Goal: Task Accomplishment & Management: Manage account settings

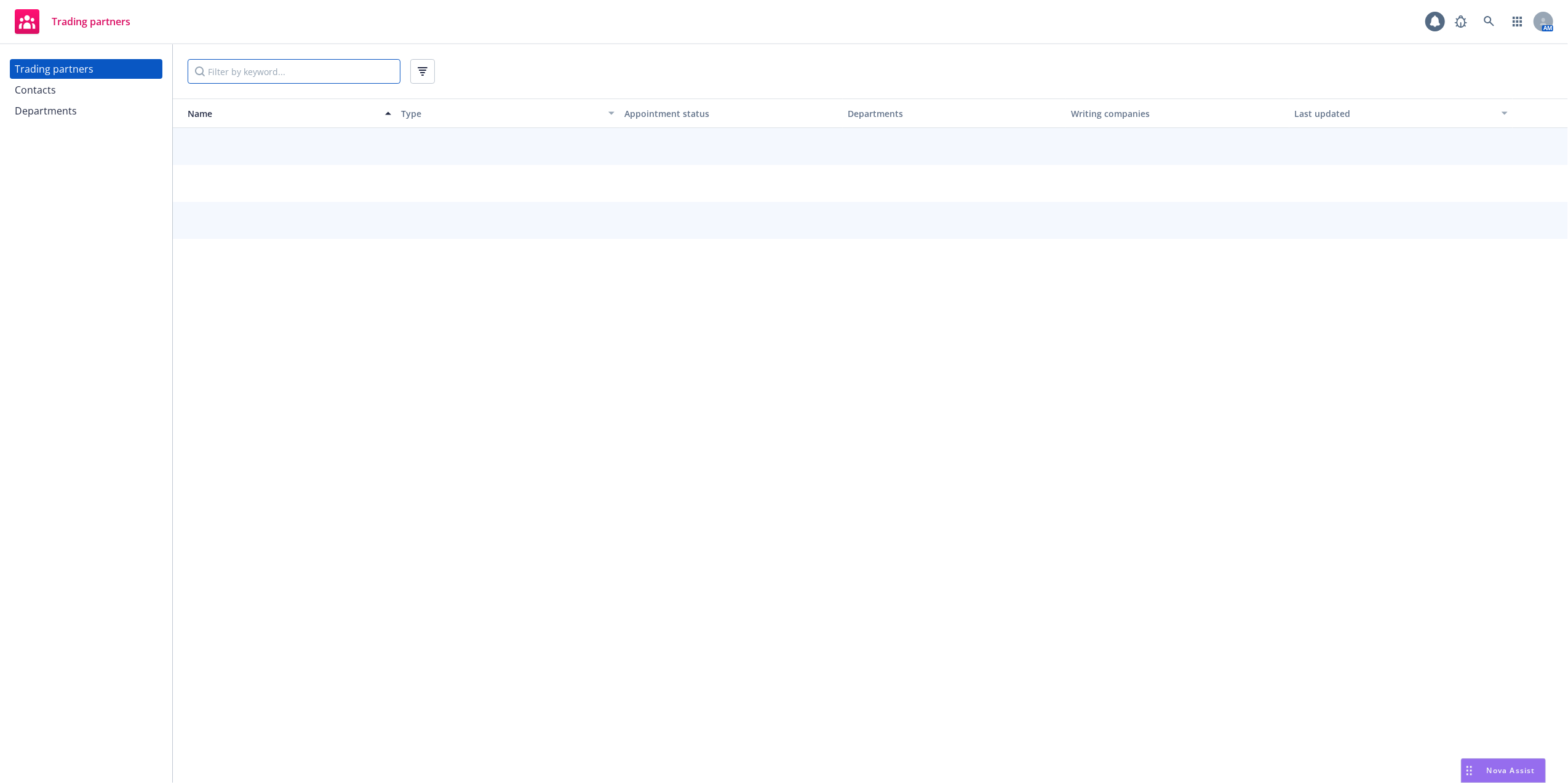
click at [228, 69] on input "Filter by keyword..." at bounding box center [294, 72] width 212 height 25
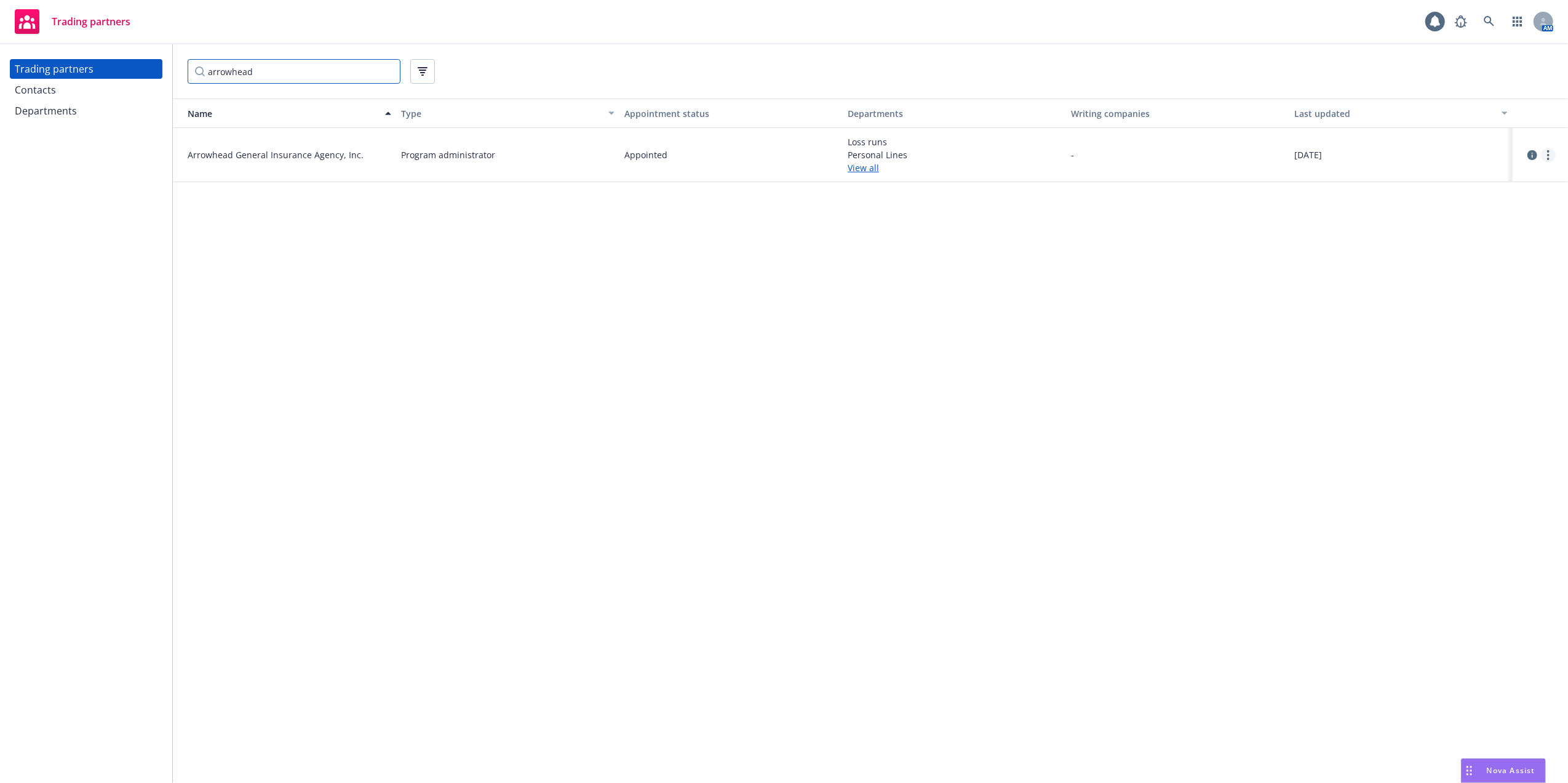
type input "arrowhead"
click at [1549, 159] on circle "more" at bounding box center [1548, 159] width 3 height 3
click at [1444, 205] on link "View departments" at bounding box center [1486, 205] width 137 height 25
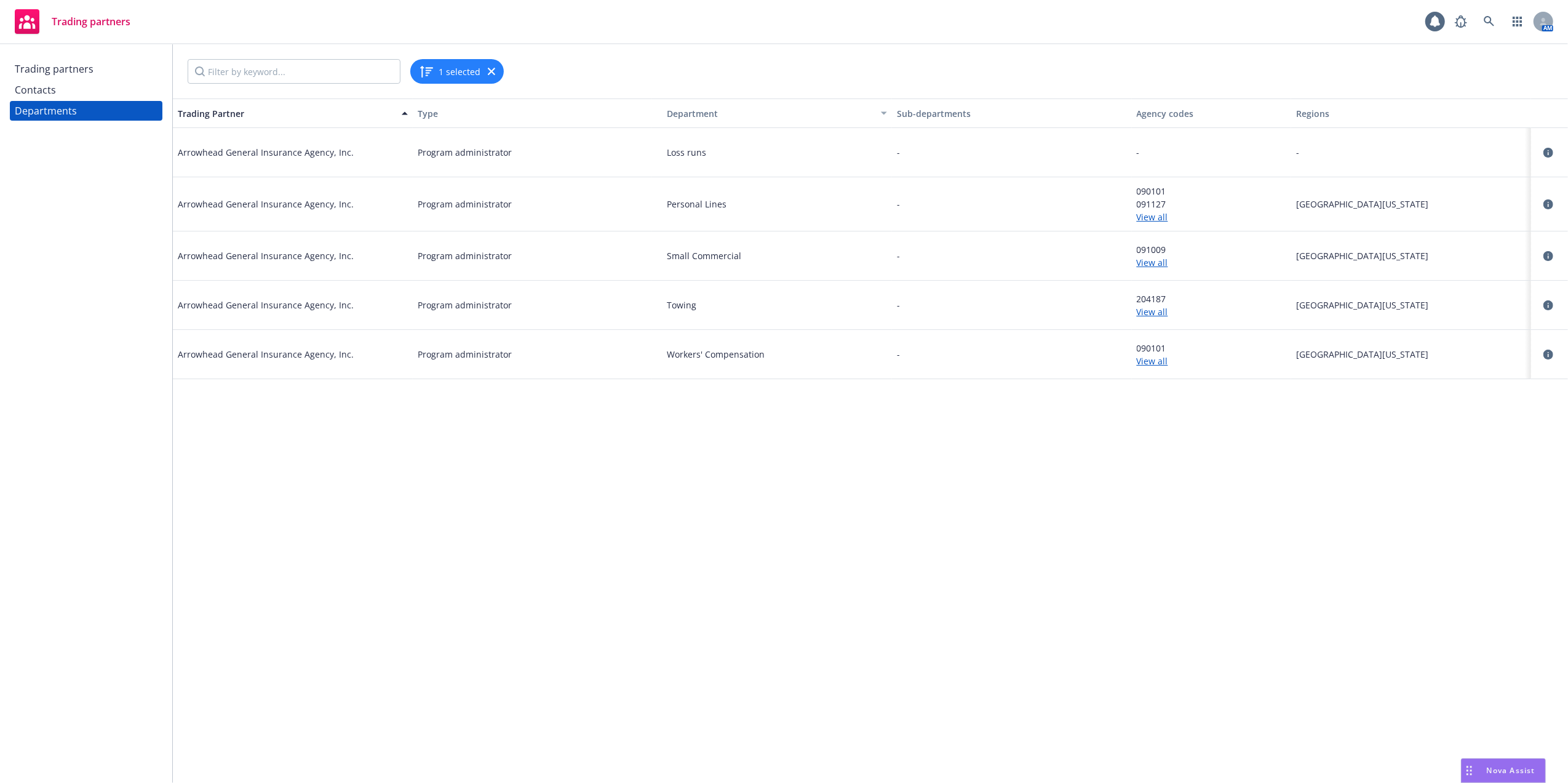
click at [1147, 217] on link "View all" at bounding box center [1211, 217] width 150 height 13
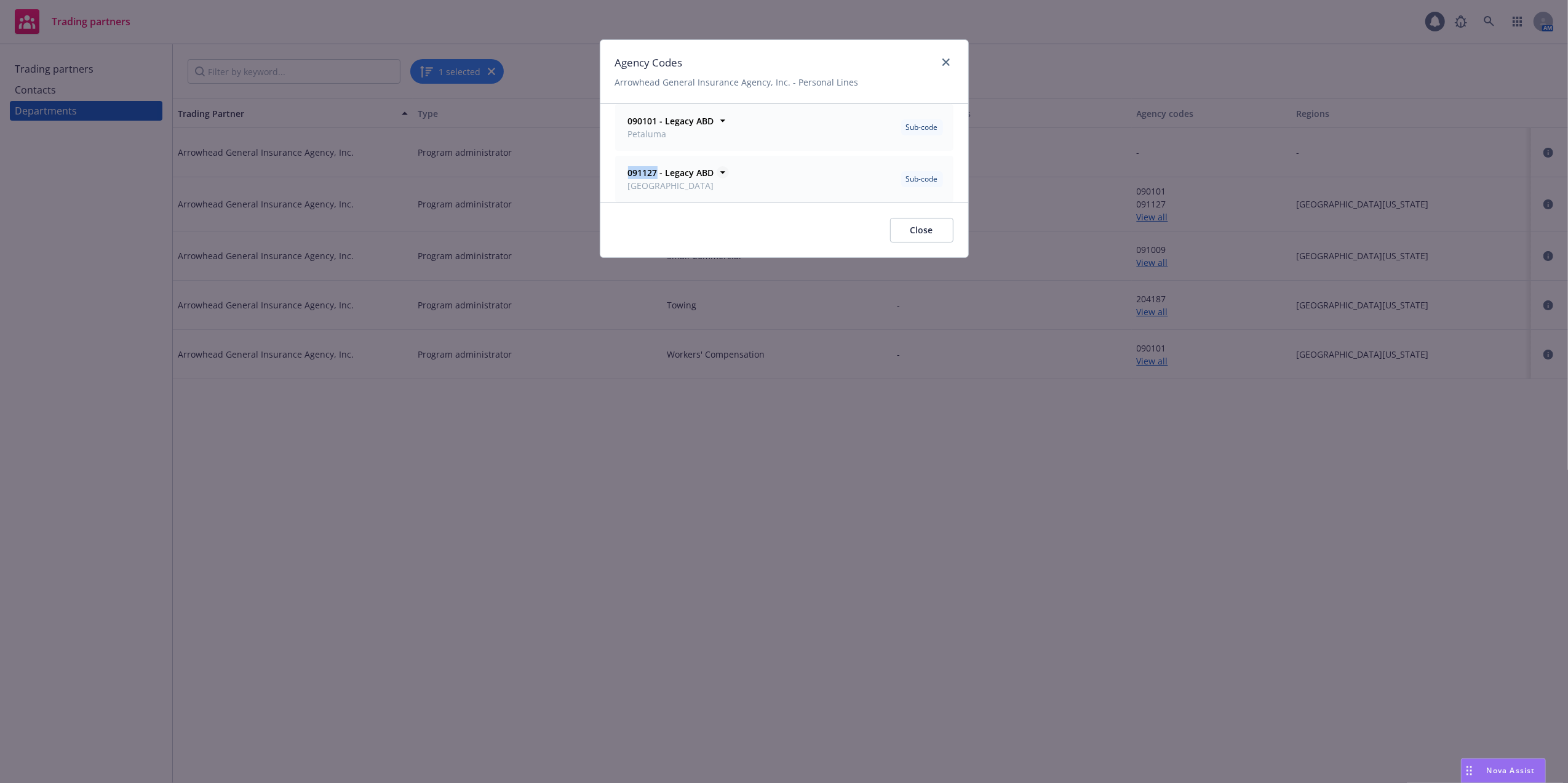
drag, startPoint x: 657, startPoint y: 175, endPoint x: 630, endPoint y: 178, distance: 27.2
click at [630, 178] on strong "091127 - Legacy ABD" at bounding box center [670, 172] width 86 height 12
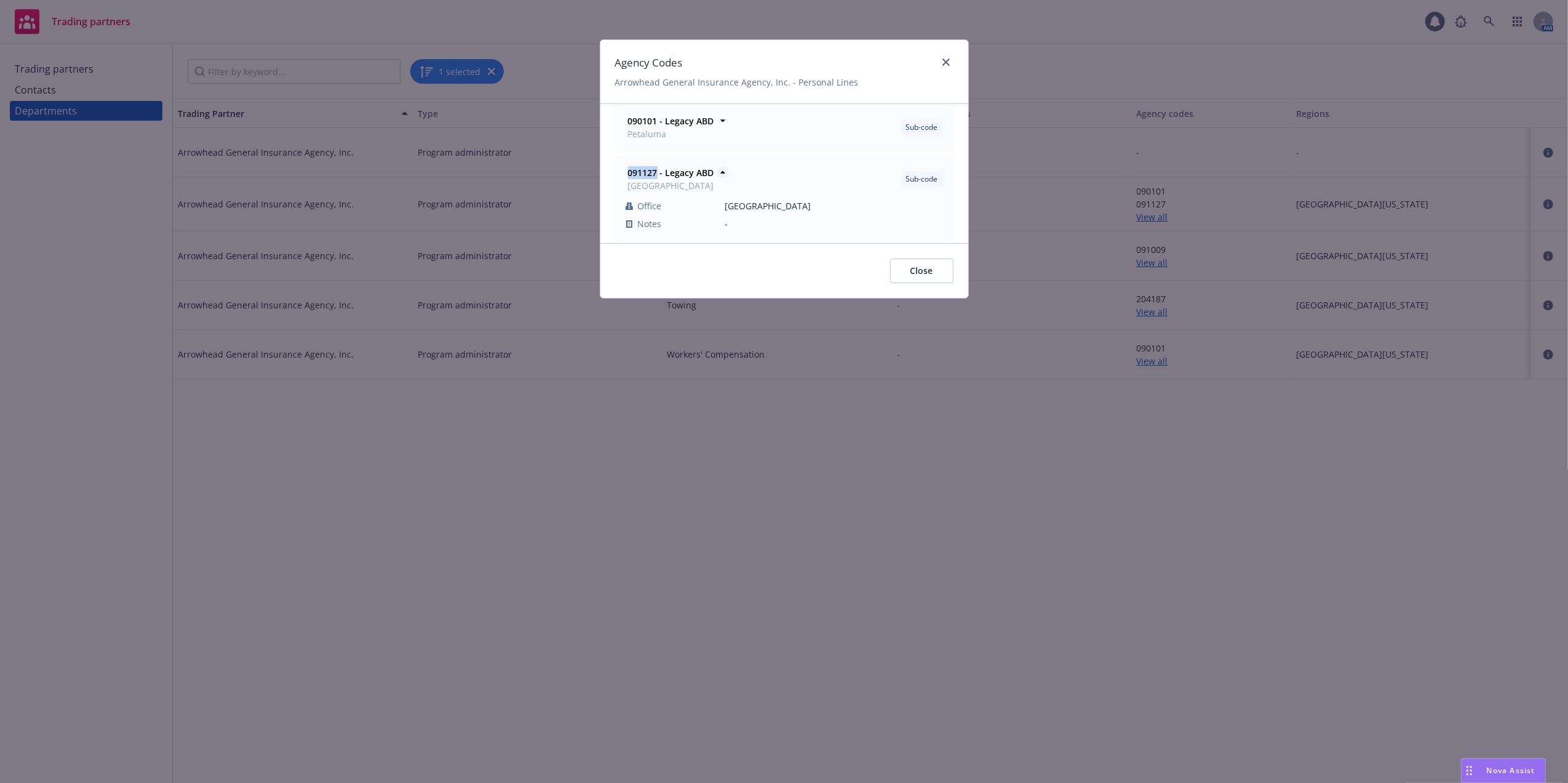
copy strong "091127"
click at [946, 58] on icon "close" at bounding box center [946, 62] width 7 height 7
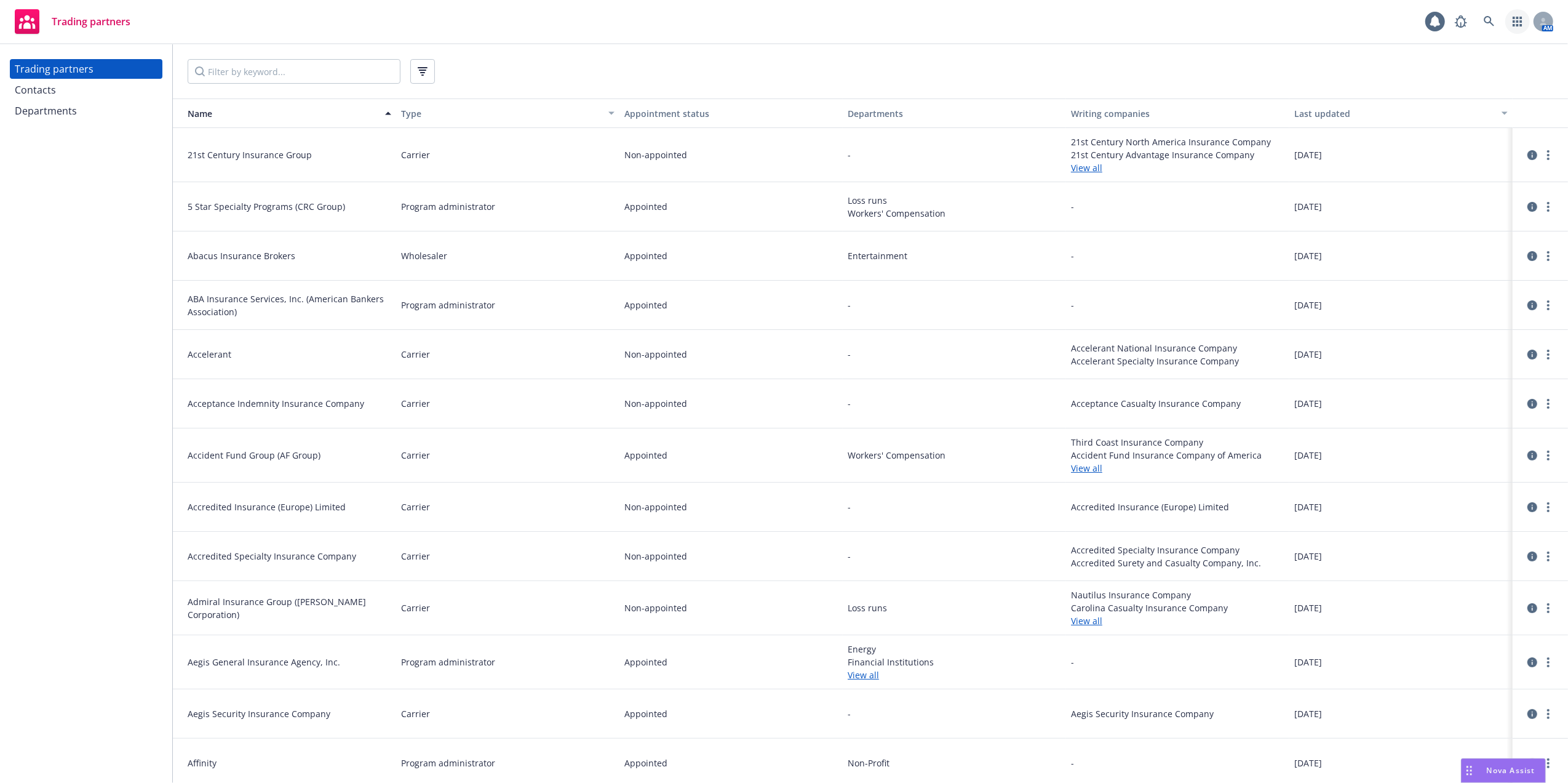
click at [1520, 22] on icon "button" at bounding box center [1517, 21] width 9 height 10
click at [1441, 50] on span "Accounts" at bounding box center [1464, 50] width 111 height 10
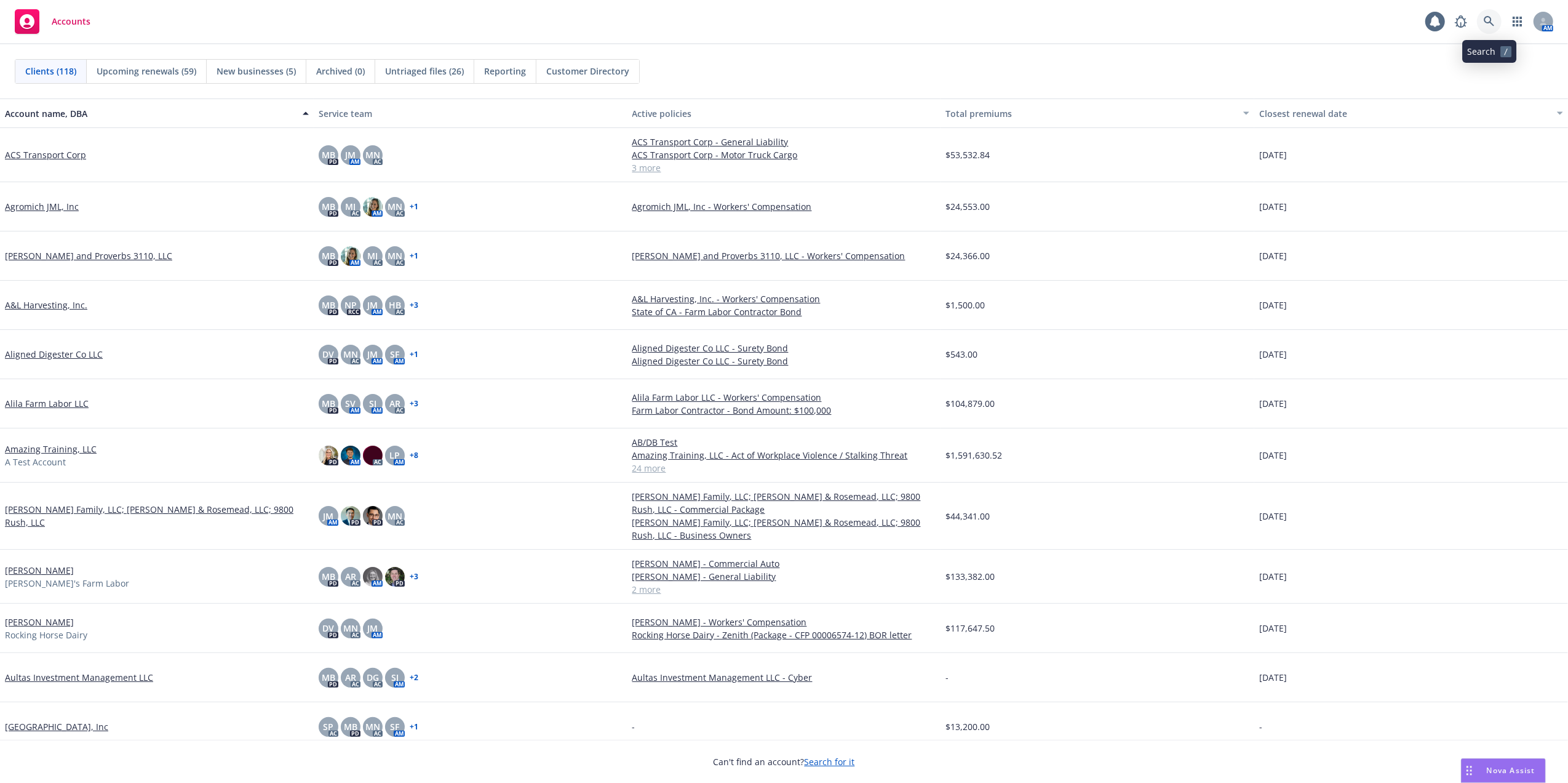
click at [1491, 21] on icon at bounding box center [1489, 21] width 11 height 11
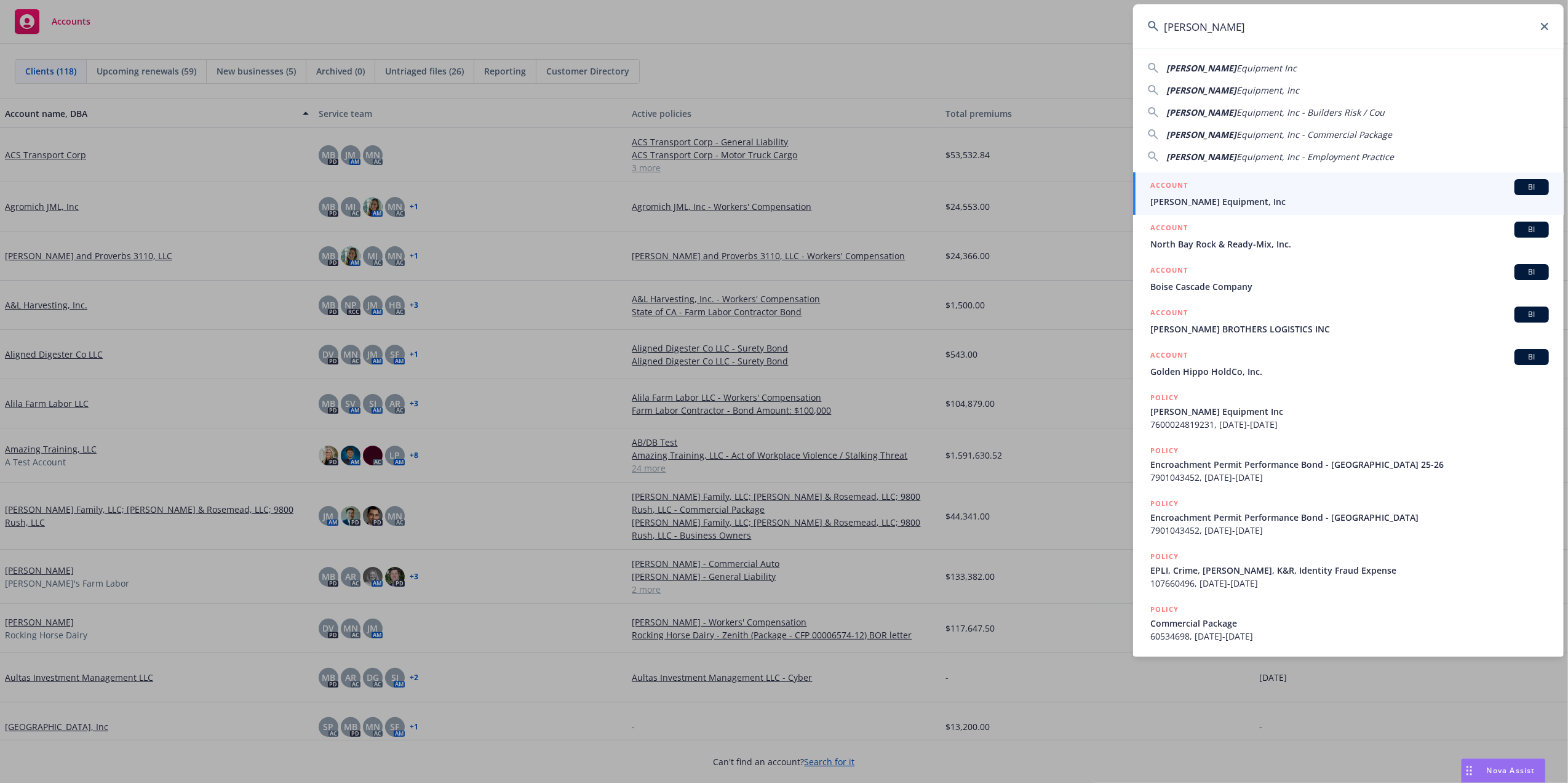
type input "Clovis Madera"
click at [1186, 200] on span "Clovis Madera Equipment, Inc" at bounding box center [1349, 201] width 398 height 13
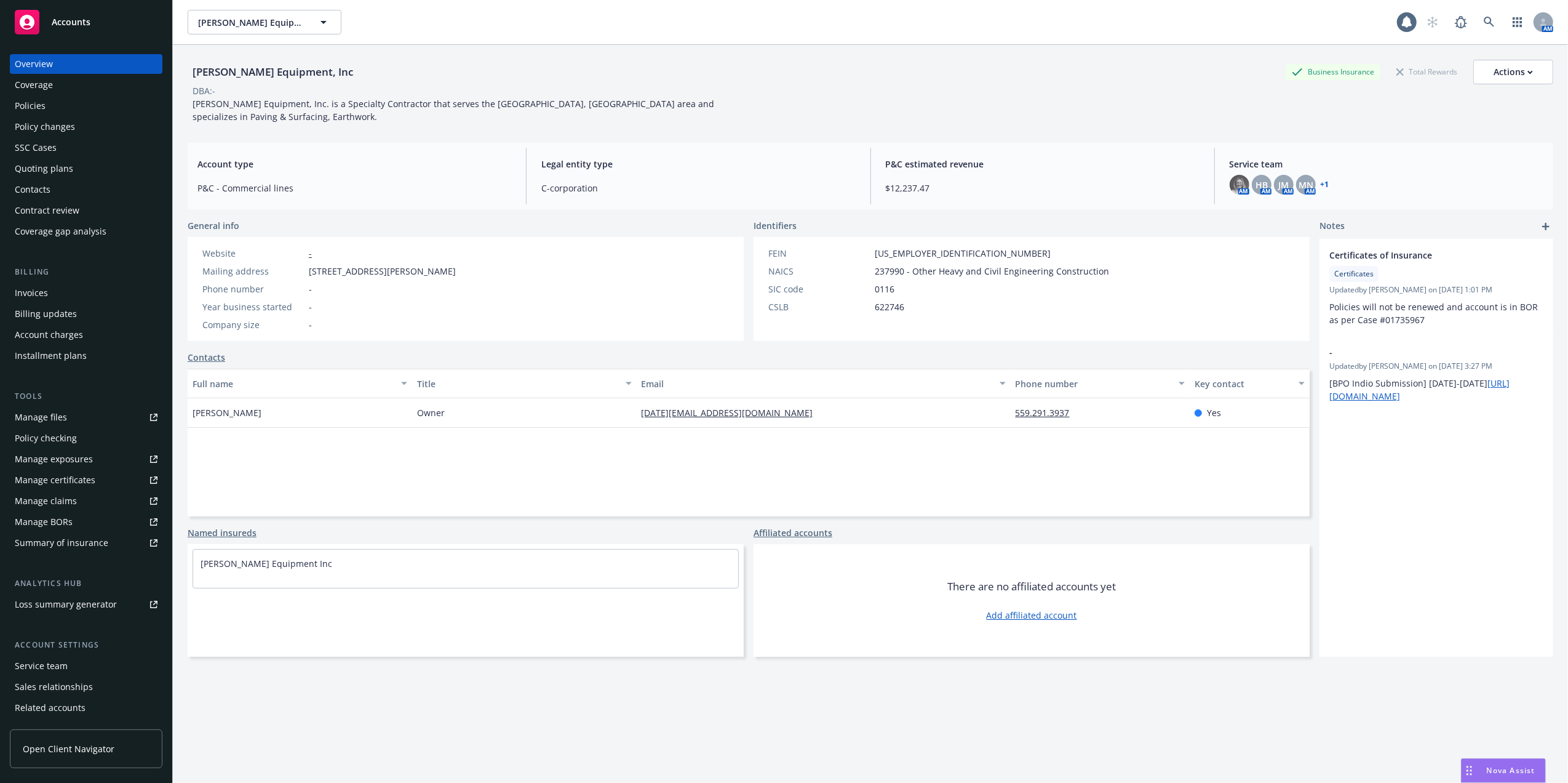
click at [53, 102] on div "Policies" at bounding box center [86, 105] width 143 height 19
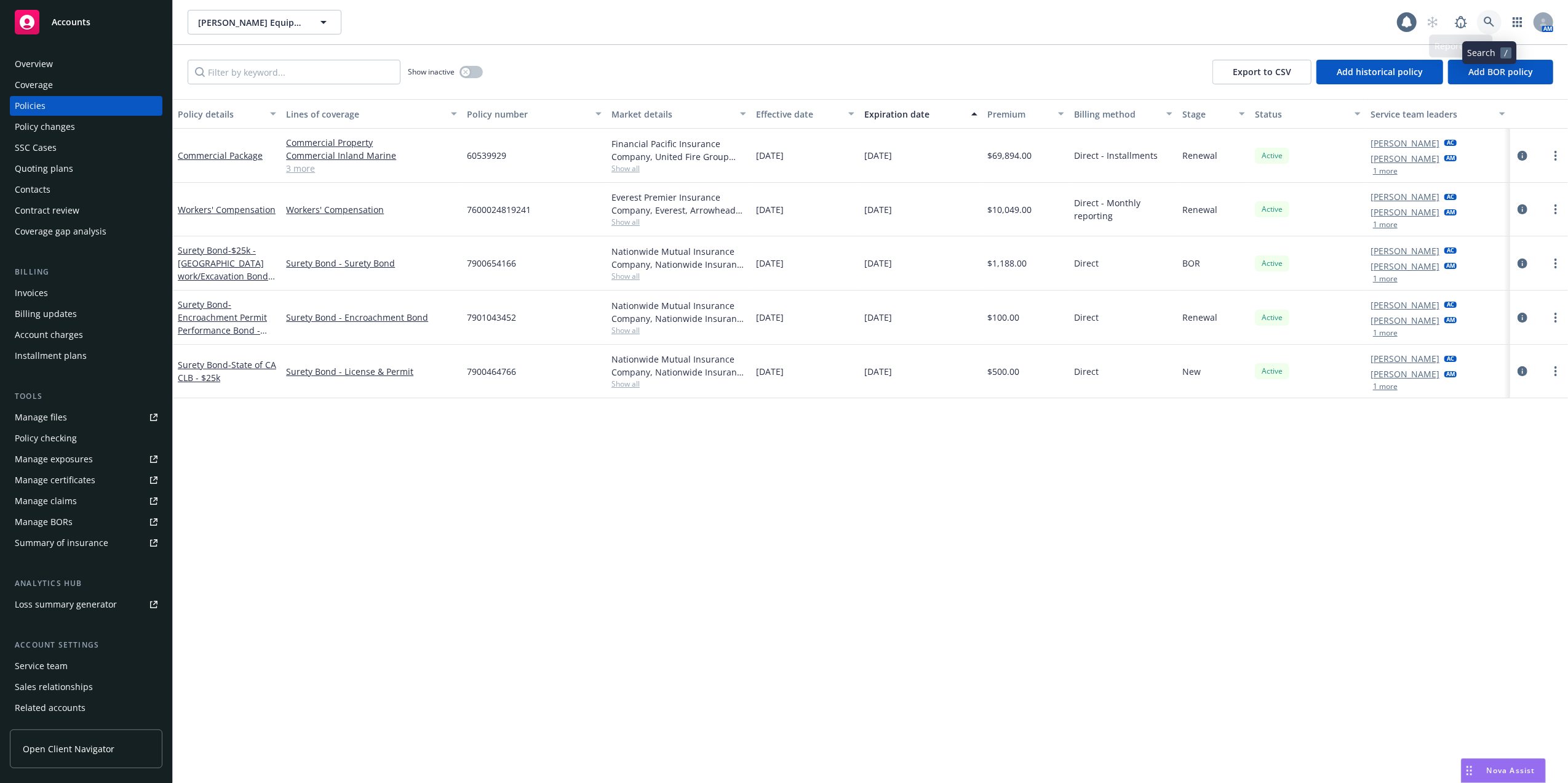
click at [1489, 19] on icon at bounding box center [1489, 22] width 12 height 12
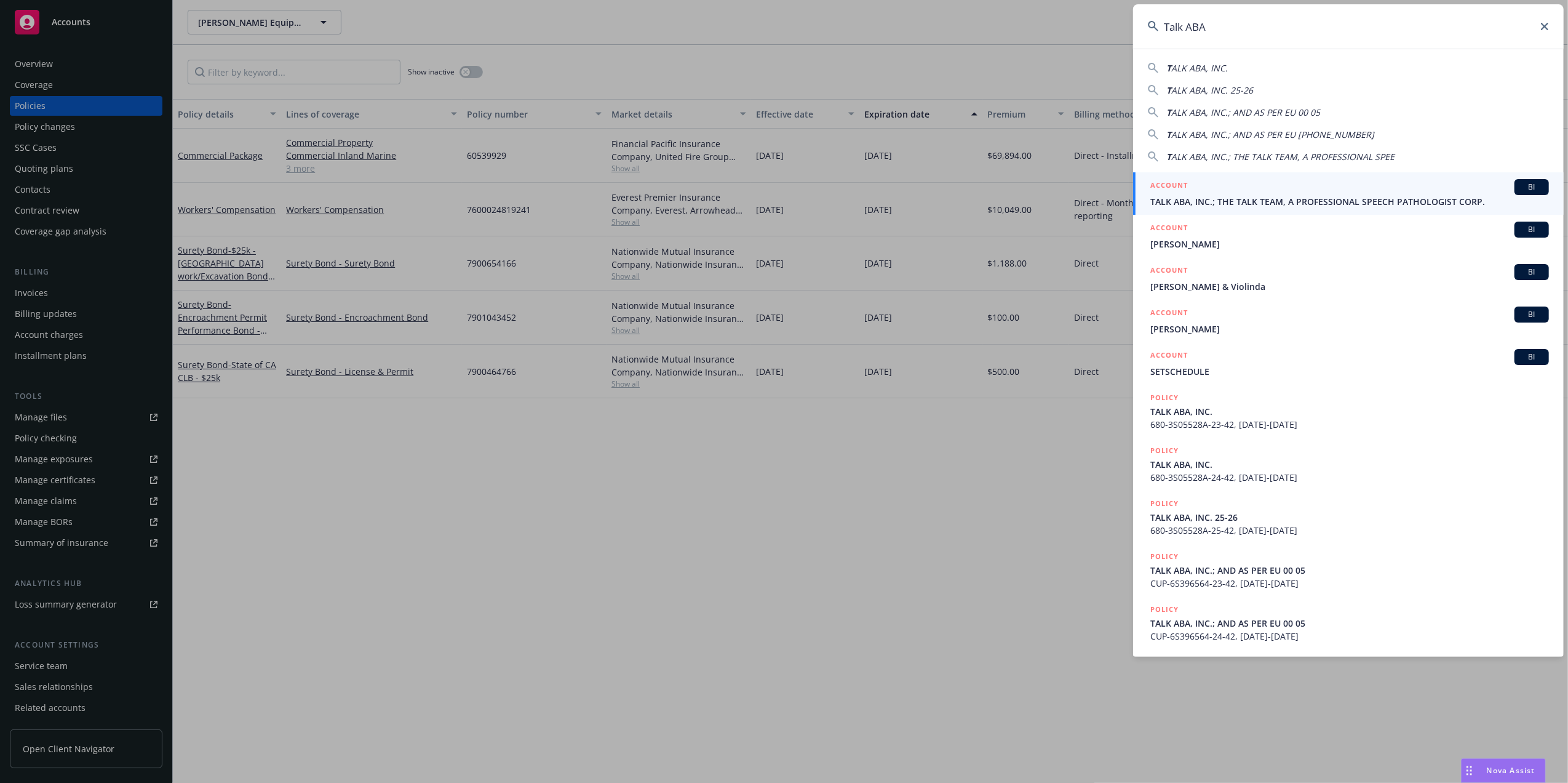
type input "Talk ABA"
click at [1229, 192] on div "ACCOUNT BI" at bounding box center [1349, 187] width 398 height 16
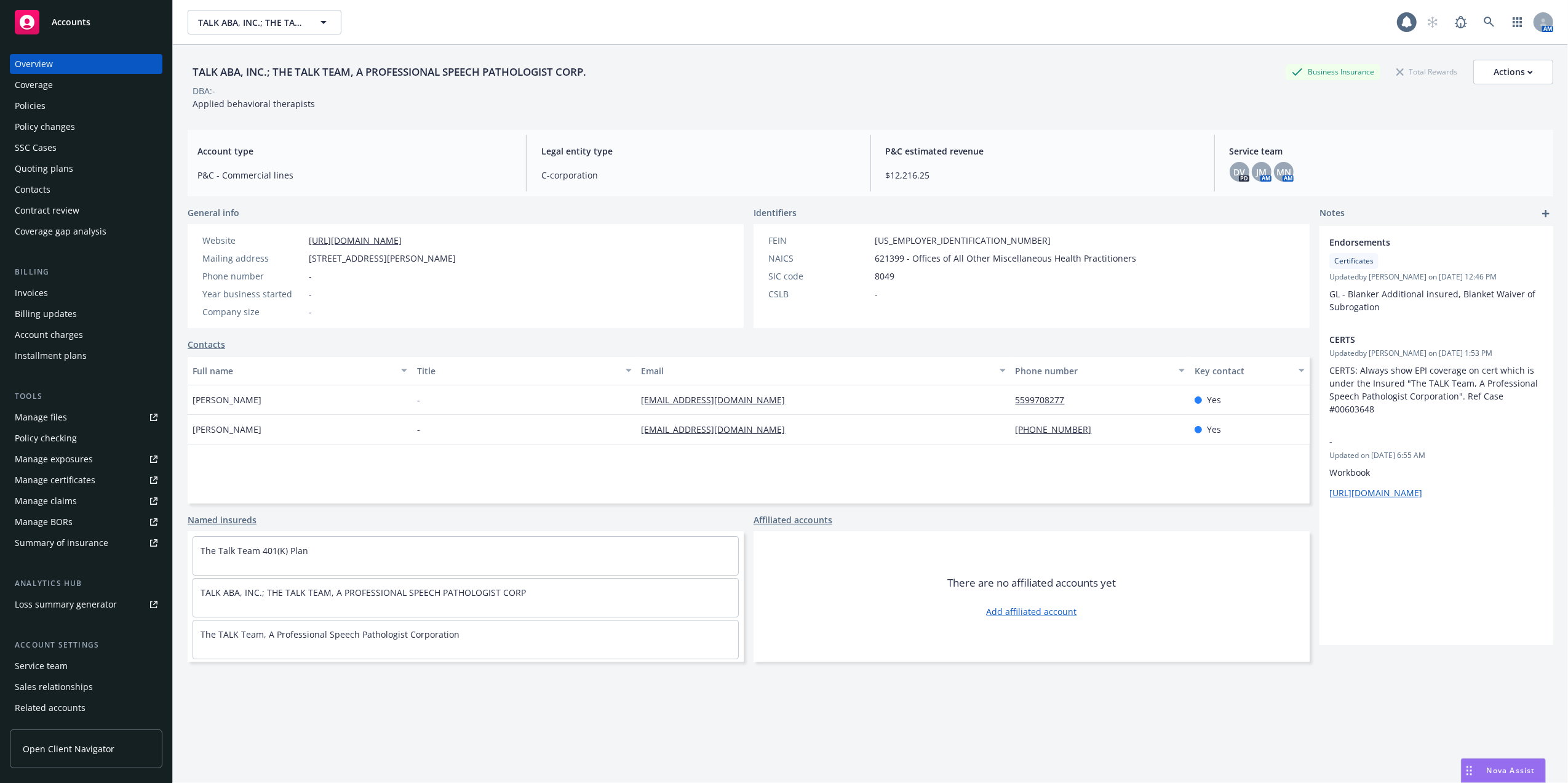
click at [39, 104] on div "Policies" at bounding box center [30, 105] width 31 height 19
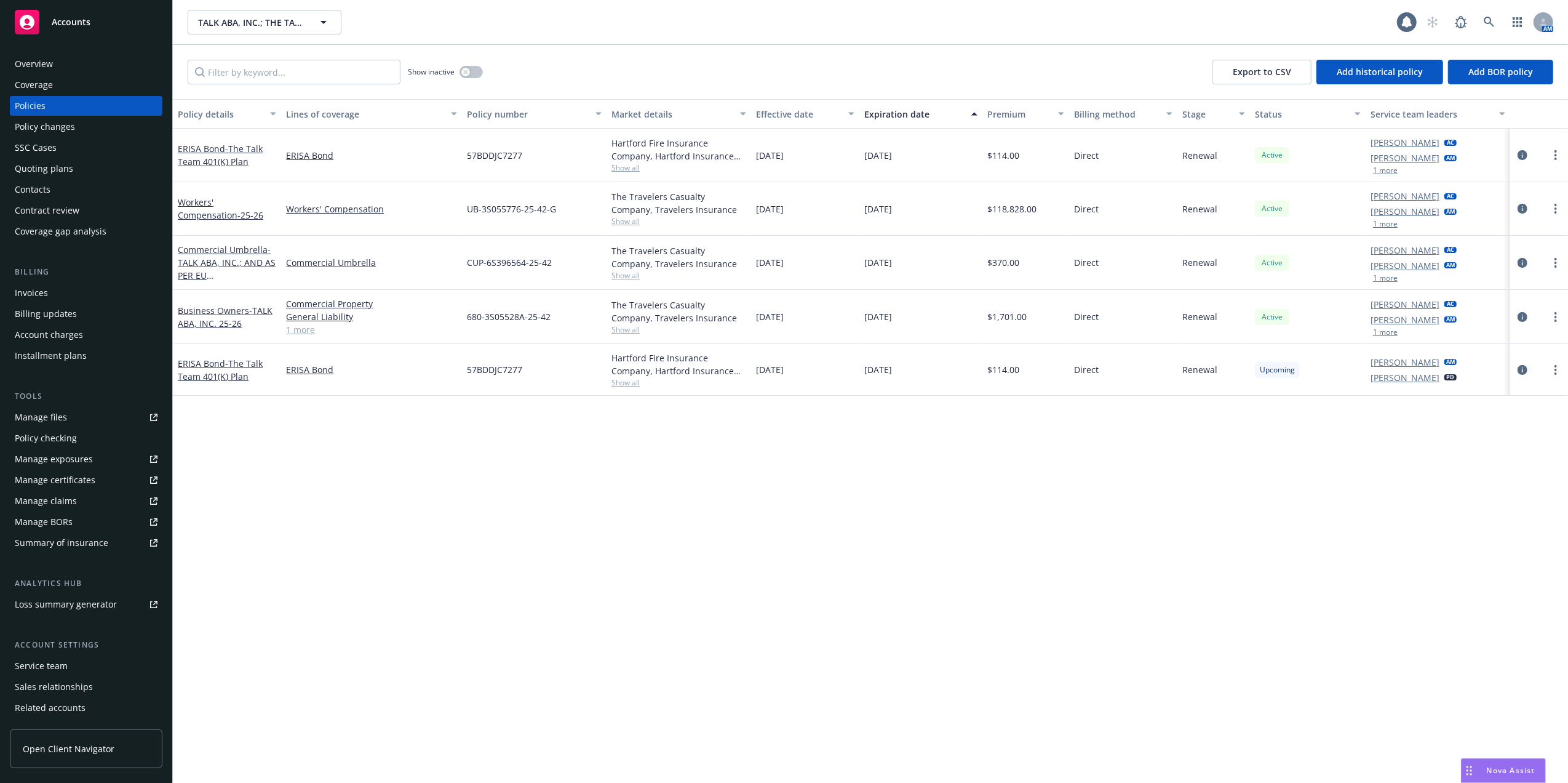
click at [39, 167] on div "Quoting plans" at bounding box center [44, 168] width 58 height 19
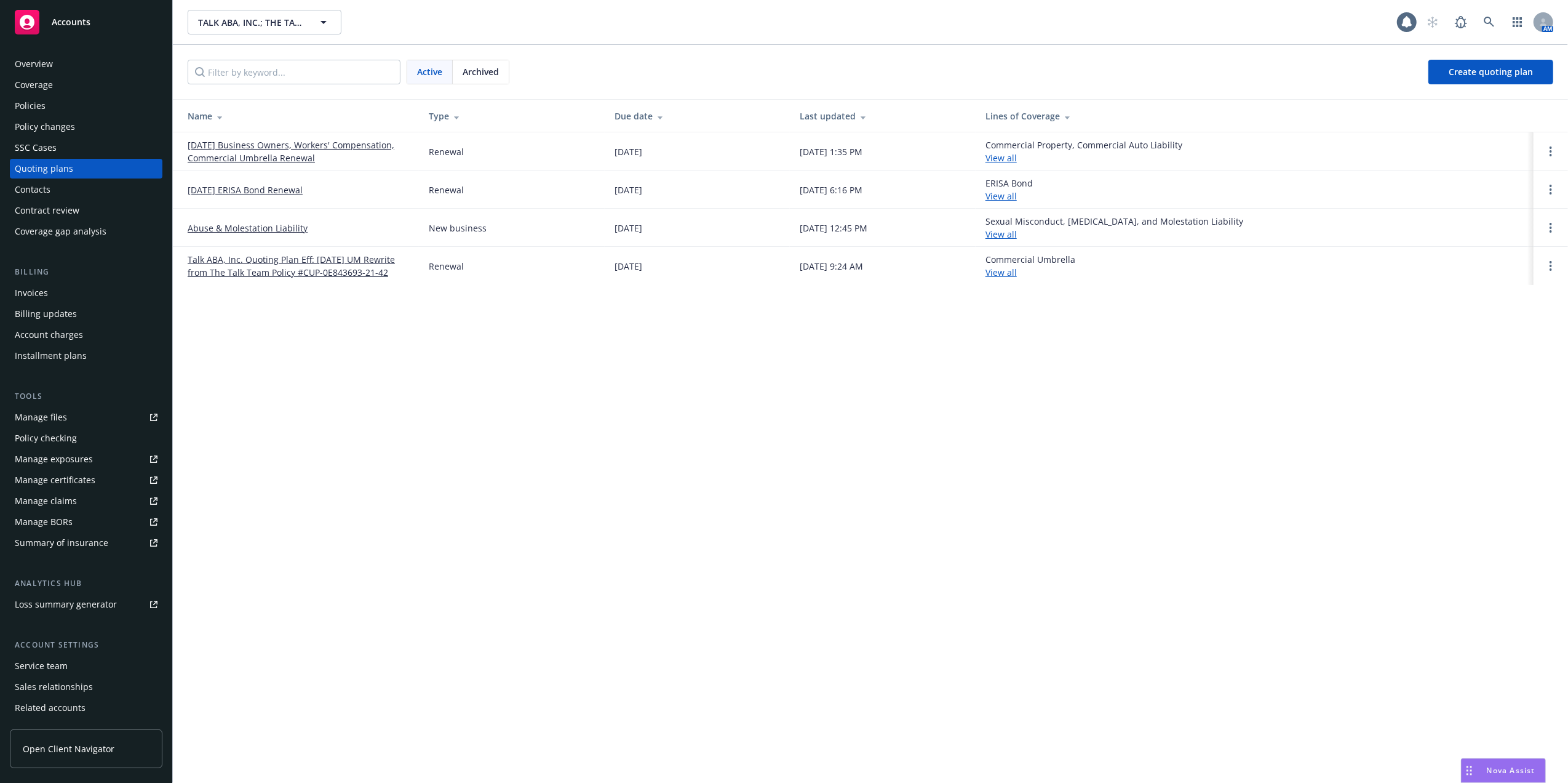
click at [255, 145] on link "[DATE] Business Owners, Workers' Compensation, Commercial Umbrella Renewal" at bounding box center [298, 151] width 221 height 26
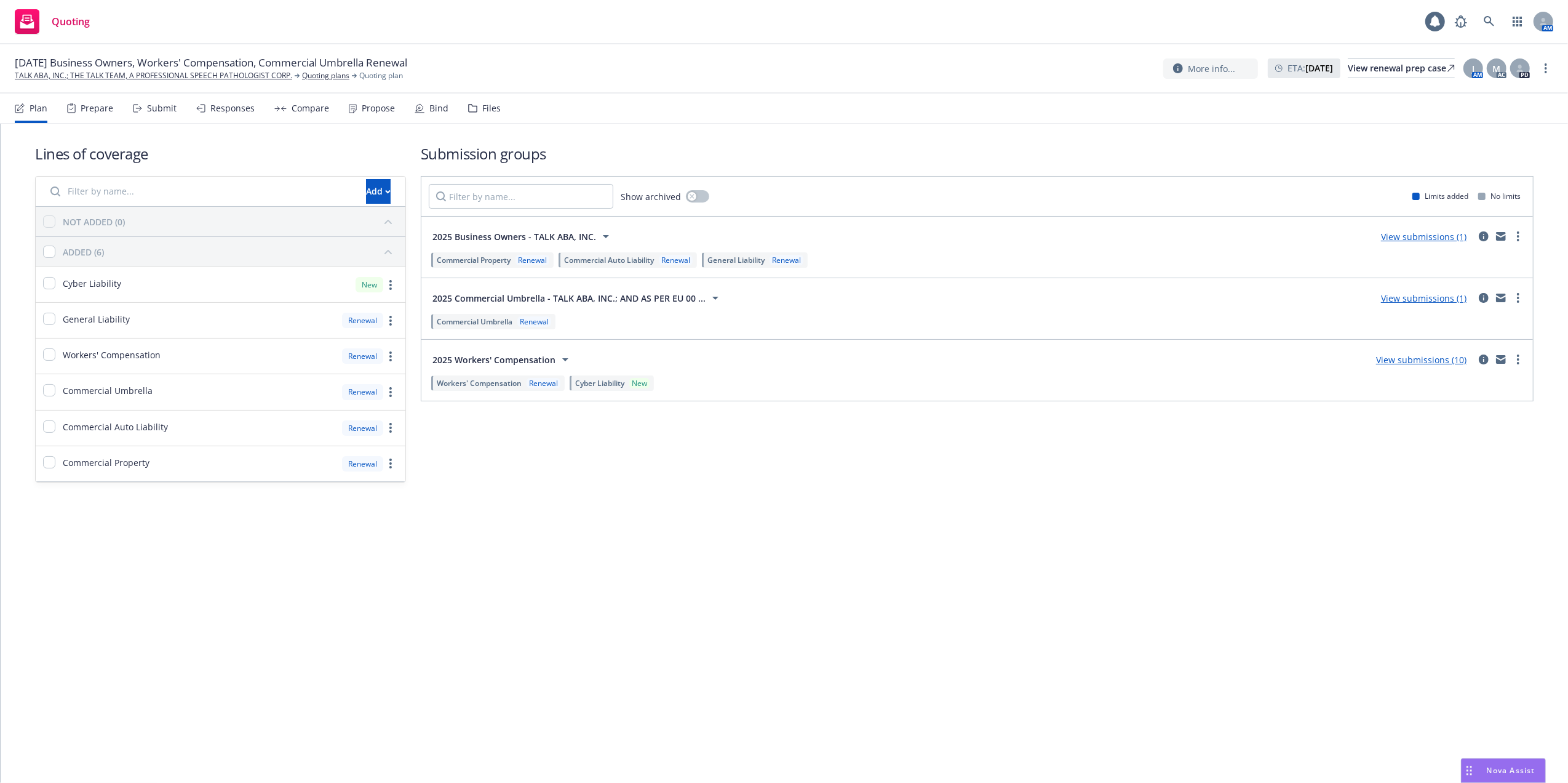
click at [1448, 358] on link "View submissions (10)" at bounding box center [1421, 359] width 90 height 12
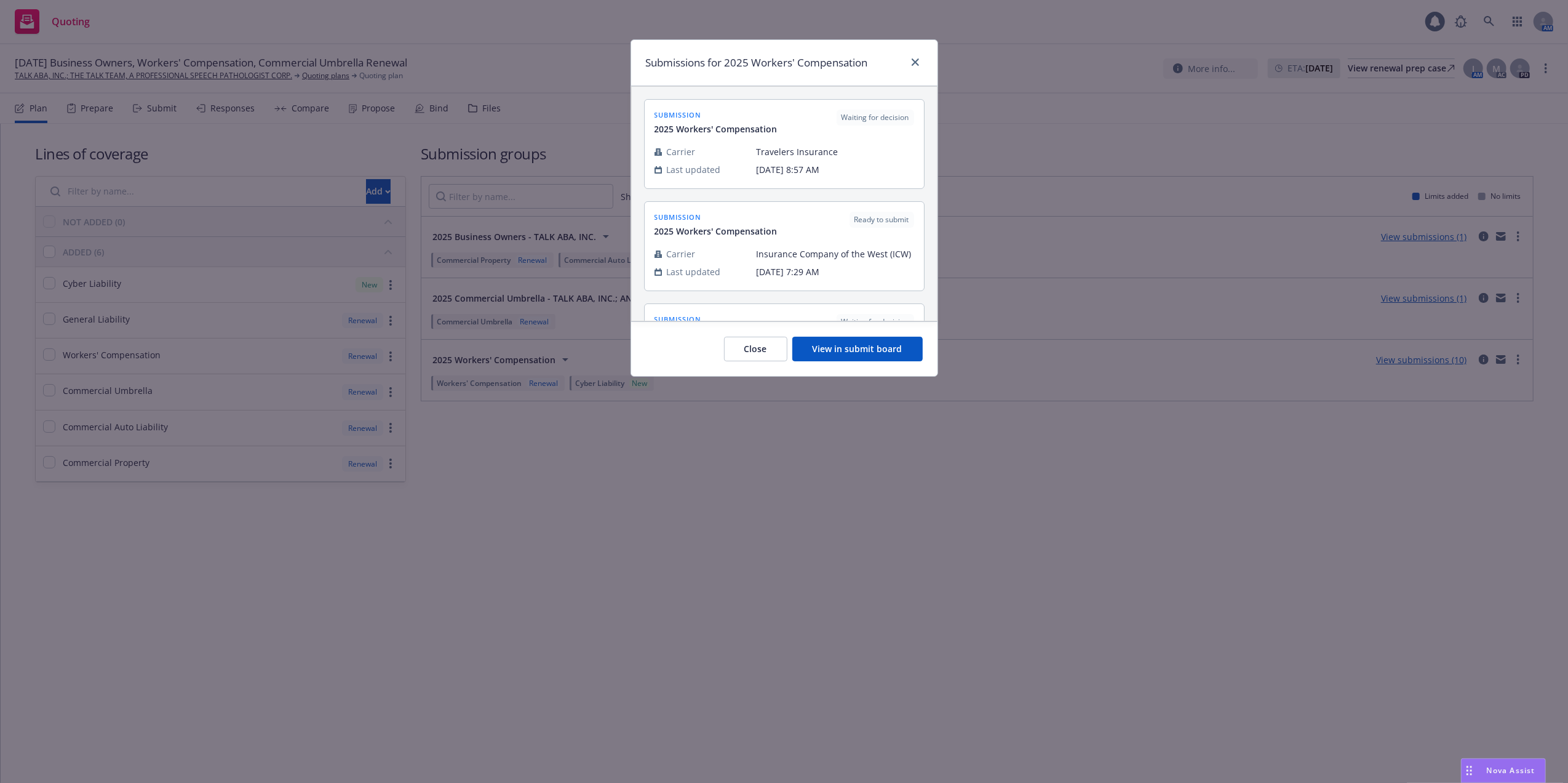
click at [840, 348] on button "View in submit board" at bounding box center [857, 349] width 130 height 25
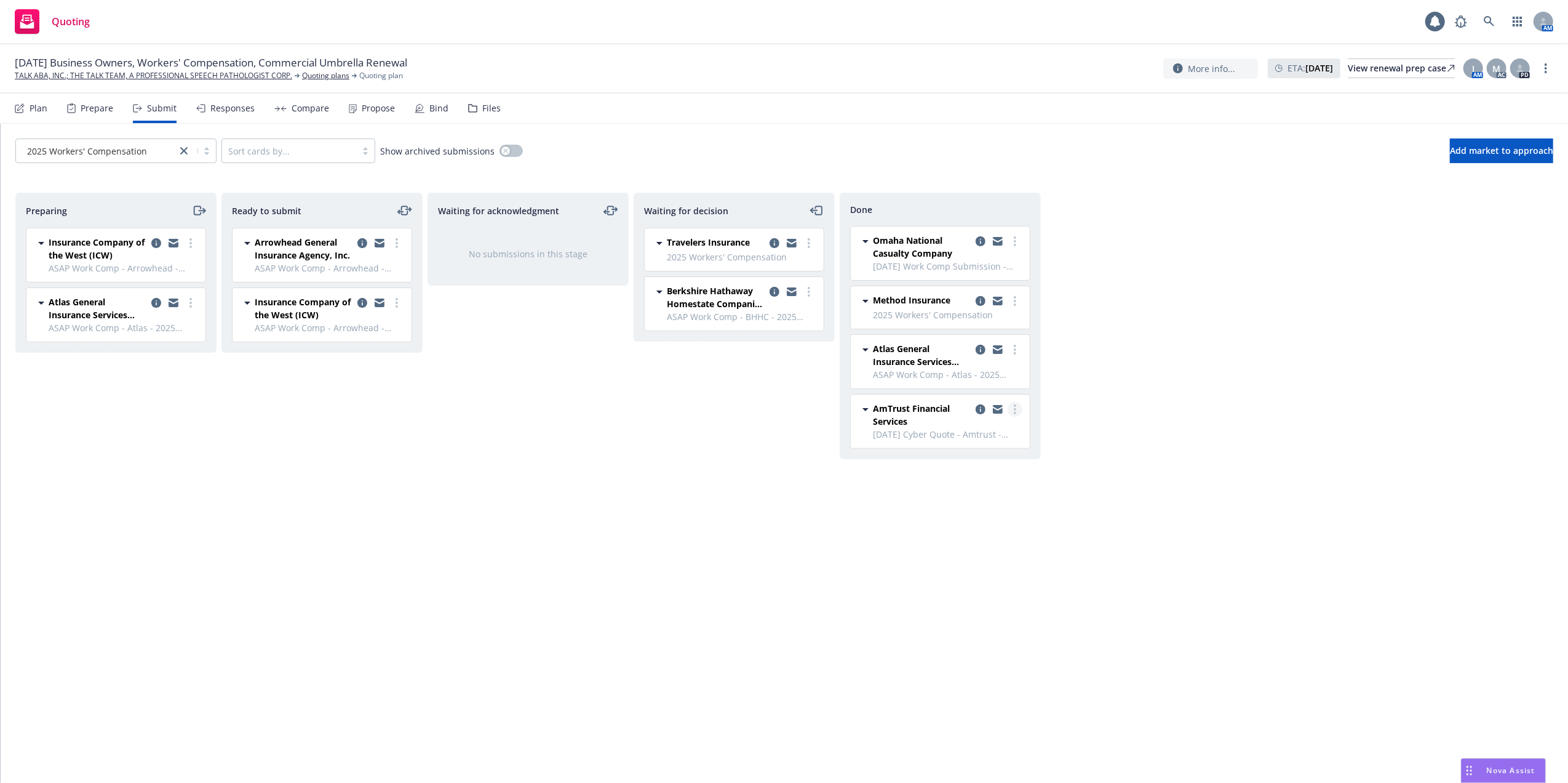
click at [1014, 409] on icon "more" at bounding box center [1015, 408] width 3 height 10
click at [374, 109] on div "Propose" at bounding box center [378, 108] width 34 height 10
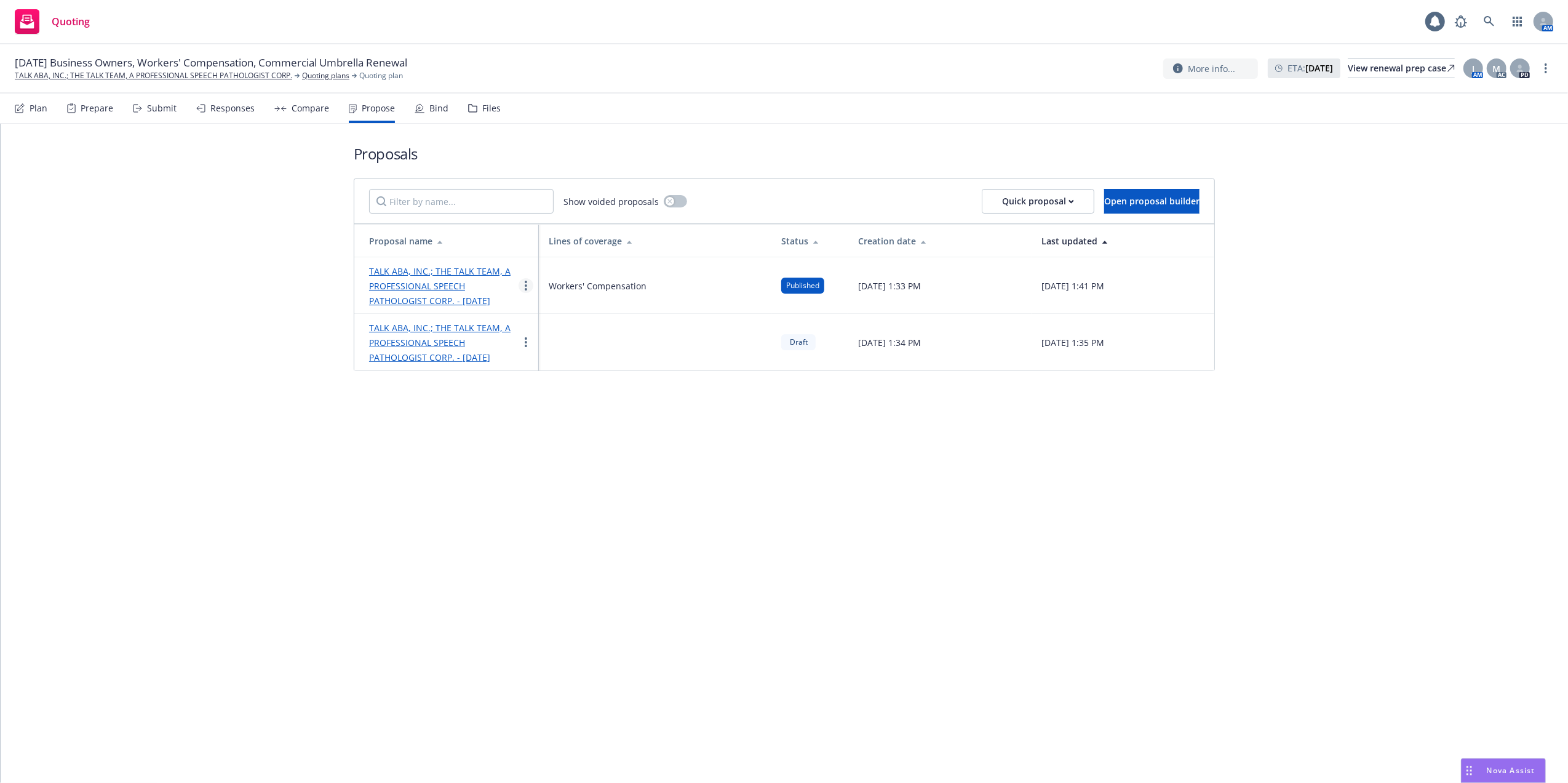
click at [525, 291] on icon "more" at bounding box center [526, 285] width 3 height 10
click at [574, 369] on span "Log client response" at bounding box center [575, 372] width 110 height 12
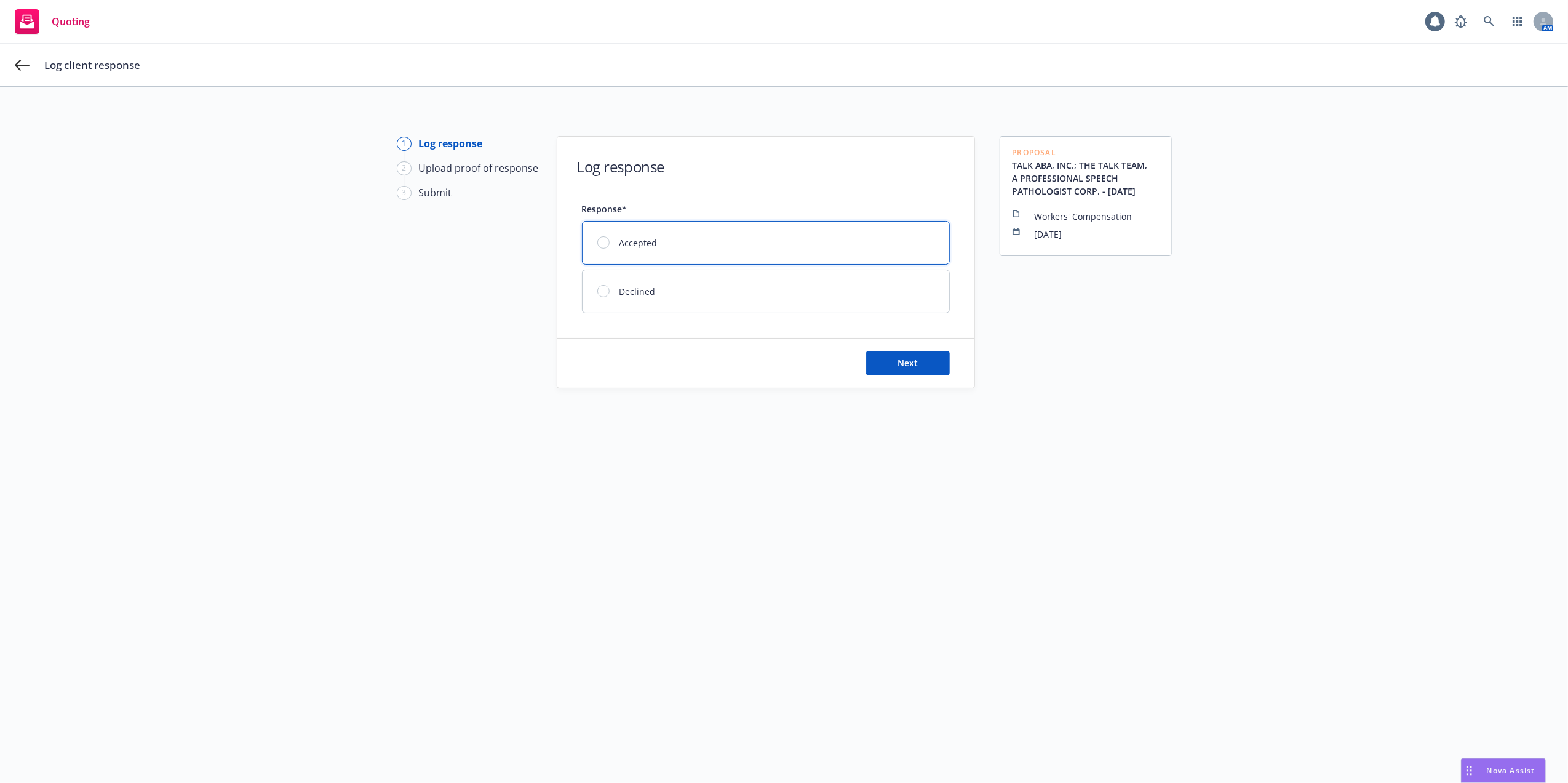
click at [598, 239] on div at bounding box center [608, 243] width 22 height 12
click at [900, 358] on button "Next" at bounding box center [908, 363] width 83 height 25
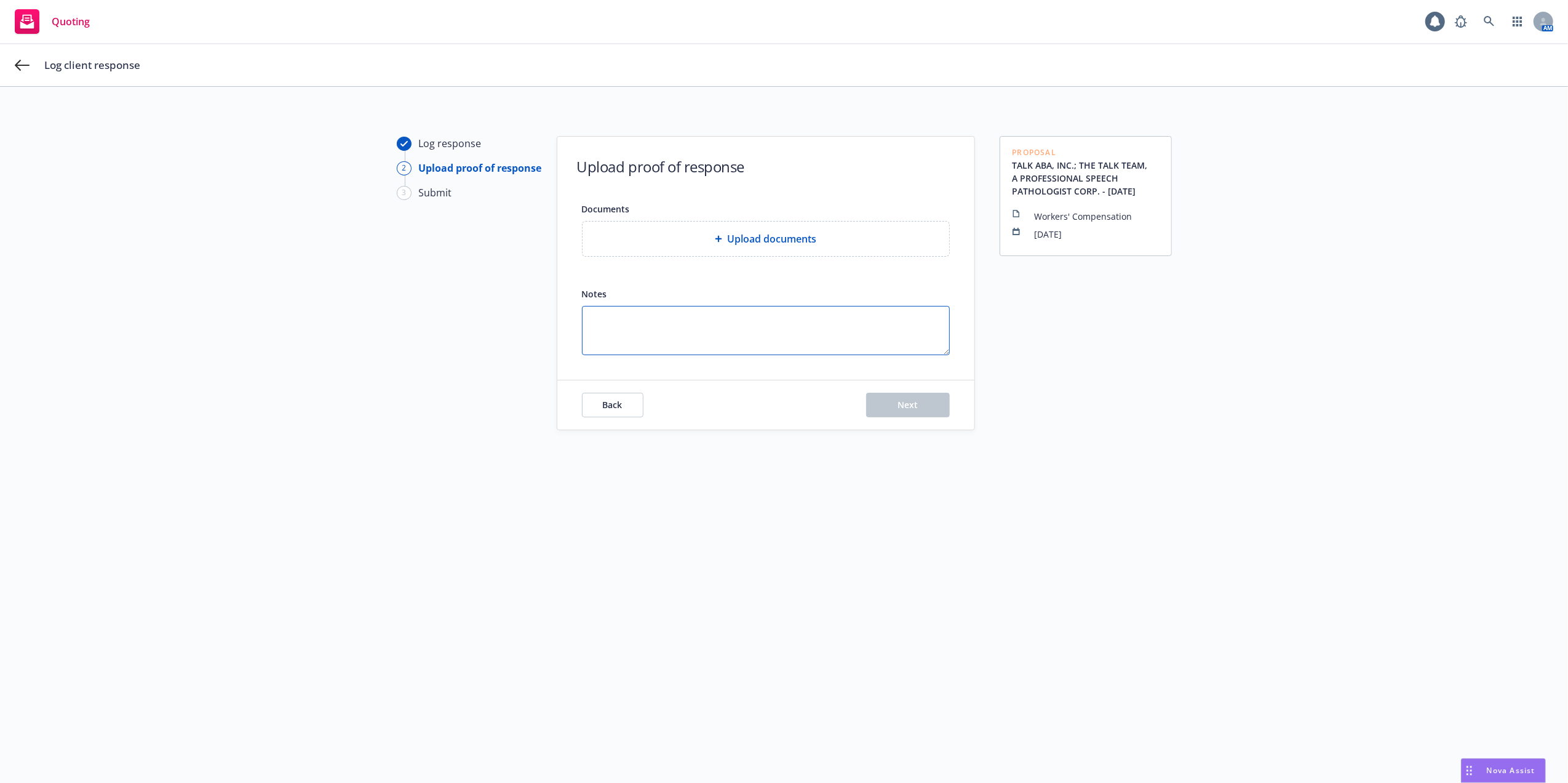
click at [743, 318] on textarea "Notes" at bounding box center [765, 330] width 367 height 50
type textarea "Agent advised to bind"
click at [13, 66] on div "Log client response" at bounding box center [784, 65] width 1568 height 42
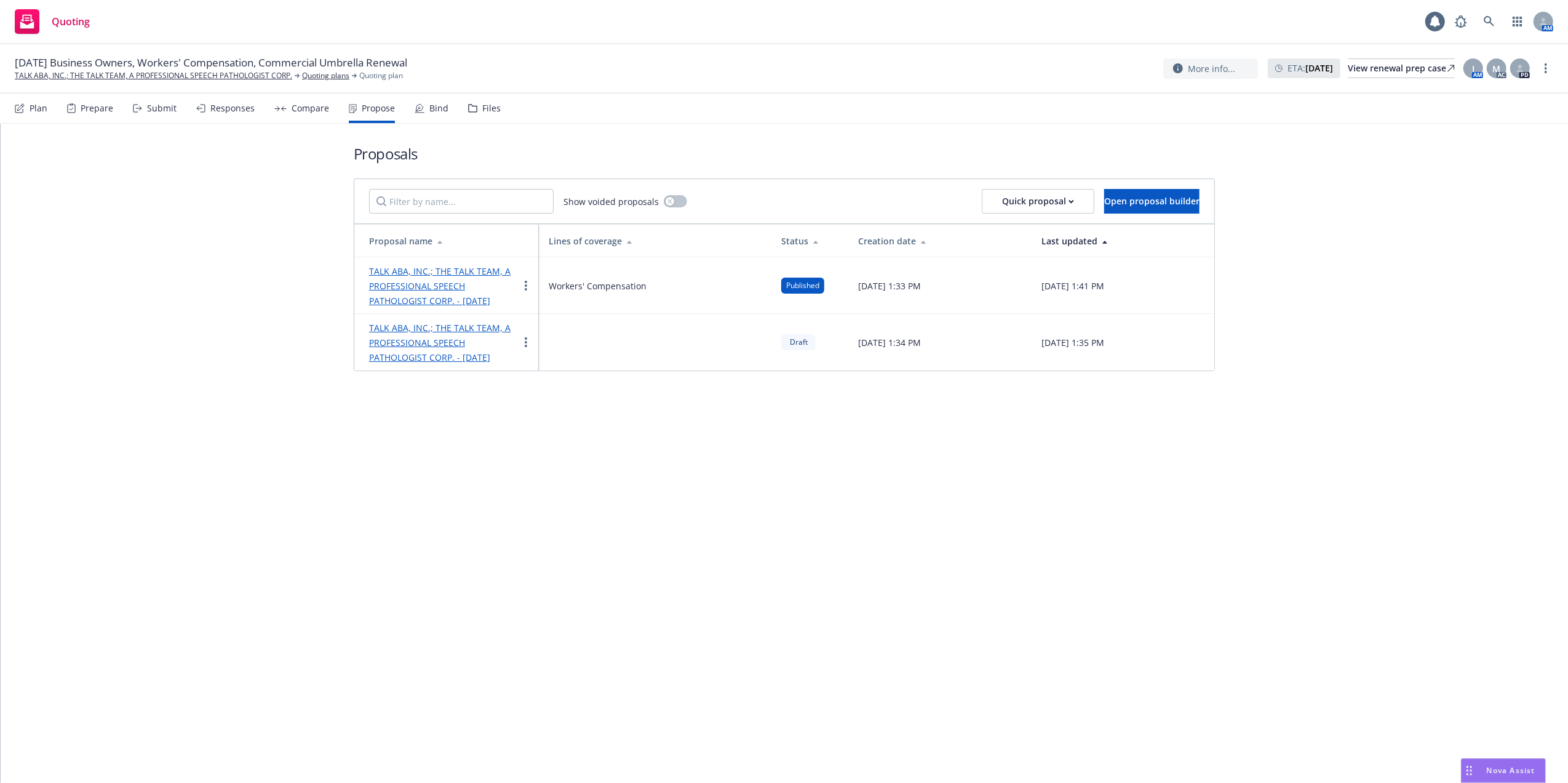
click at [440, 104] on div "Bind" at bounding box center [439, 108] width 19 height 10
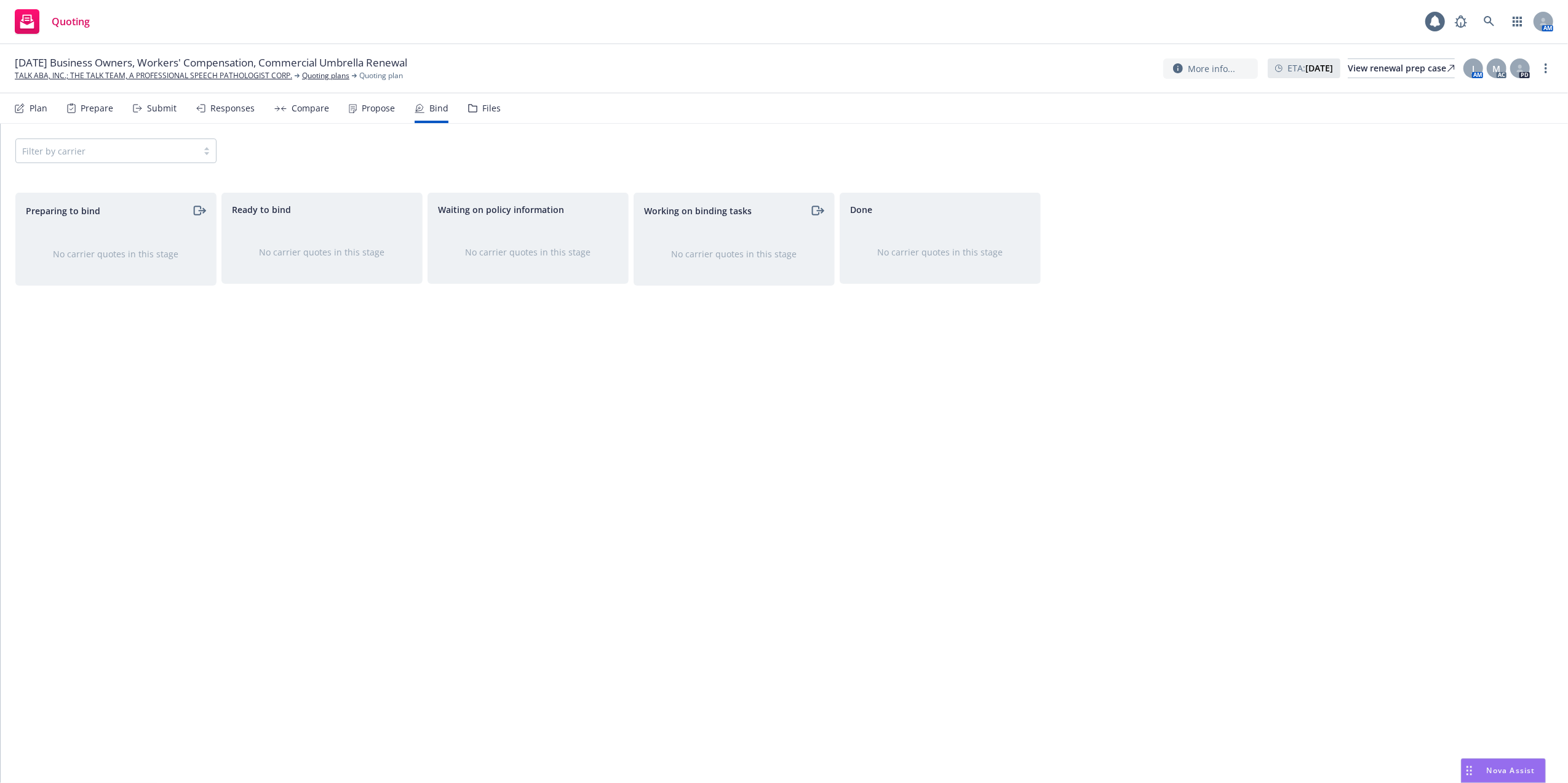
click at [365, 112] on div "Propose" at bounding box center [378, 108] width 34 height 10
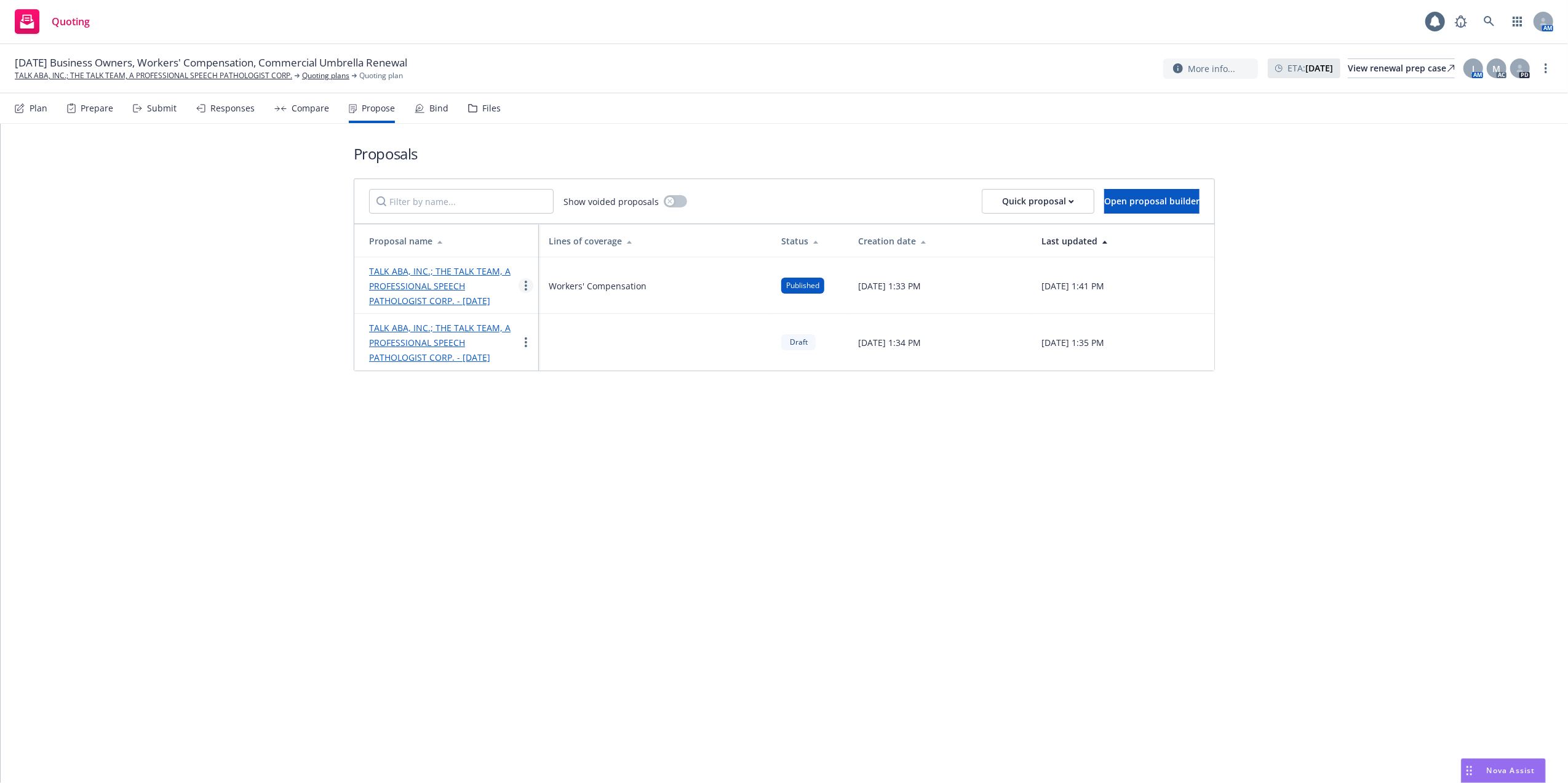
click at [524, 293] on link "more" at bounding box center [526, 285] width 15 height 15
click at [557, 370] on span "Log client response" at bounding box center [575, 372] width 110 height 12
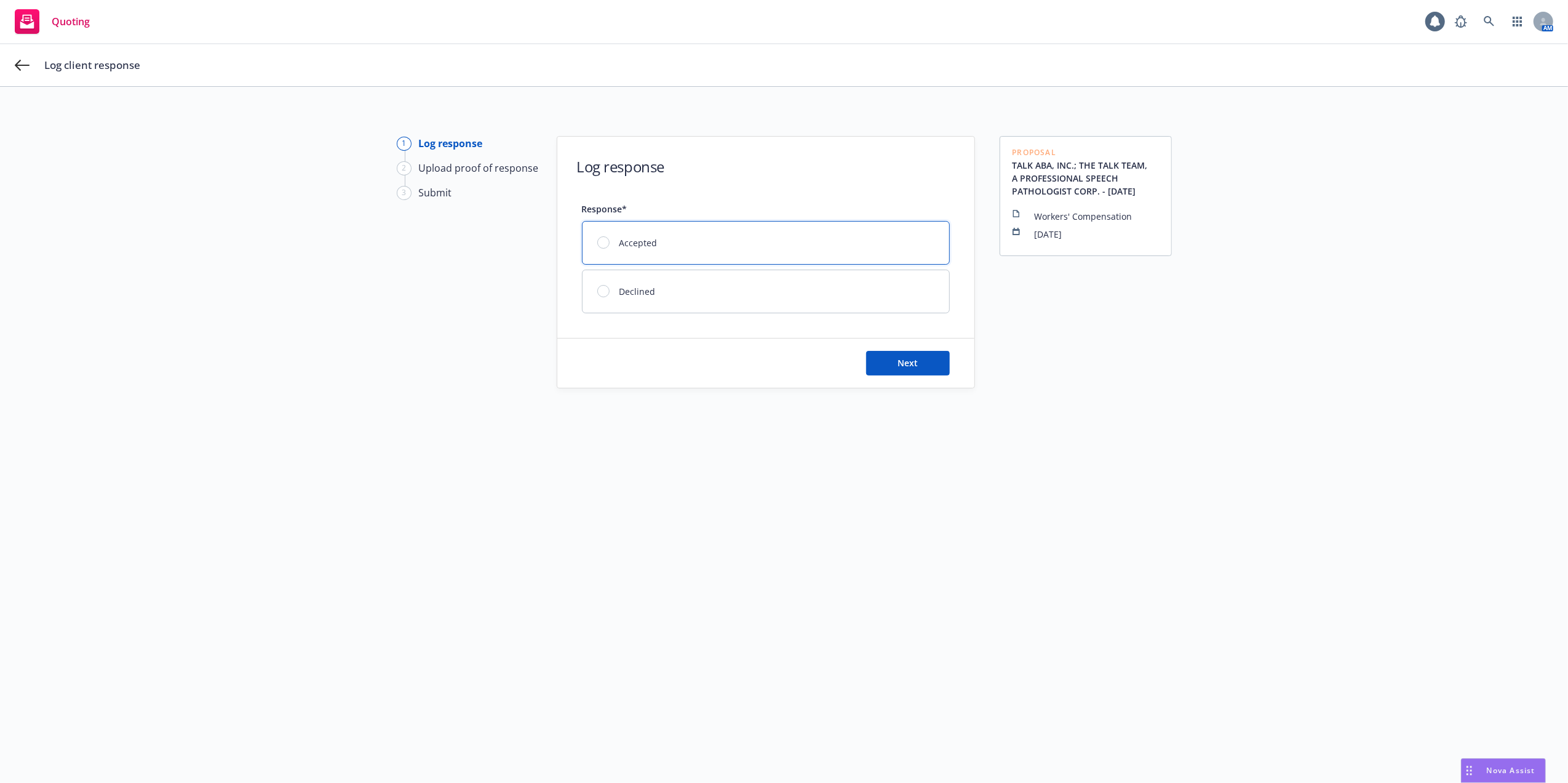
click at [598, 237] on div at bounding box center [604, 243] width 12 height 12
click at [912, 363] on button "Next" at bounding box center [908, 363] width 83 height 25
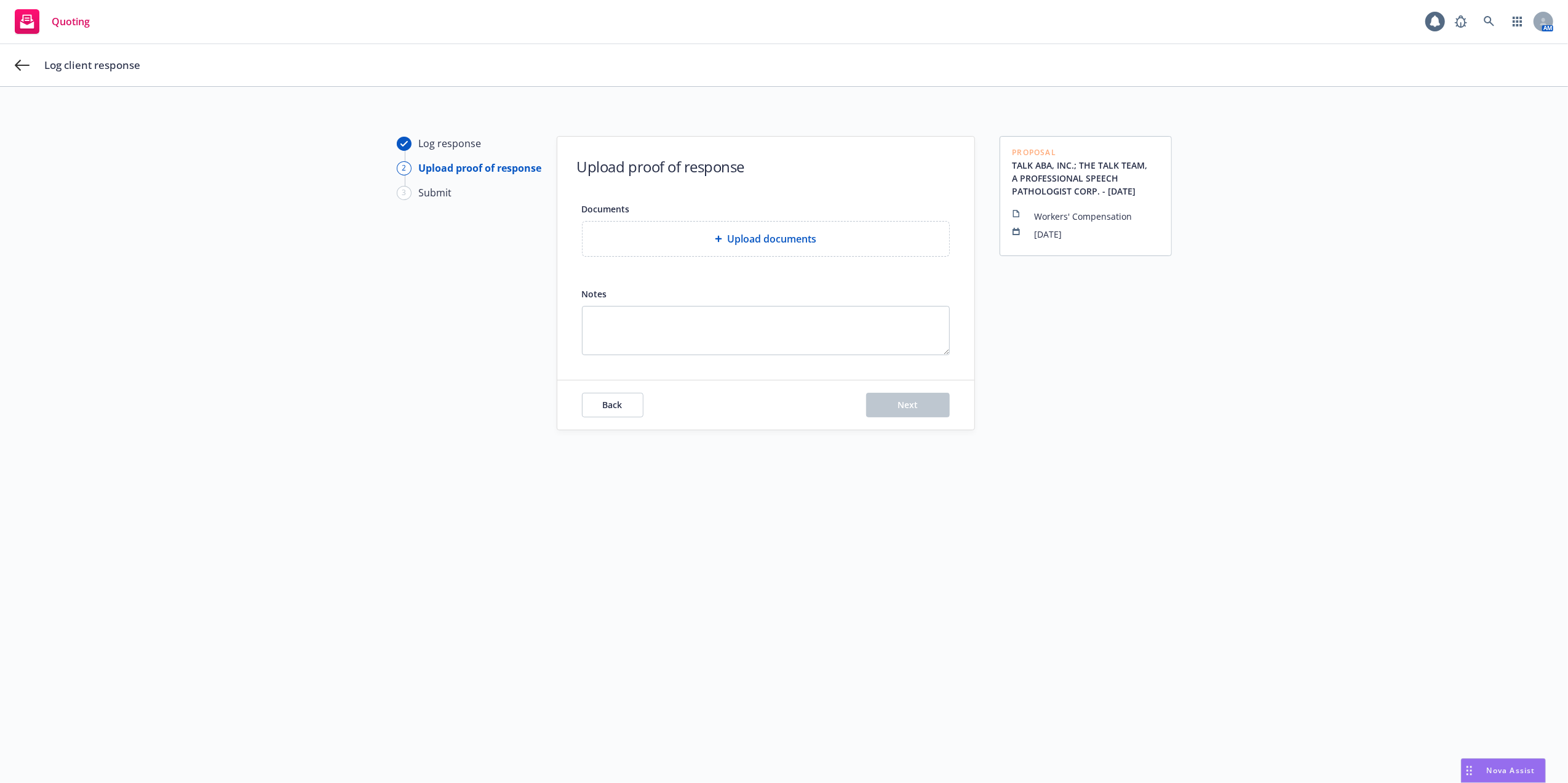
click at [727, 235] on span "Upload documents" at bounding box center [771, 238] width 89 height 15
drag, startPoint x: 1252, startPoint y: 400, endPoint x: 1297, endPoint y: 392, distance: 45.7
click at [1260, 398] on div "Log response 2 Upload proof of response 3 Submit Upload proof of response Docum…" at bounding box center [784, 442] width 1538 height 612
click at [809, 239] on span "Upload documents" at bounding box center [771, 238] width 89 height 15
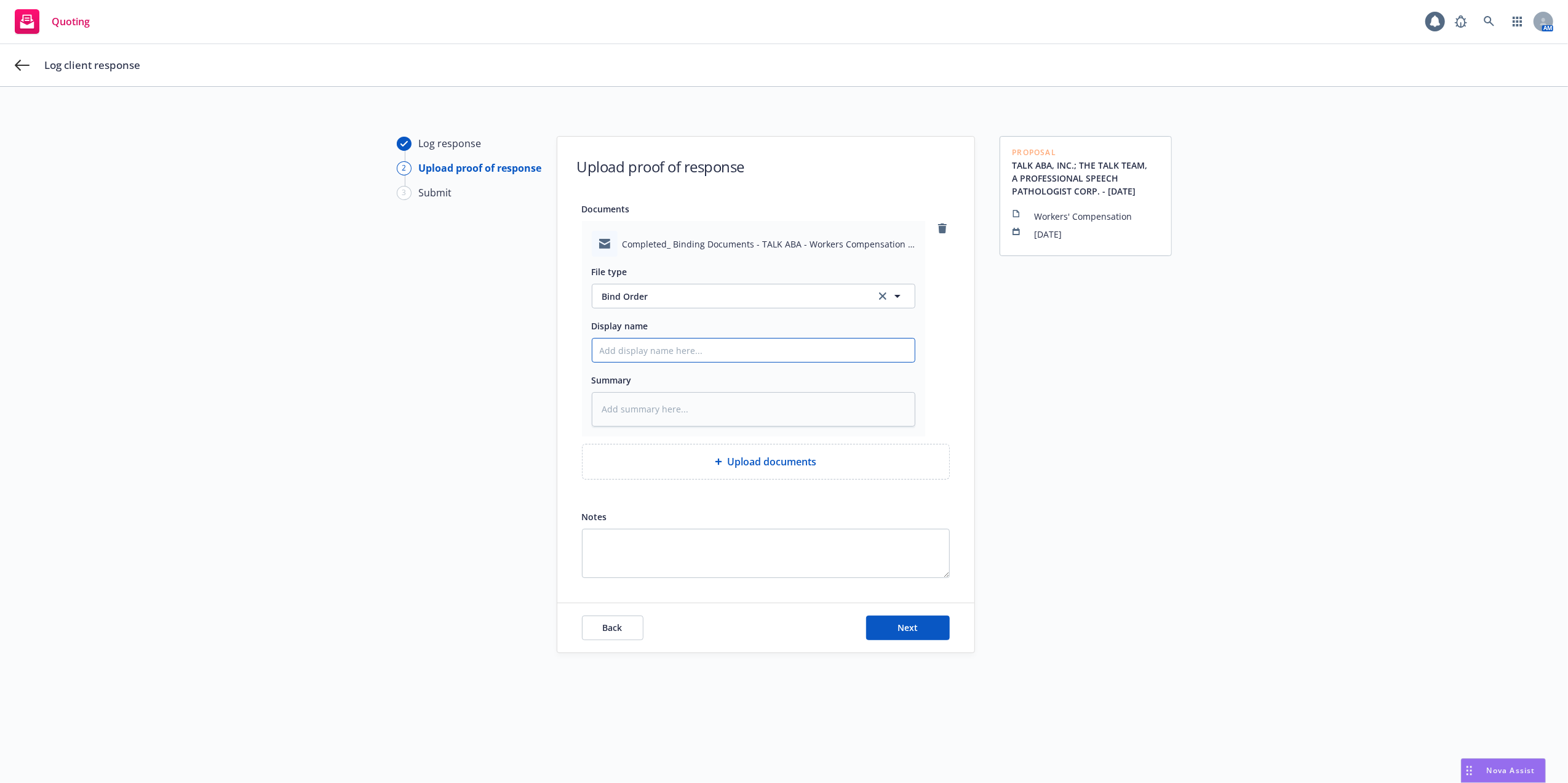
click at [634, 350] on input "Display name" at bounding box center [753, 350] width 322 height 23
type textarea "x"
type input "0"
type textarea "x"
type input "09"
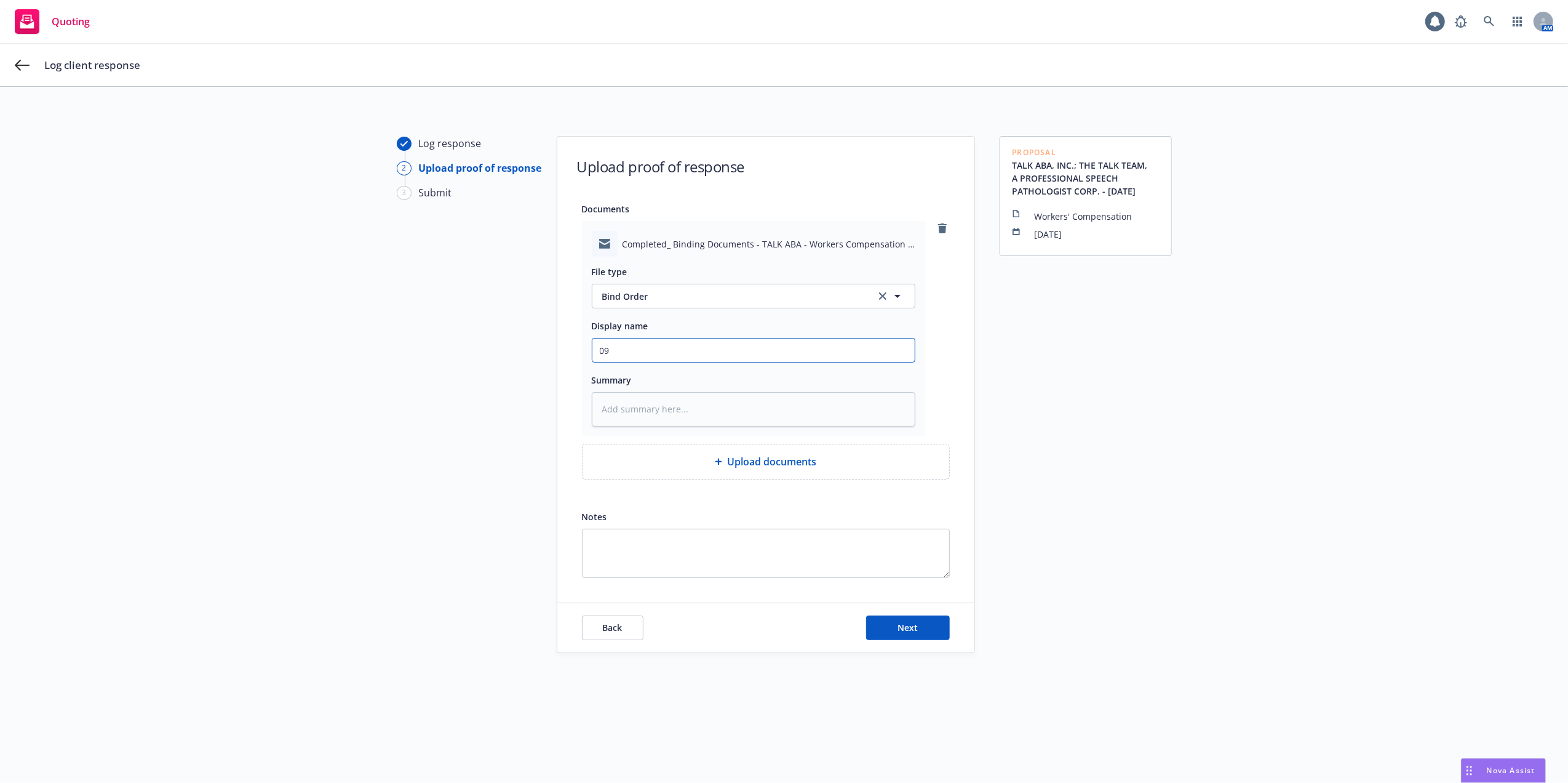
type textarea "x"
type input "09/"
type textarea "x"
type input "09/0"
type textarea "x"
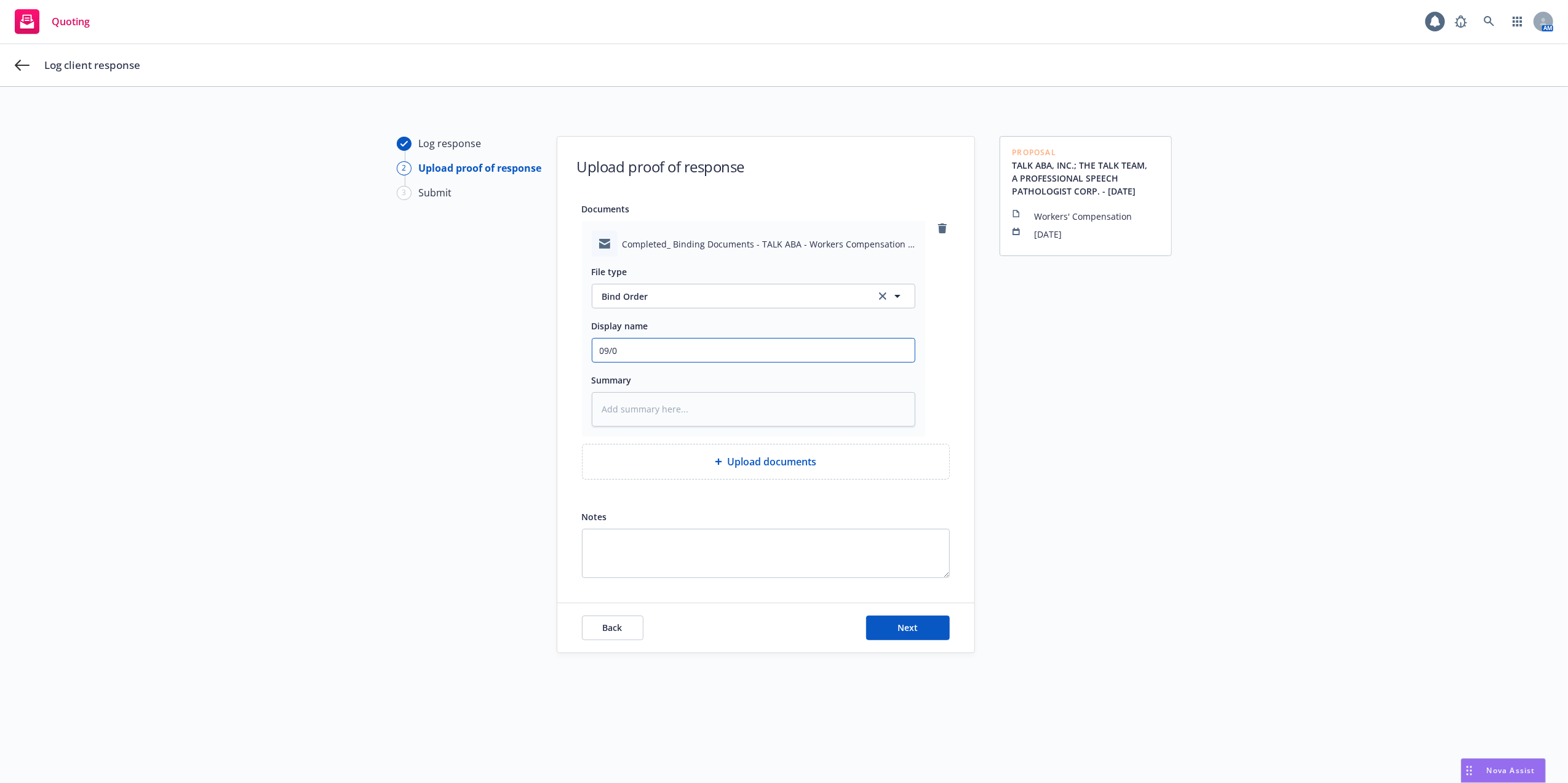
type input "09/03"
type textarea "x"
type input "09/03/"
type textarea "x"
type input "09/03/2"
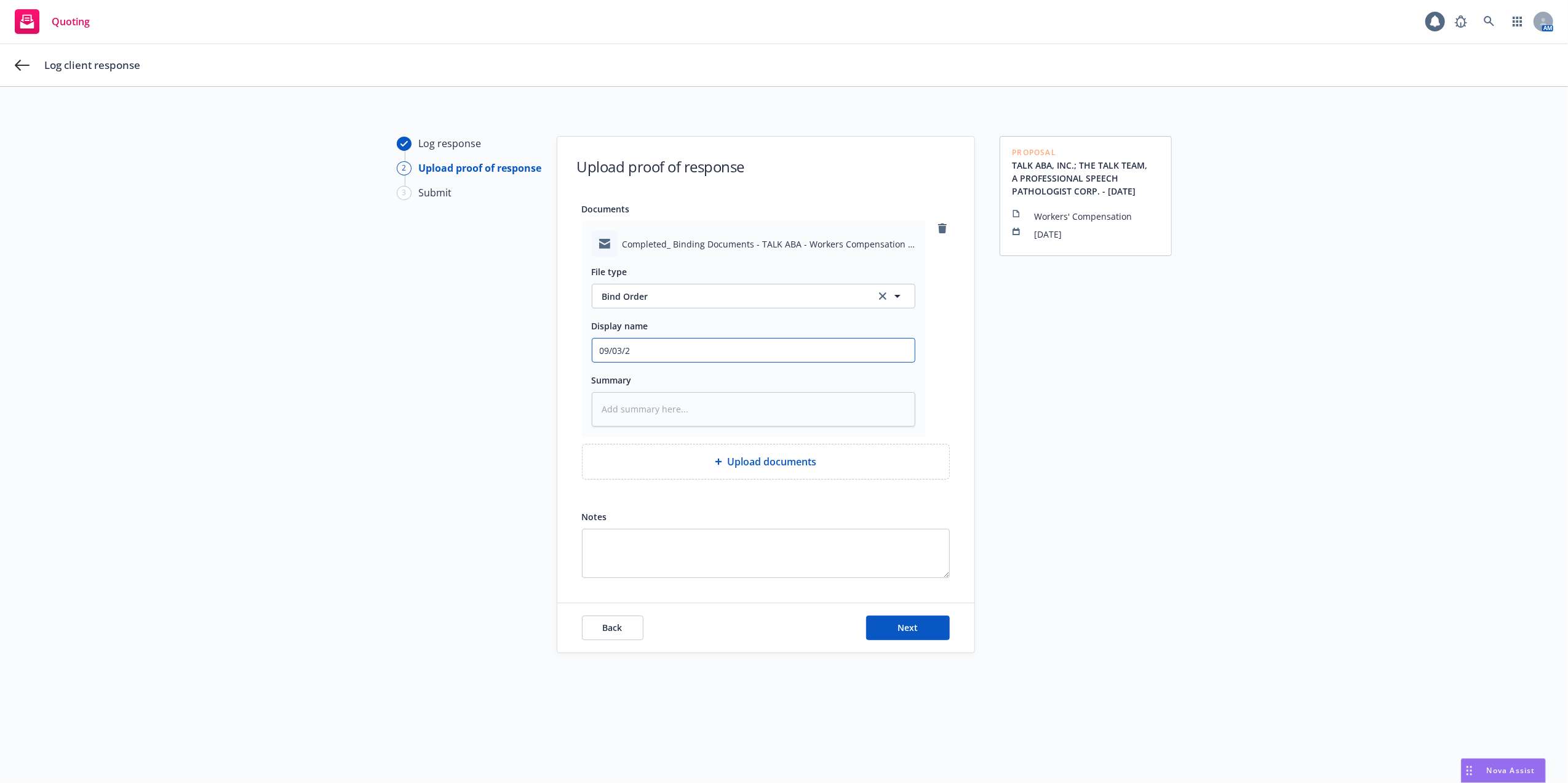
type textarea "x"
type input "[DATE]"
type textarea "x"
type input "[DATE]"
type textarea "x"
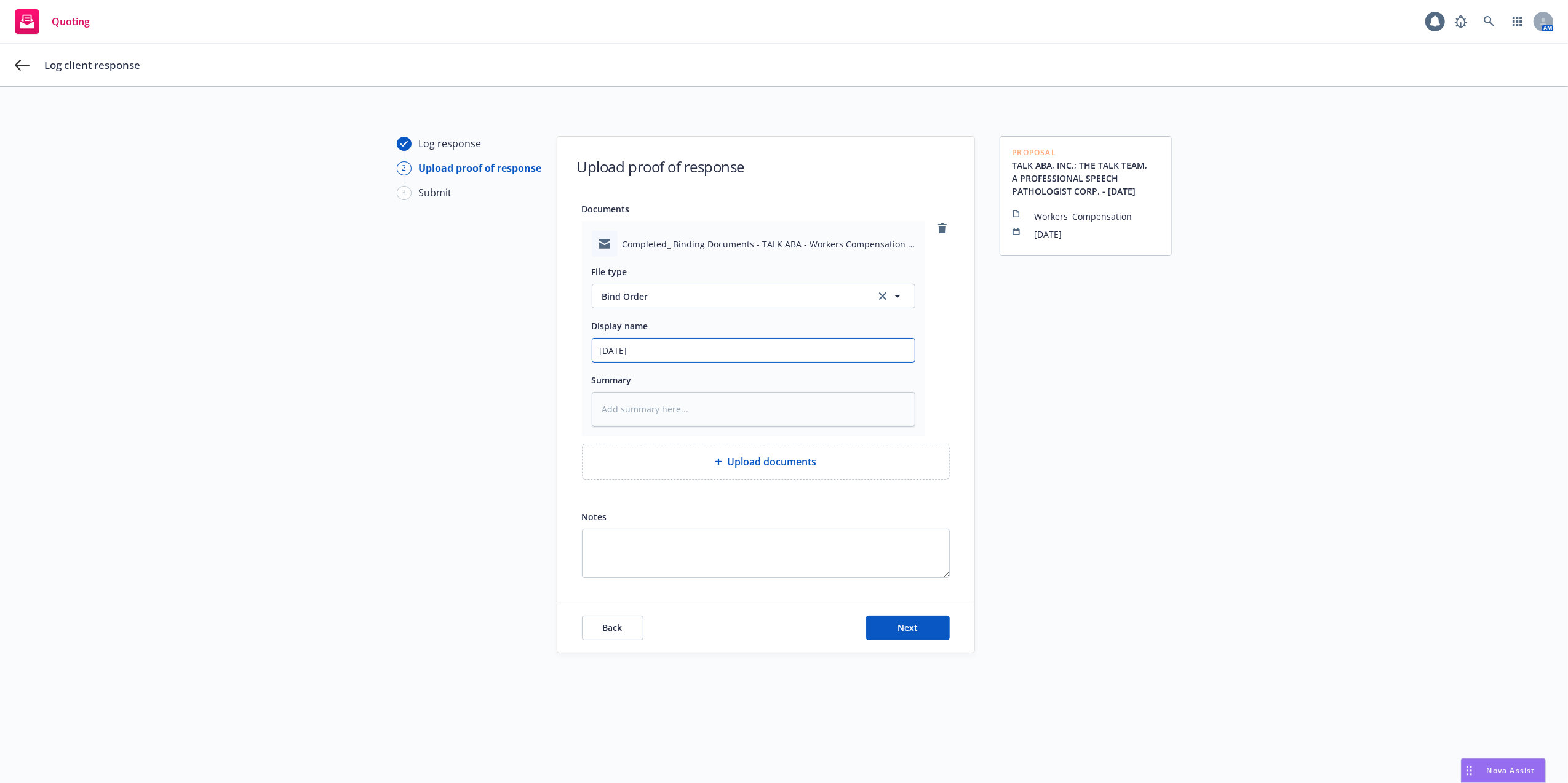
type input "[DATE] A"
type textarea "x"
type input "[DATE] Am"
type textarea "x"
type input "[DATE] Amt"
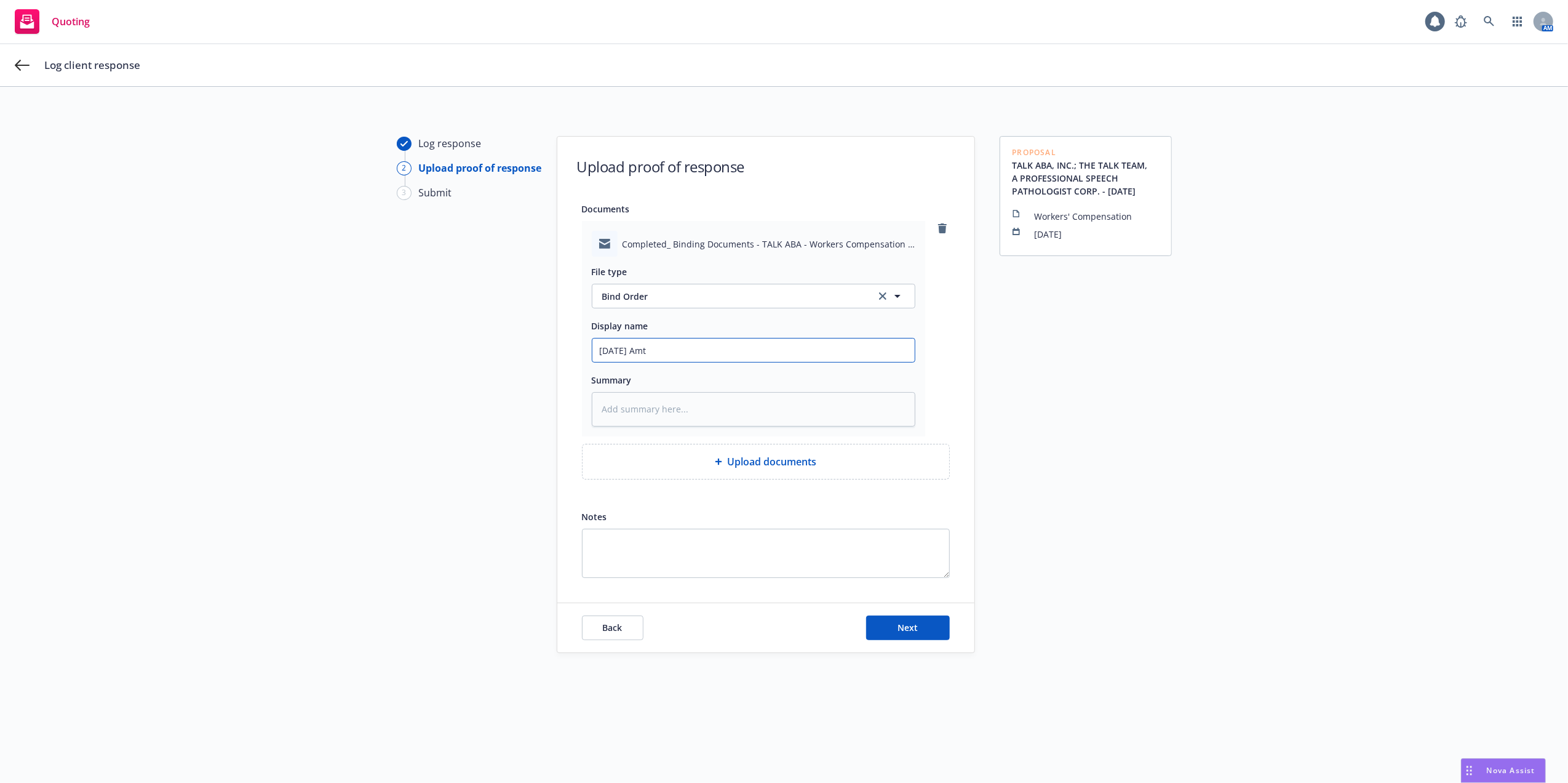
type textarea "x"
type input "[DATE] Amtr"
type textarea "x"
type input "[DATE] Amtru"
type textarea "x"
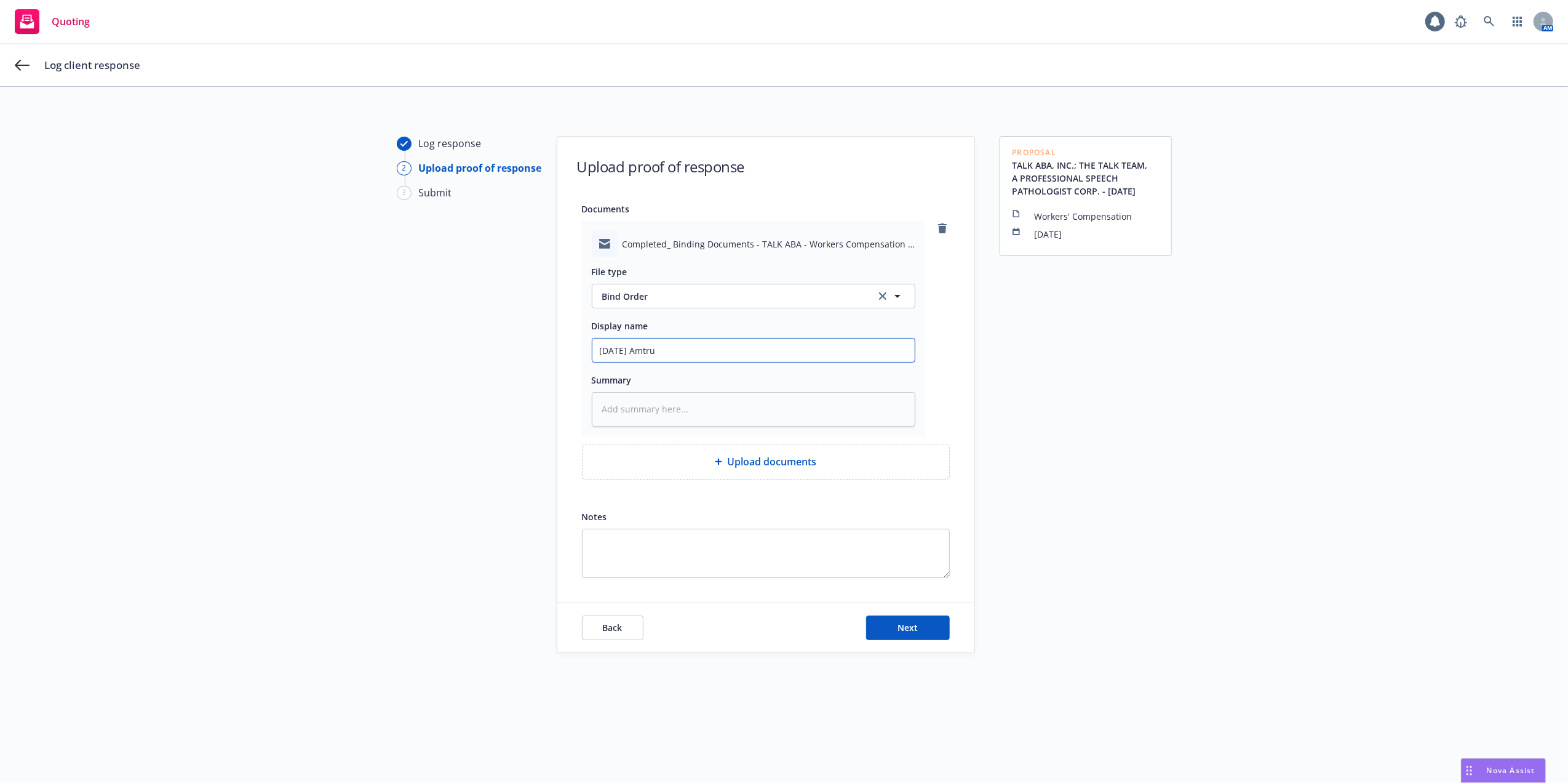
type input "[DATE] Amtrus"
type textarea "x"
type input "[DATE] Amtrust"
type textarea "x"
type input "[DATE] Amtrust"
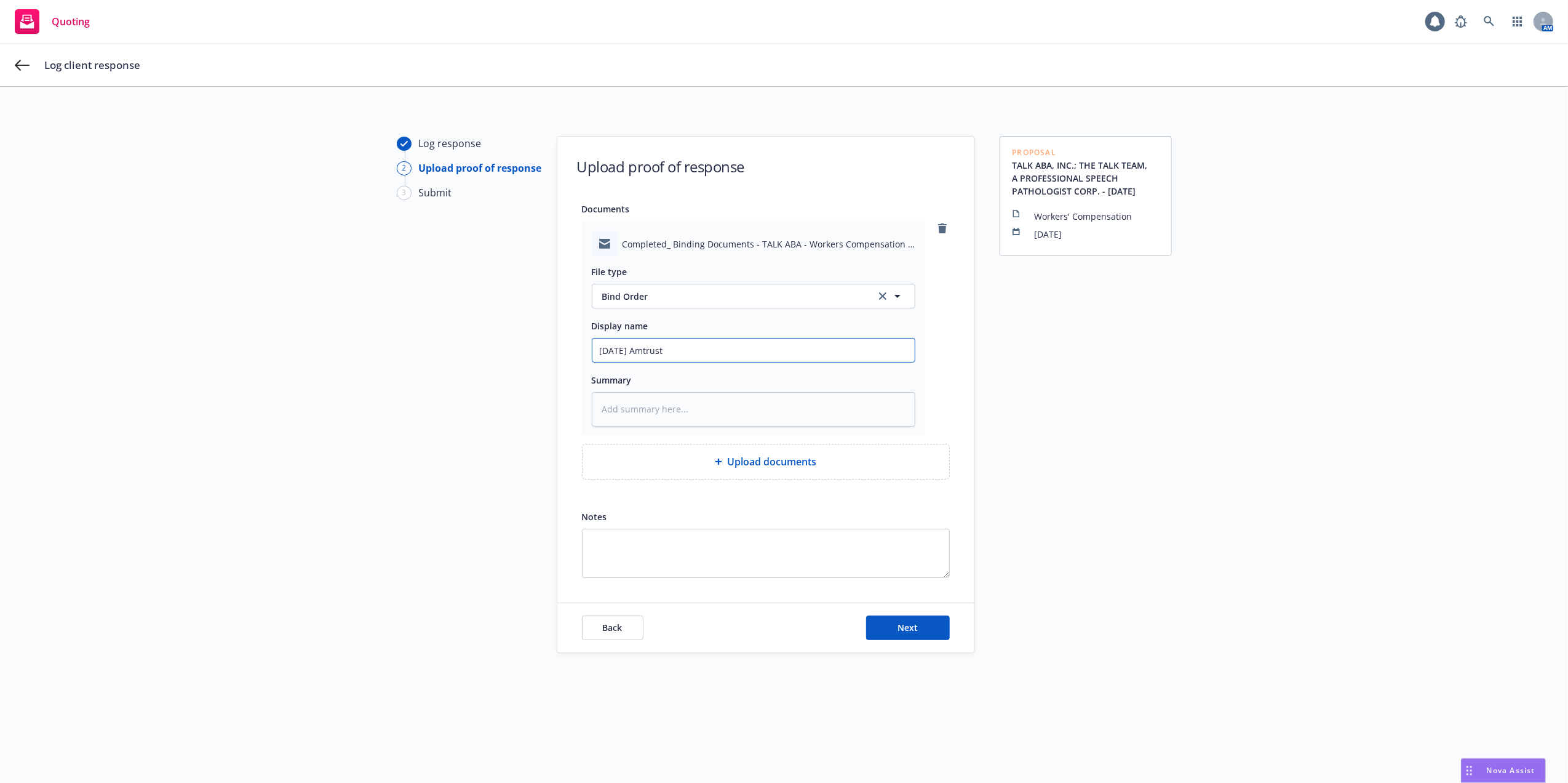
type textarea "x"
type input "[DATE] Amtrust B"
type textarea "x"
type input "[DATE] Amtrust Bi"
type textarea "x"
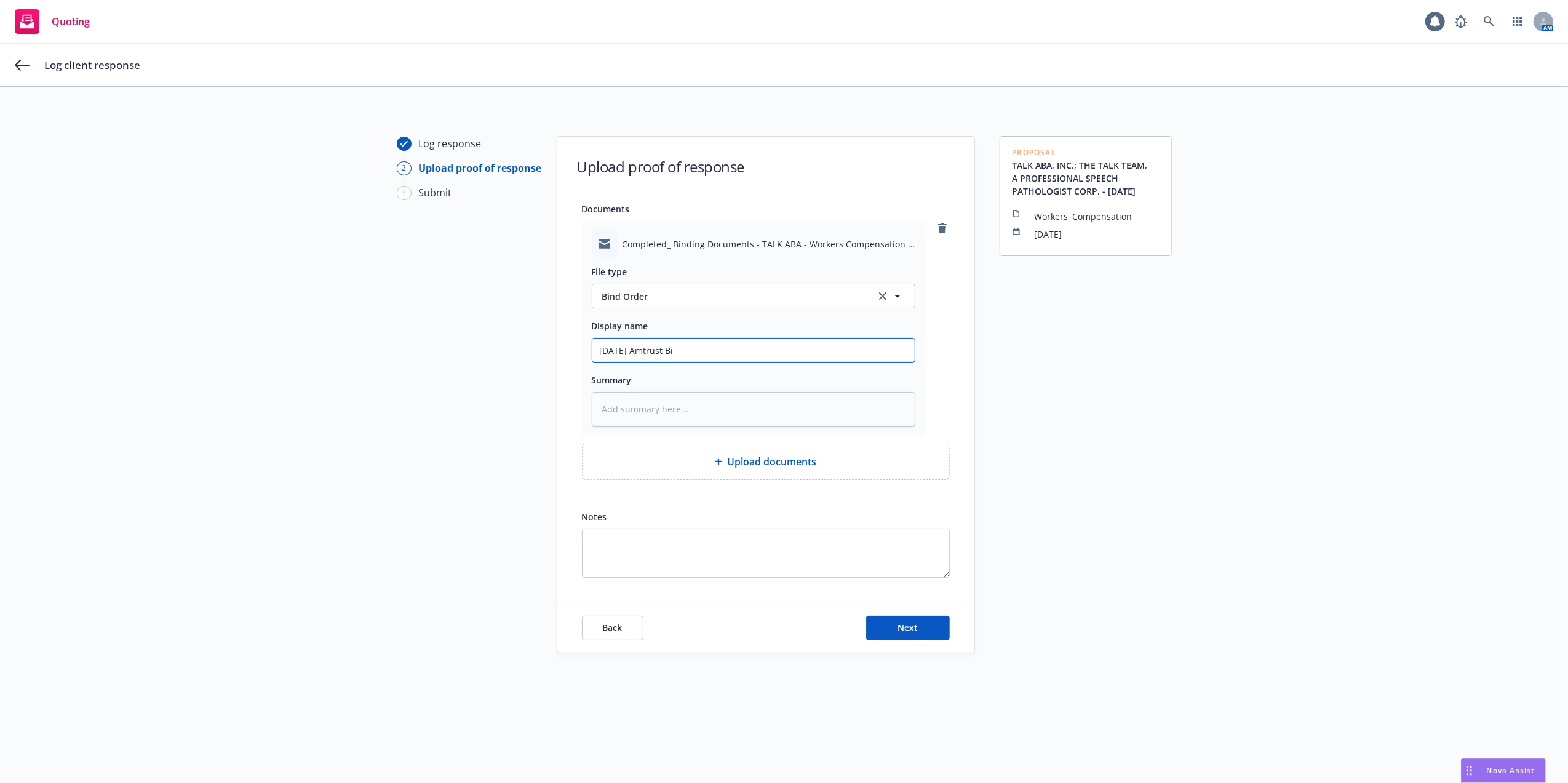
type input "[DATE] Amtrust Bin"
type textarea "x"
type input "[DATE] Amtrust Bind"
type textarea "x"
type input "[DATE] Amtrust Bind"
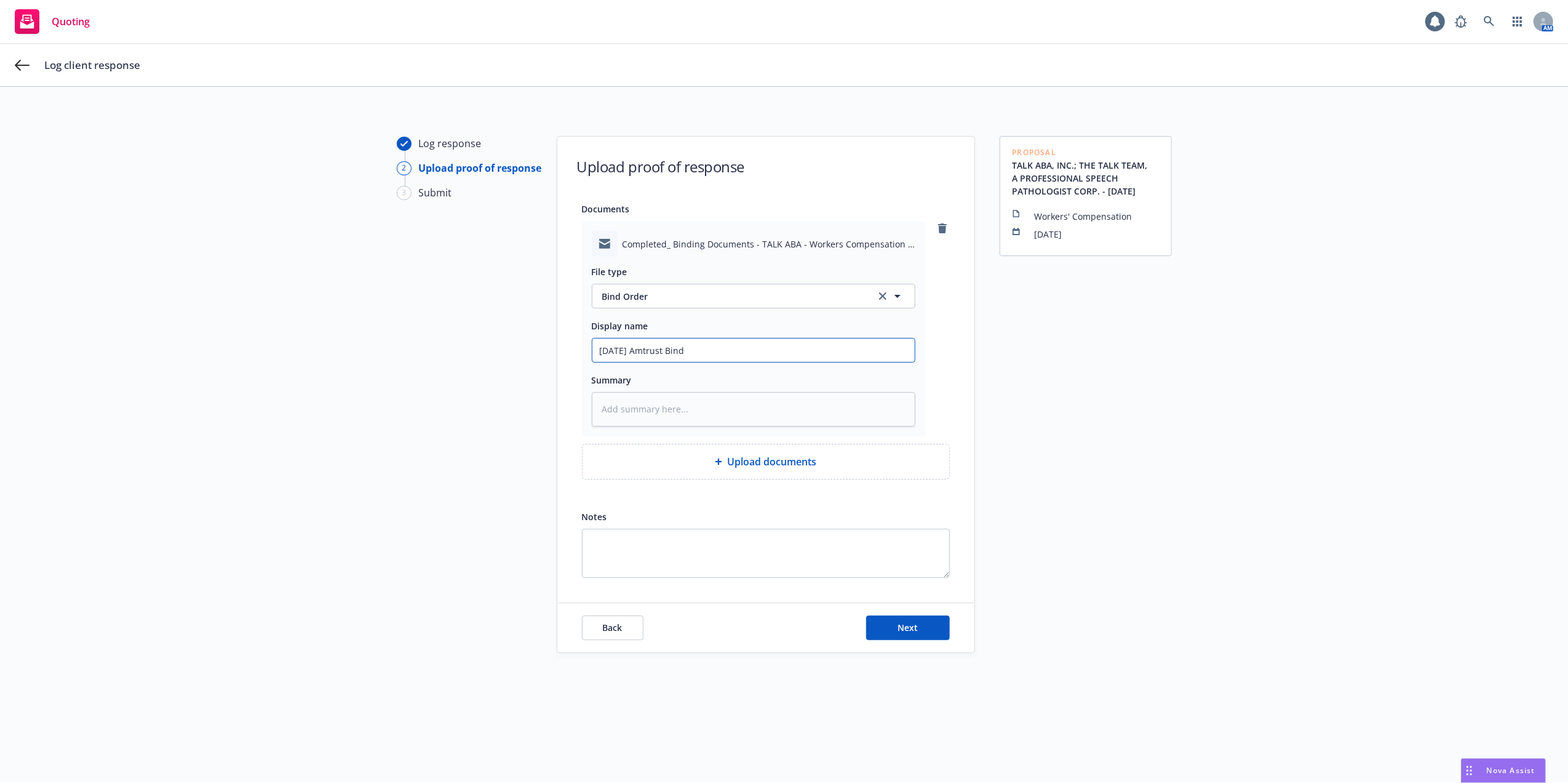
click at [690, 350] on input "[DATE] Amtrust Bind" at bounding box center [753, 350] width 322 height 23
drag, startPoint x: 665, startPoint y: 352, endPoint x: 632, endPoint y: 352, distance: 33.0
click at [632, 352] on input "[DATE] Amtrust Bind" at bounding box center [753, 350] width 322 height 23
type textarea "x"
type input "[DATE] Bind"
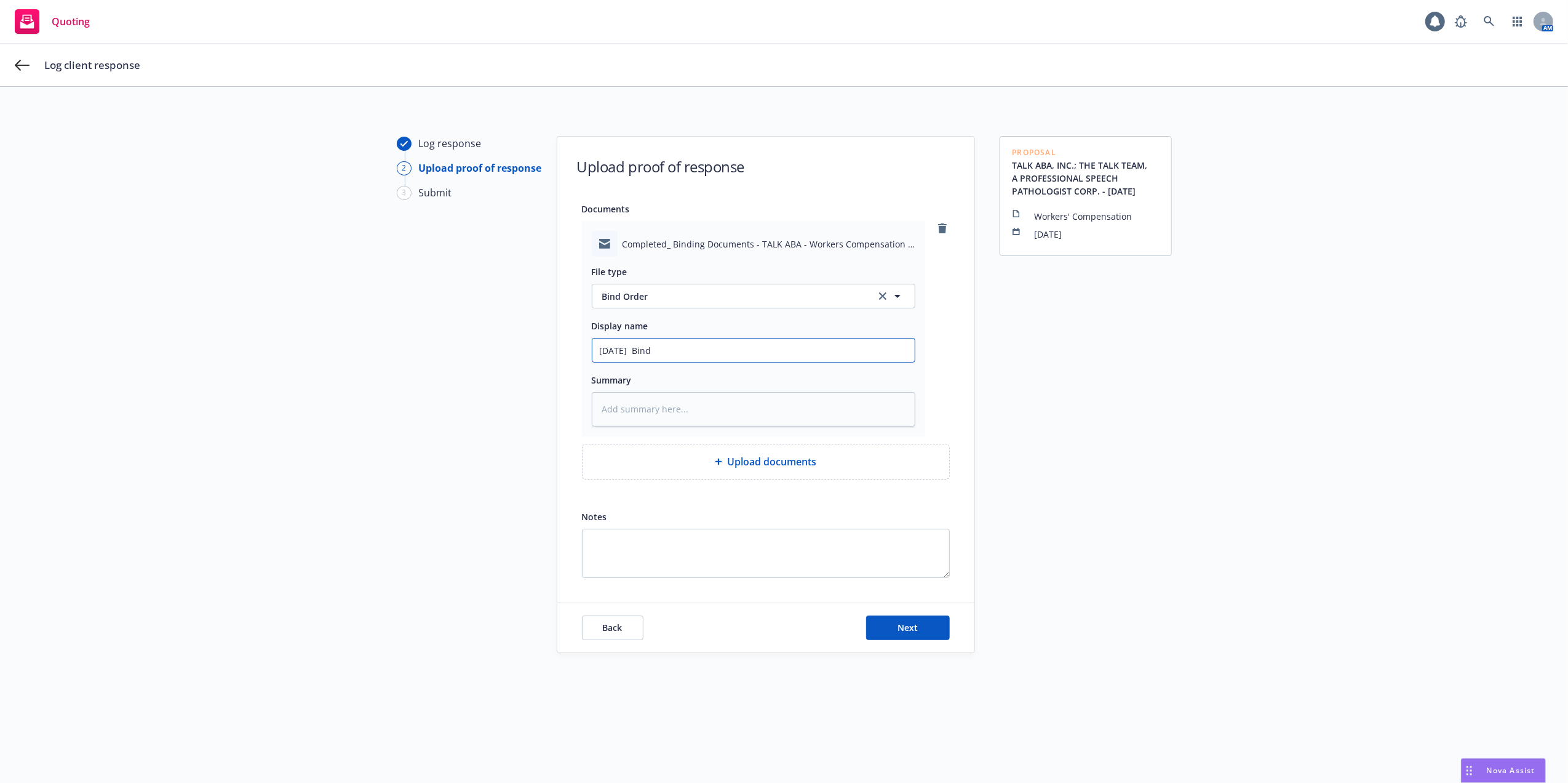
type textarea "x"
type input "[DATE] Bind"
drag, startPoint x: 678, startPoint y: 350, endPoint x: 695, endPoint y: 343, distance: 18.4
click at [676, 347] on input "[DATE] Bind" at bounding box center [753, 350] width 322 height 23
type textarea "x"
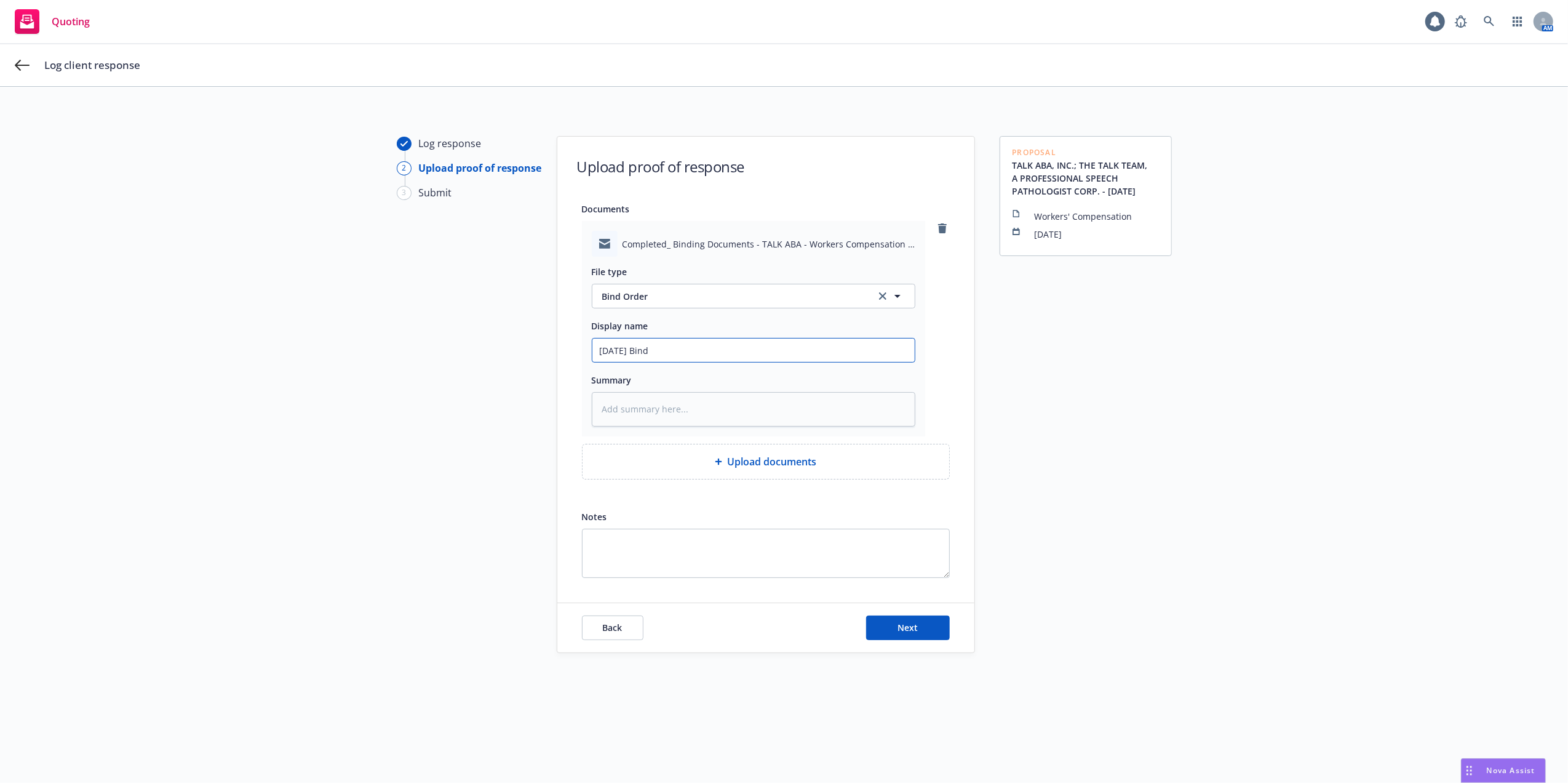
type input "[DATE] Bind D"
type textarea "x"
type input "[DATE] Bind Do"
type textarea "x"
type input "[DATE] Bind Docs"
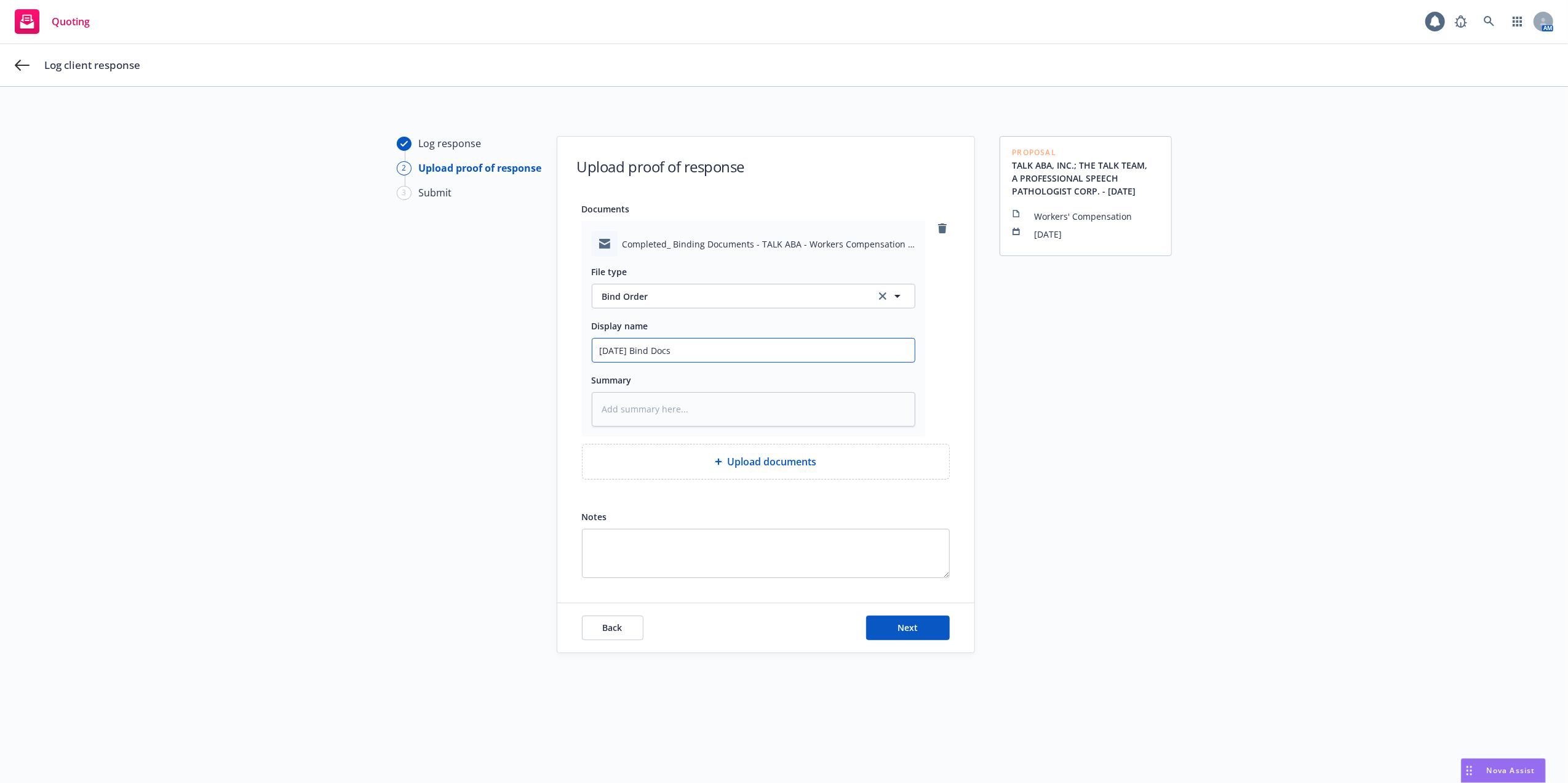
type textarea "x"
type input "[DATE] Bind Docs"
type textarea "x"
type input "[DATE] Bind Docs -"
type textarea "x"
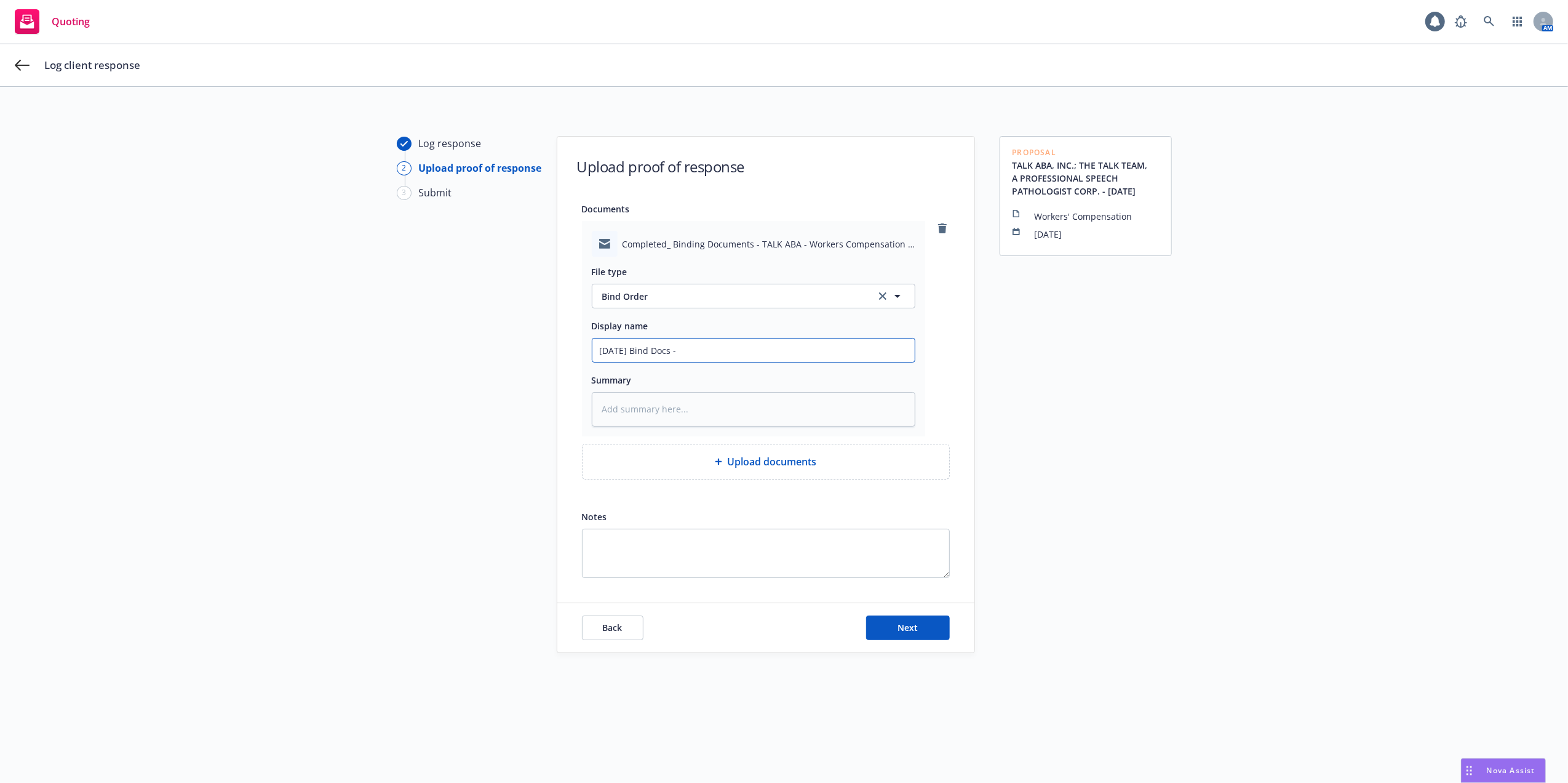
type input "[DATE] Bind Docs -"
type textarea "x"
type input "[DATE] Bind Docs - A"
type textarea "x"
type input "[DATE] Bind Docs - Am"
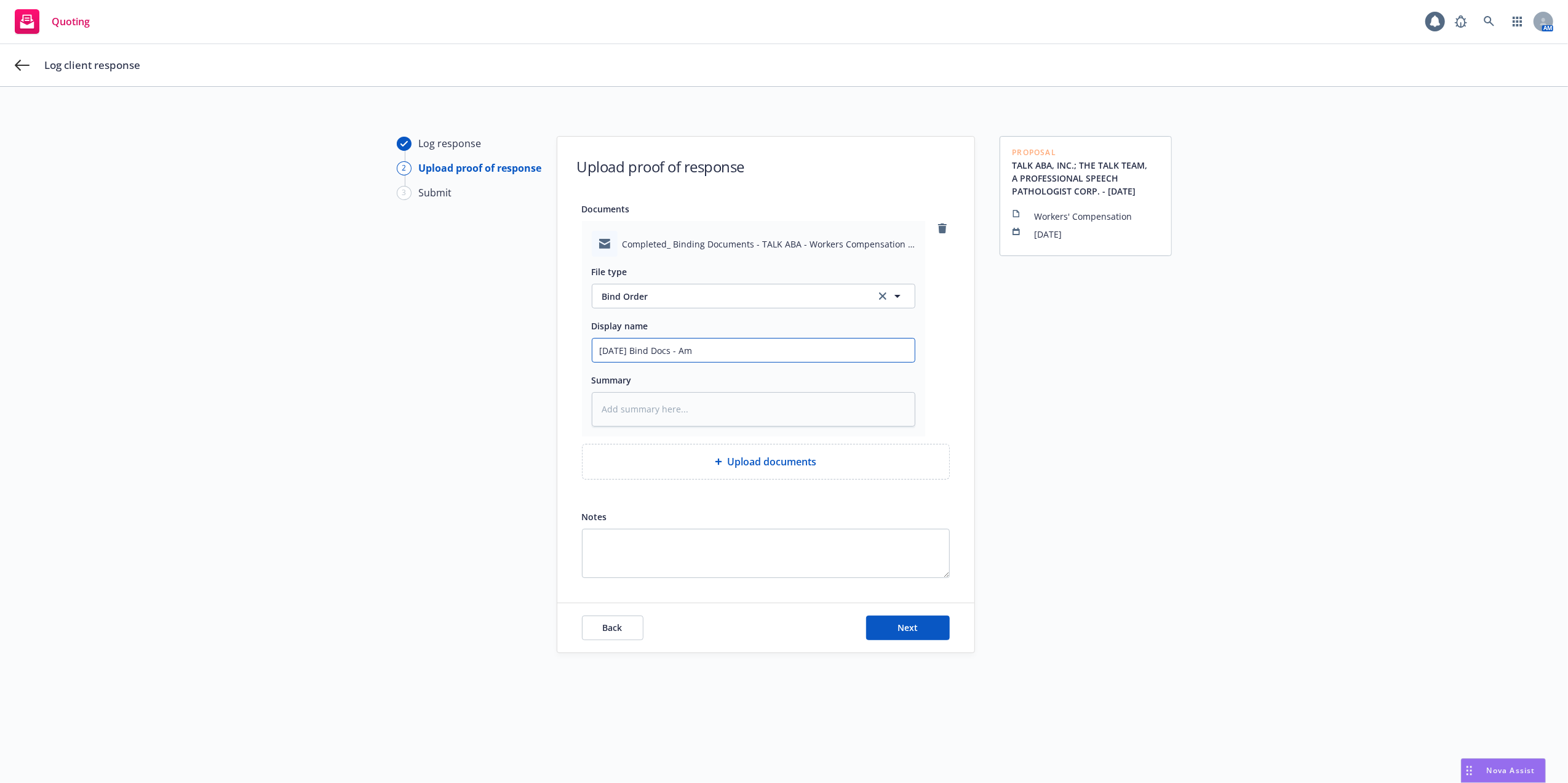
type textarea "x"
type input "[DATE] Bind Docs - Amt"
type textarea "x"
type input "[DATE] Bind Docs - Amtru"
type textarea "x"
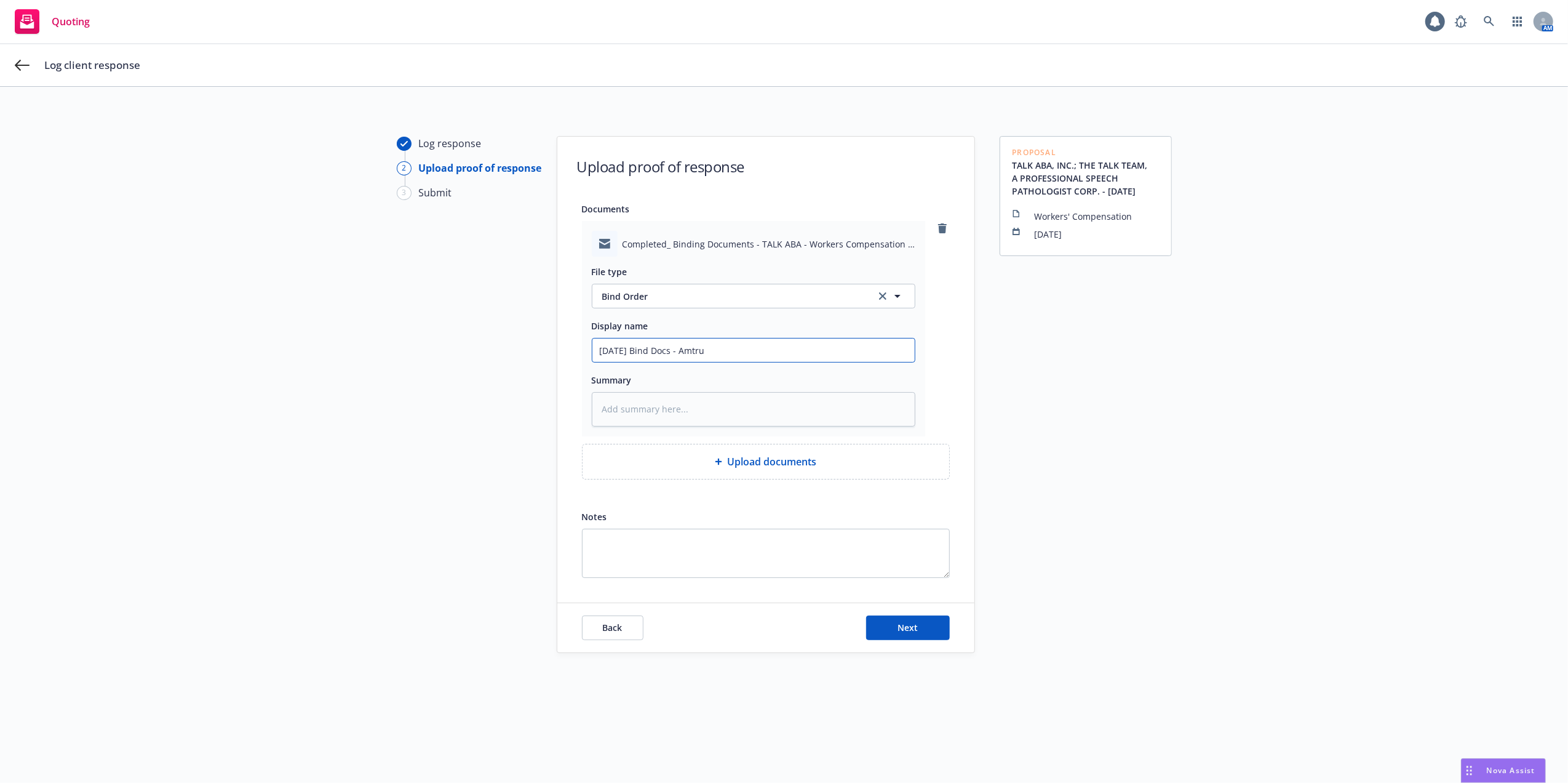
type input "[DATE] Bind Docs - Amtrus"
type textarea "x"
drag, startPoint x: 728, startPoint y: 350, endPoint x: 524, endPoint y: 358, distance: 204.2
click at [524, 358] on div "Log response 2 Upload proof of response 3 Submit Upload proof of response Docum…" at bounding box center [784, 442] width 1538 height 612
type input "[DATE] Bind Docs - Amtrust"
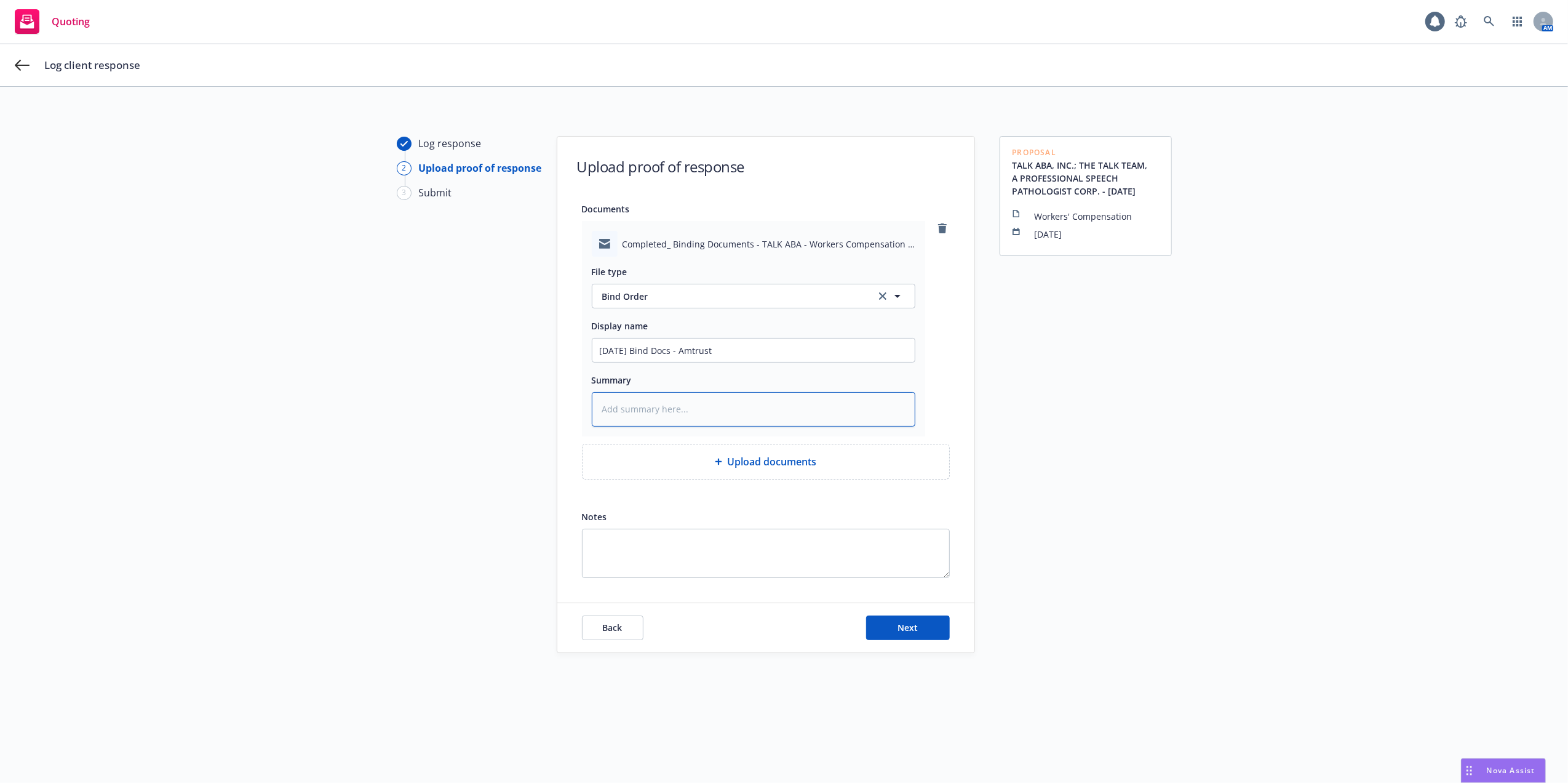
click at [672, 414] on textarea at bounding box center [753, 409] width 323 height 35
paste textarea "[DATE] Bind Docs - Amtrust"
type textarea "x"
type textarea "[DATE] Bind Docs - Amtrust"
drag, startPoint x: 903, startPoint y: 625, endPoint x: 900, endPoint y: 571, distance: 54.1
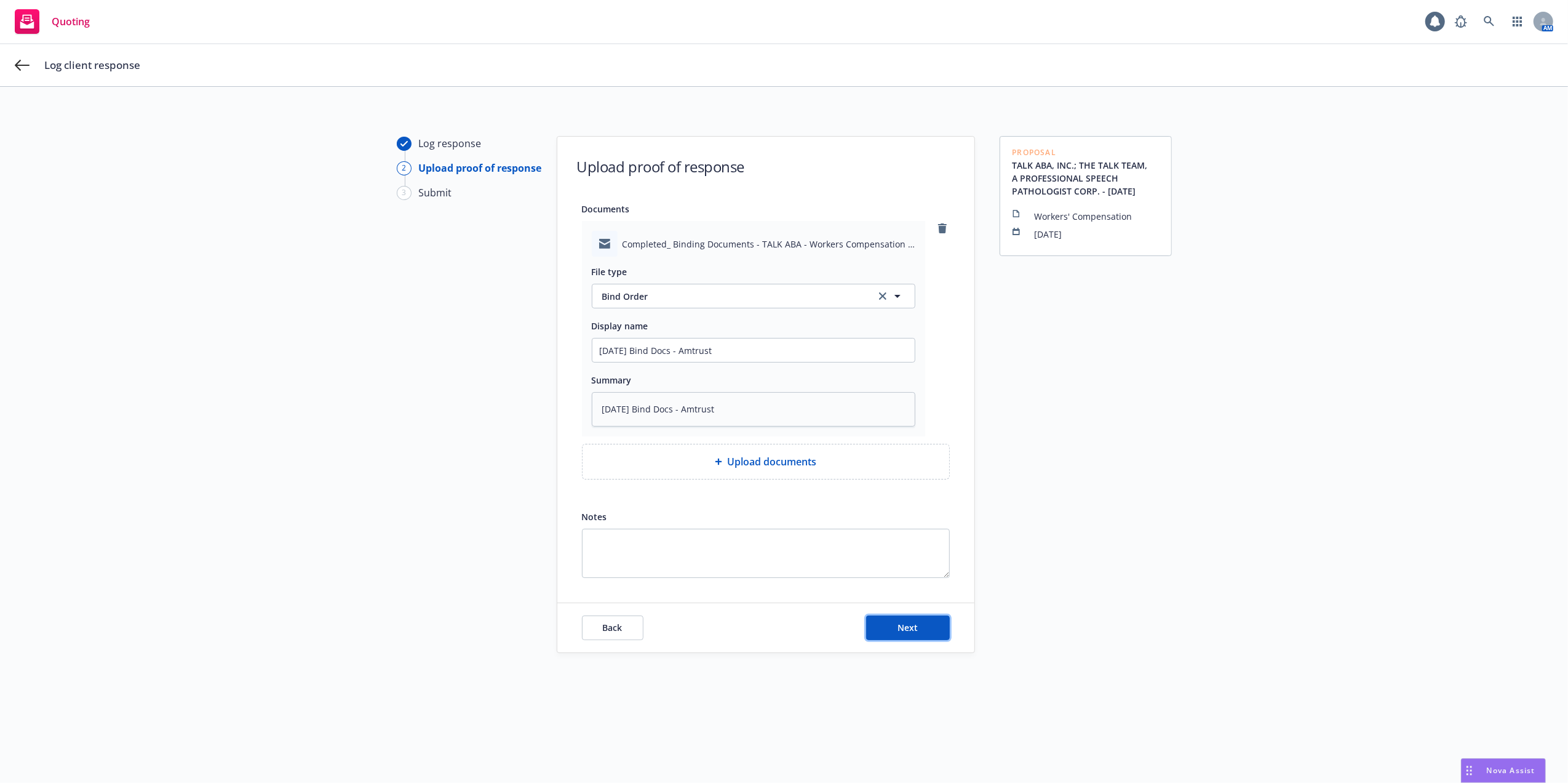
click at [901, 625] on span "Next" at bounding box center [908, 627] width 20 height 12
type textarea "x"
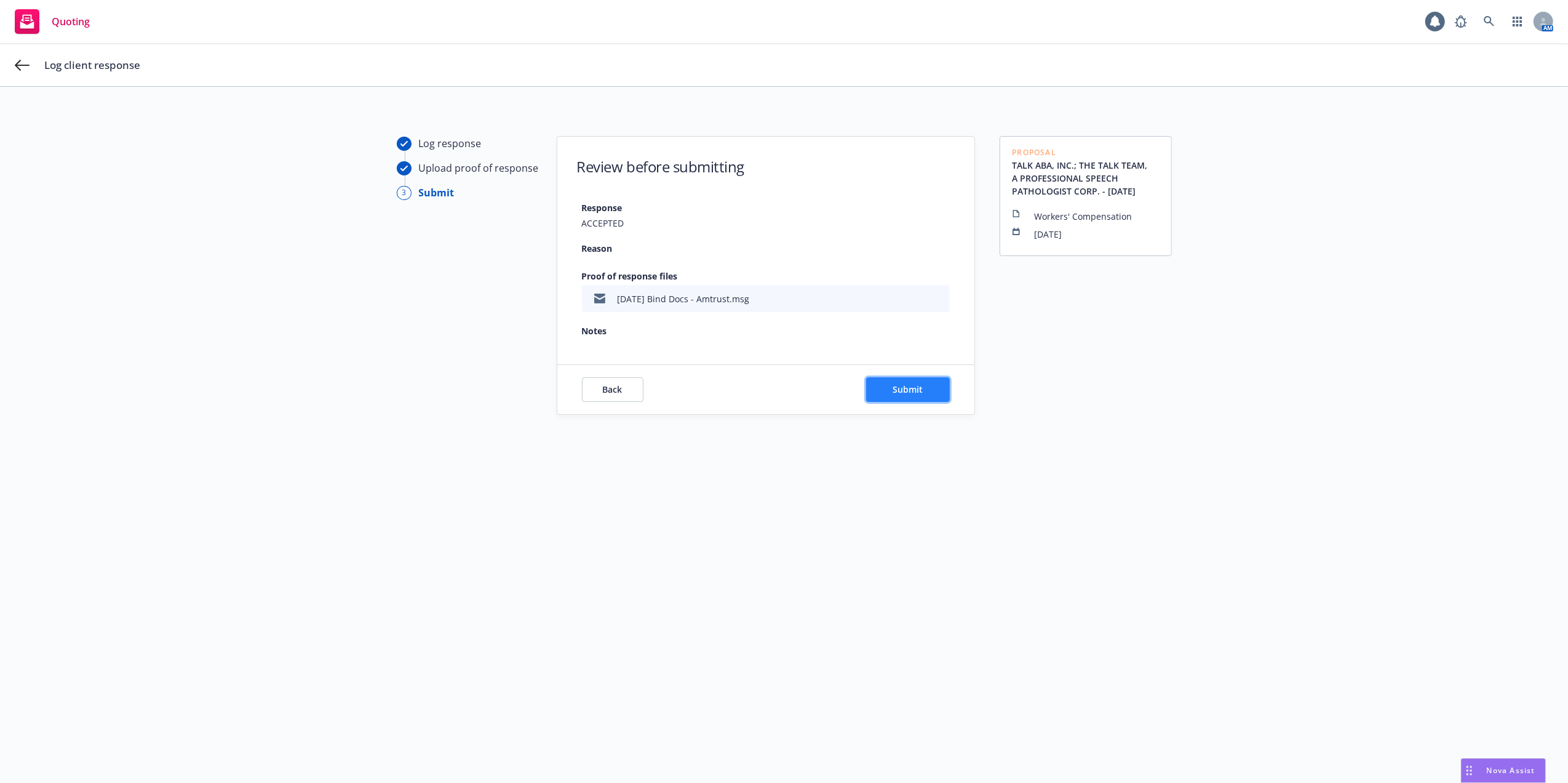
click at [915, 392] on button "Submit" at bounding box center [908, 390] width 83 height 25
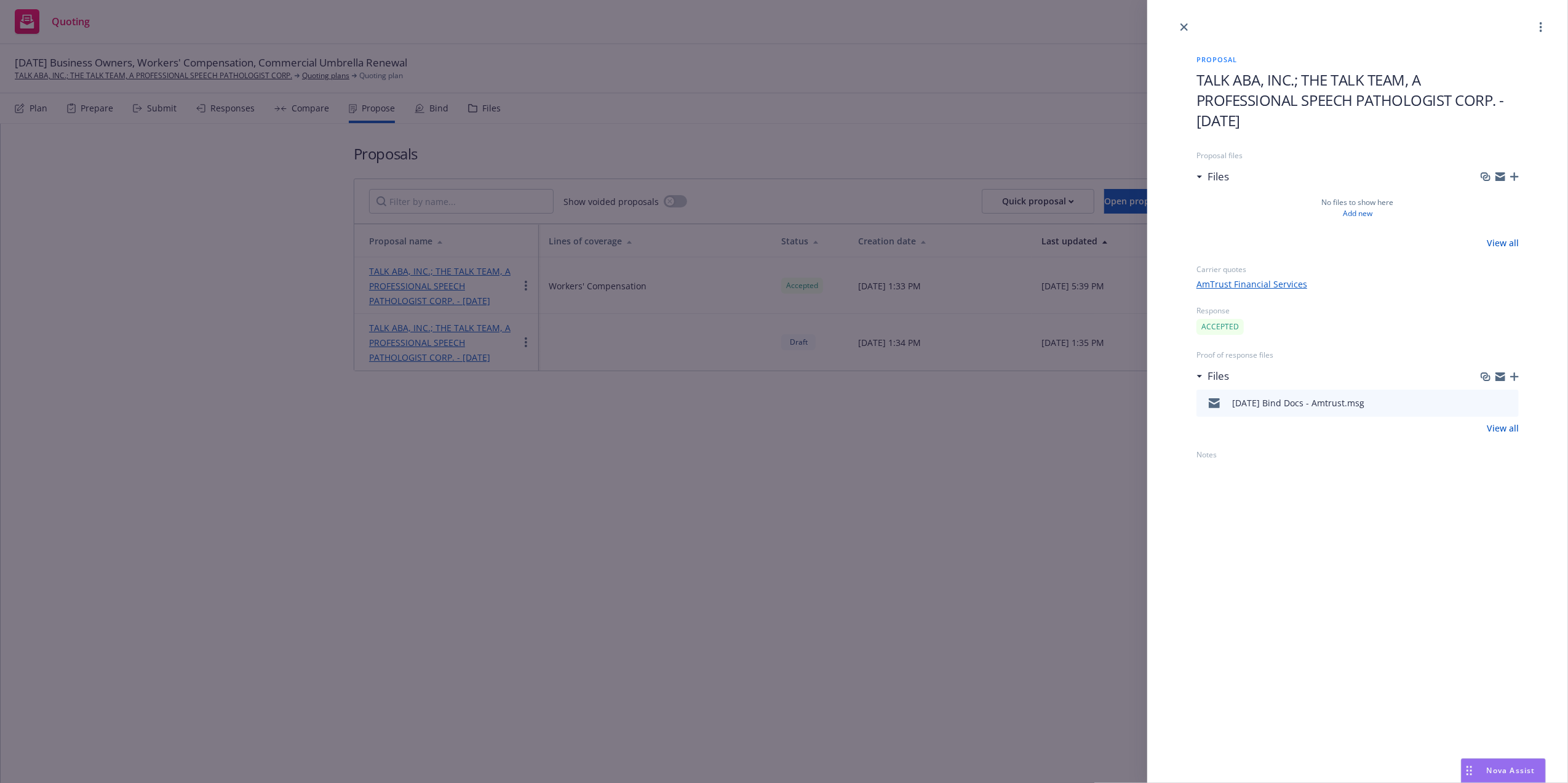
click at [1184, 26] on icon "close" at bounding box center [1184, 27] width 7 height 7
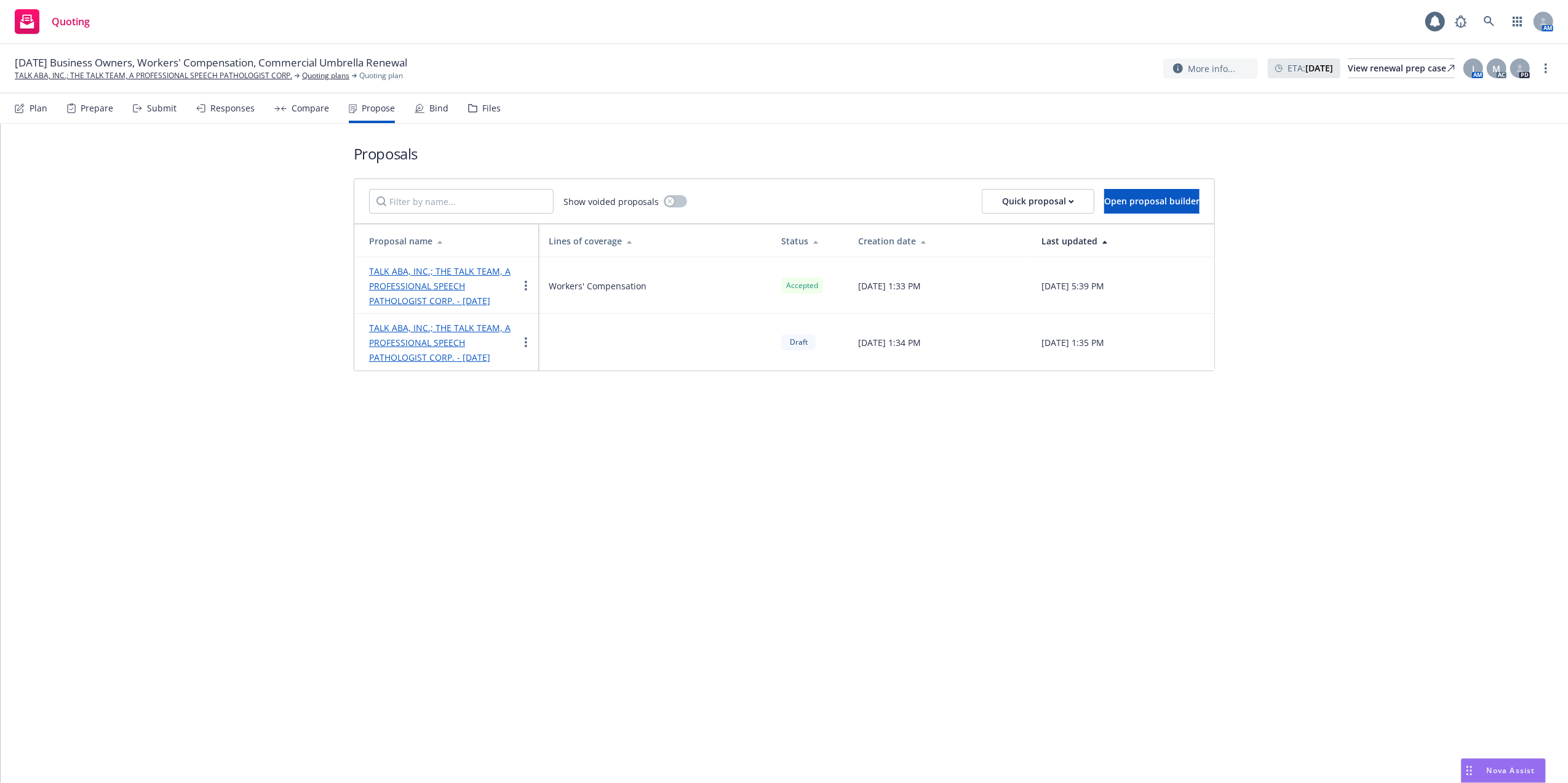
click at [434, 105] on div "Bind" at bounding box center [439, 108] width 19 height 10
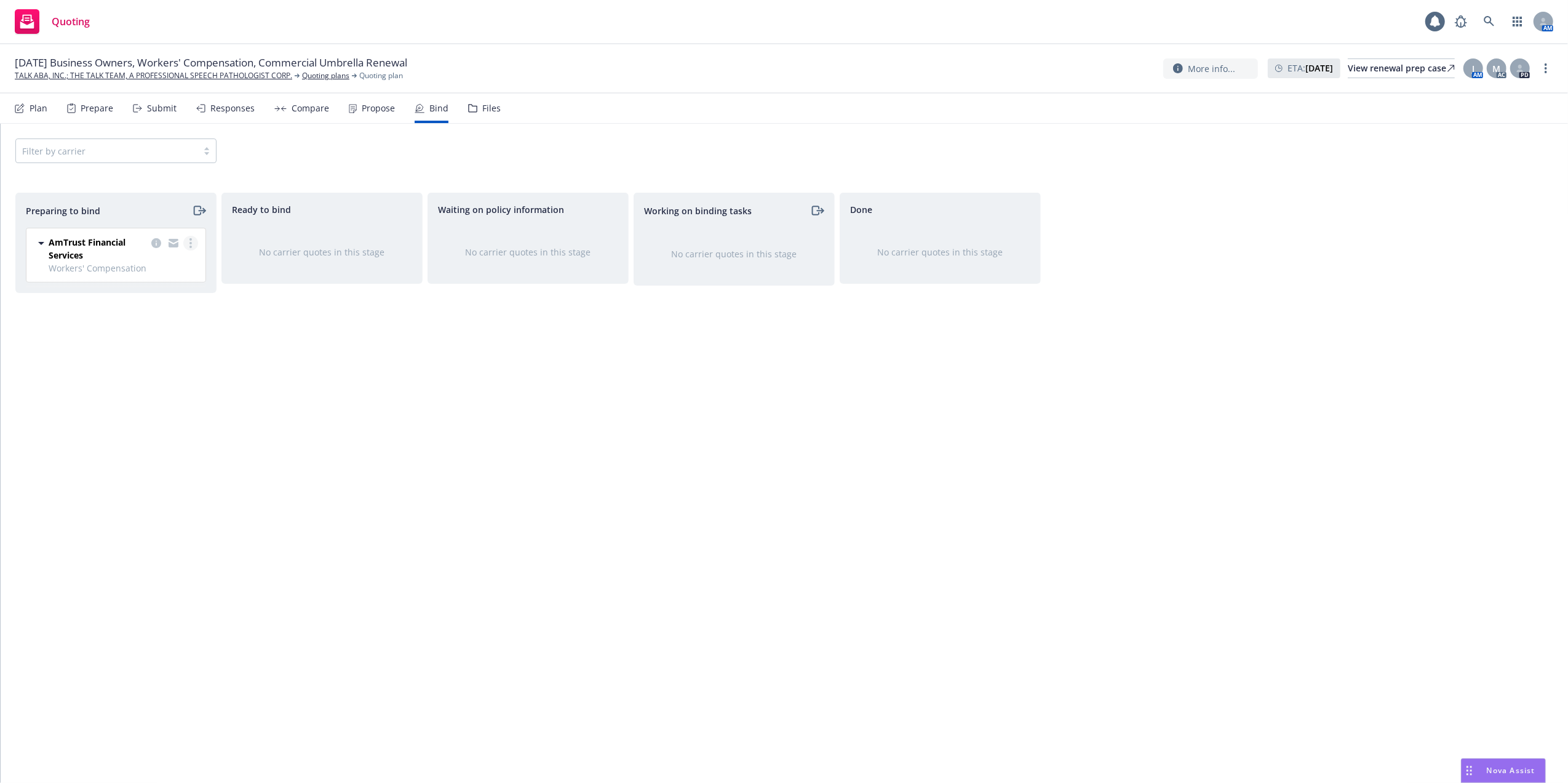
click at [190, 243] on circle "more" at bounding box center [190, 243] width 3 height 3
click at [130, 293] on span "Log bind order" at bounding box center [122, 292] width 90 height 12
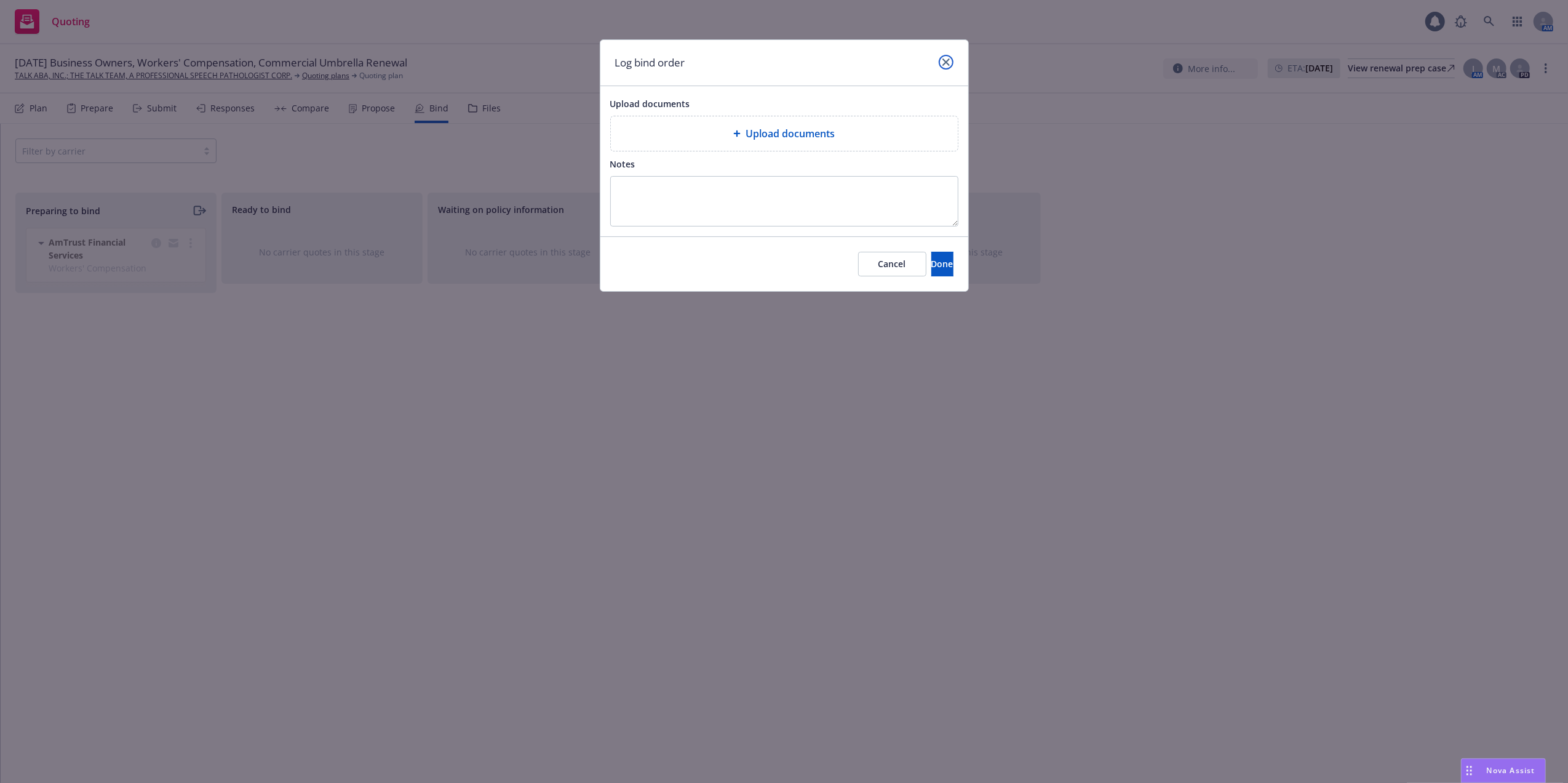
click at [948, 59] on link "close" at bounding box center [946, 62] width 15 height 15
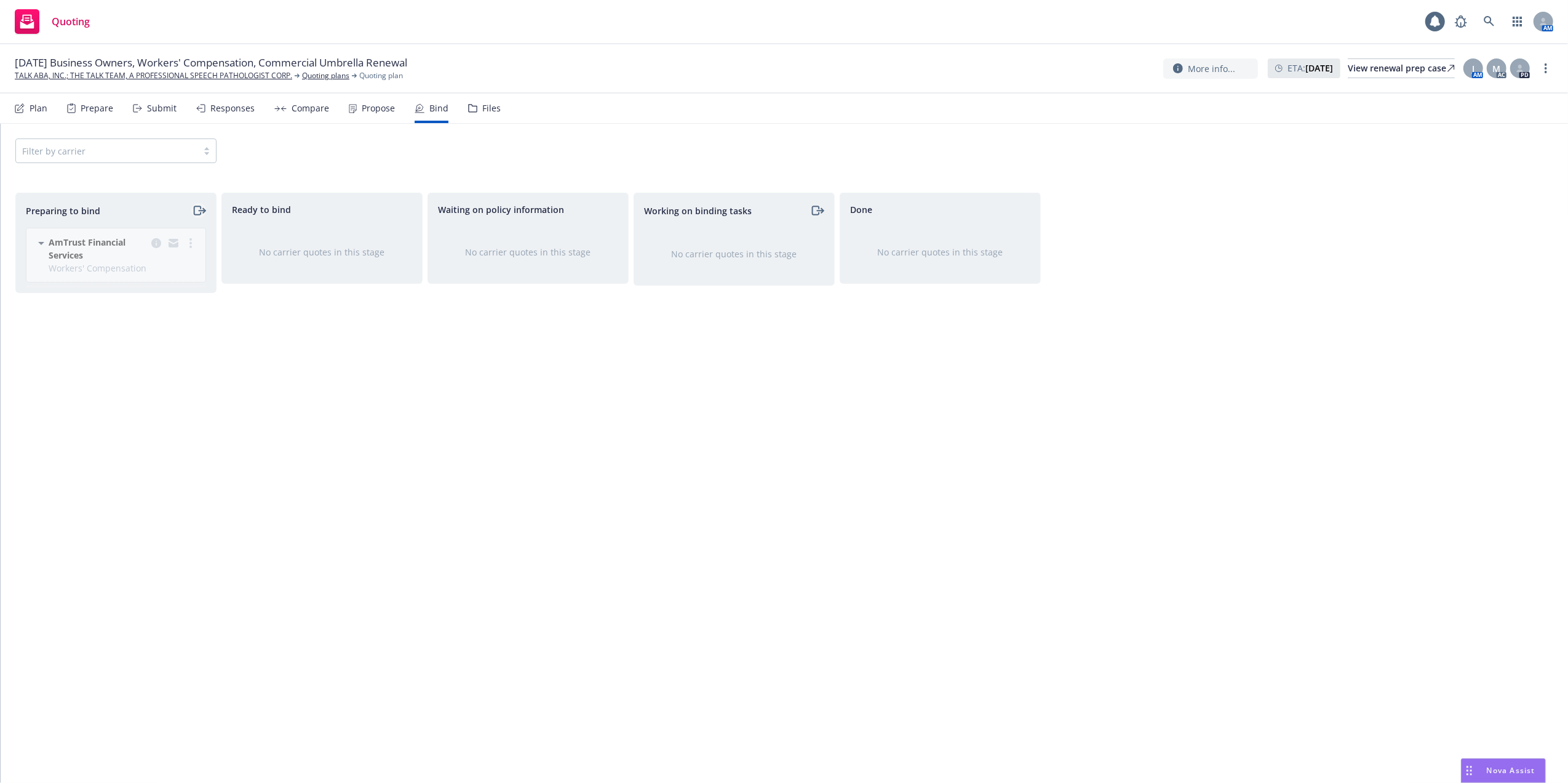
click at [197, 207] on icon "moveRight" at bounding box center [199, 210] width 14 height 15
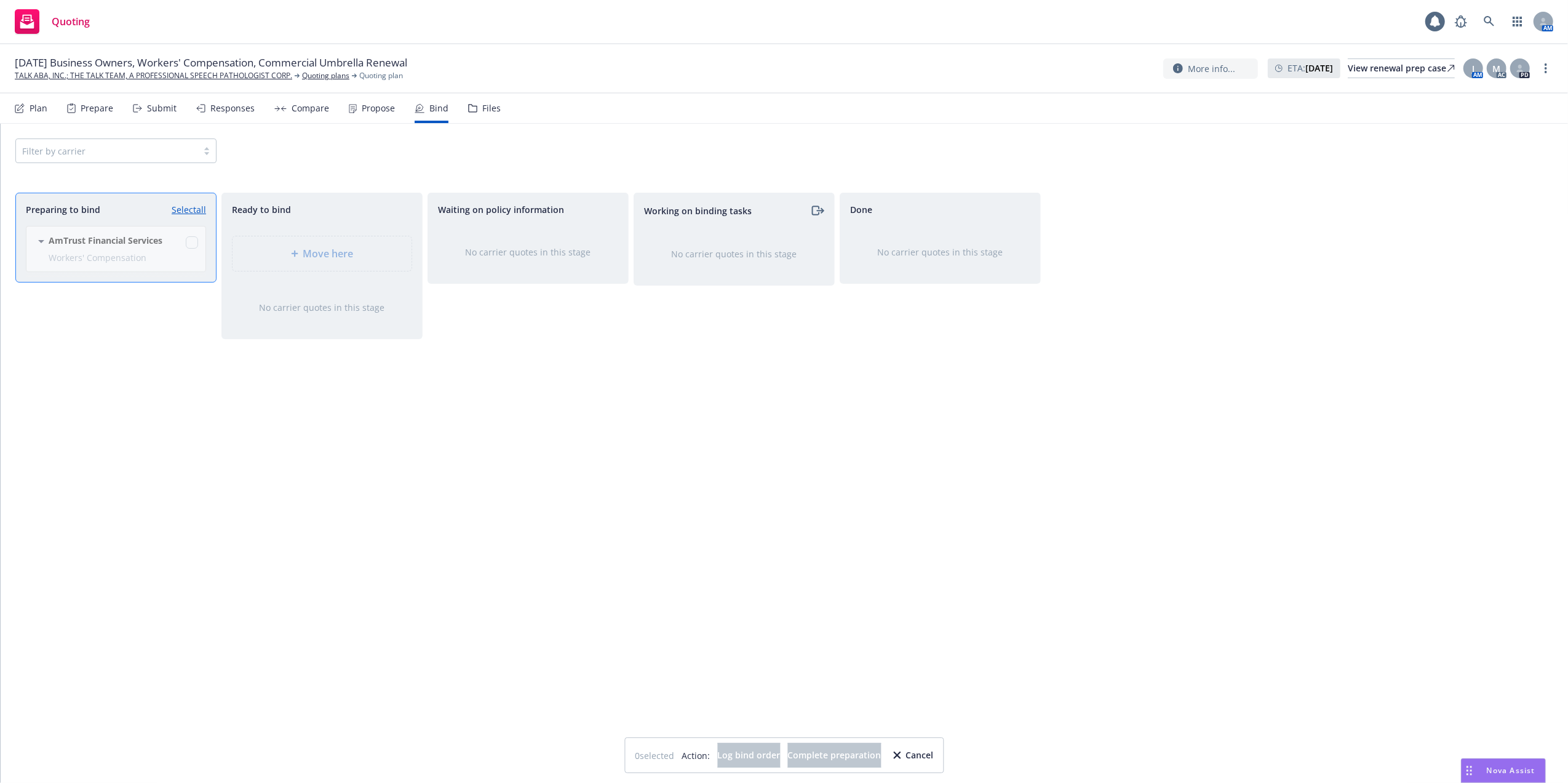
click at [192, 242] on div "AmTrust Financial Services Workers' Compensation [DATE] - [DATE] [DATE] 5:39 PM" at bounding box center [113, 253] width 195 height 56
click at [120, 212] on div "Preparing to bind Select all" at bounding box center [116, 209] width 181 height 13
click at [133, 209] on div "Preparing to bind Select all" at bounding box center [116, 209] width 181 height 13
click at [39, 240] on div "AmTrust Financial Services Workers' Compensation [DATE] - [DATE] [DATE] 5:39 PM" at bounding box center [113, 253] width 195 height 56
drag, startPoint x: 1282, startPoint y: 408, endPoint x: 982, endPoint y: 554, distance: 333.6
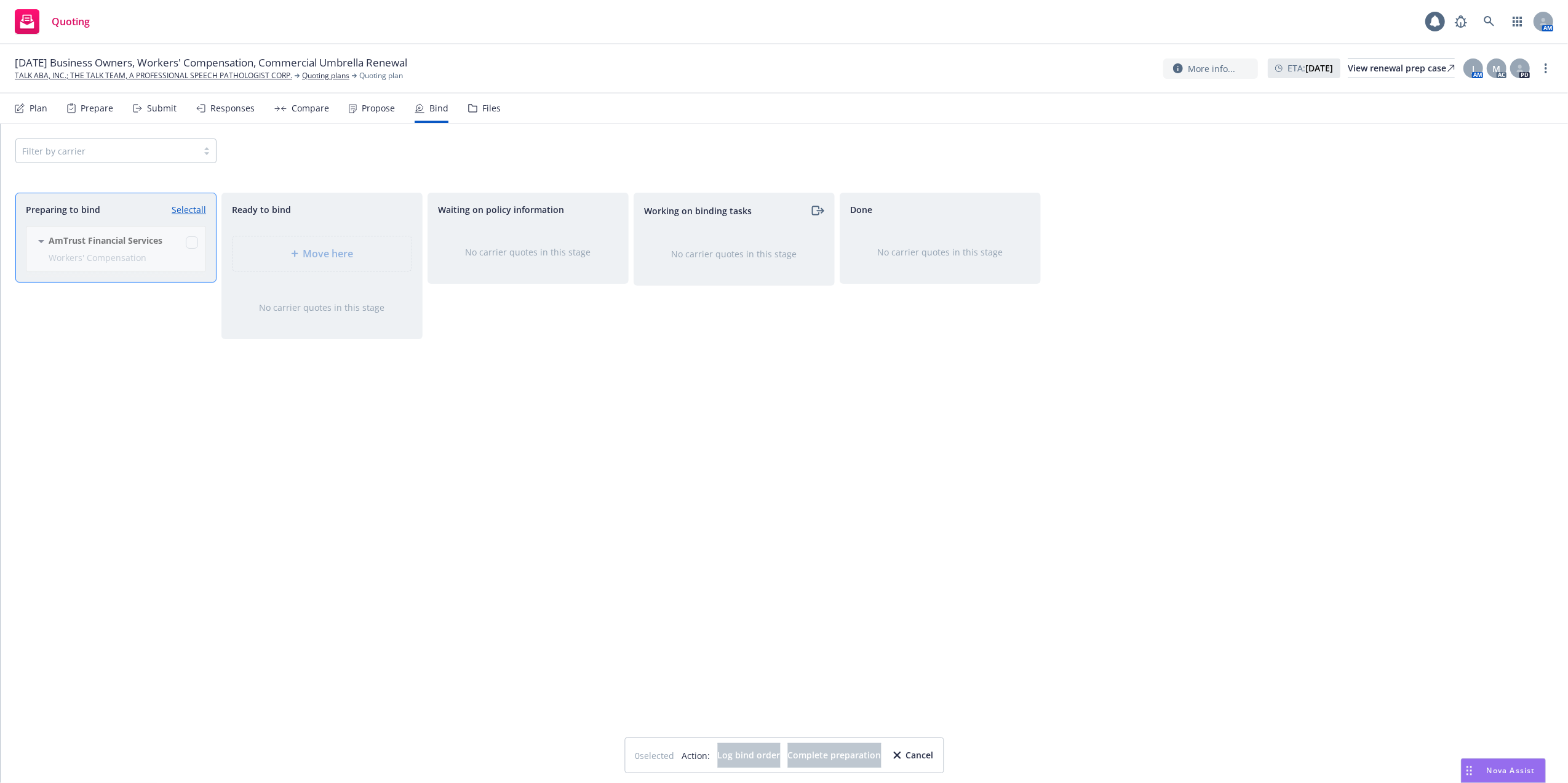
click at [1280, 408] on div "Preparing to bind Select all AmTrust Financial Services Workers' Compensation […" at bounding box center [784, 474] width 1538 height 564
drag, startPoint x: 953, startPoint y: 751, endPoint x: 914, endPoint y: 682, distance: 79.3
click at [933, 751] on div "Cancel" at bounding box center [913, 755] width 40 height 23
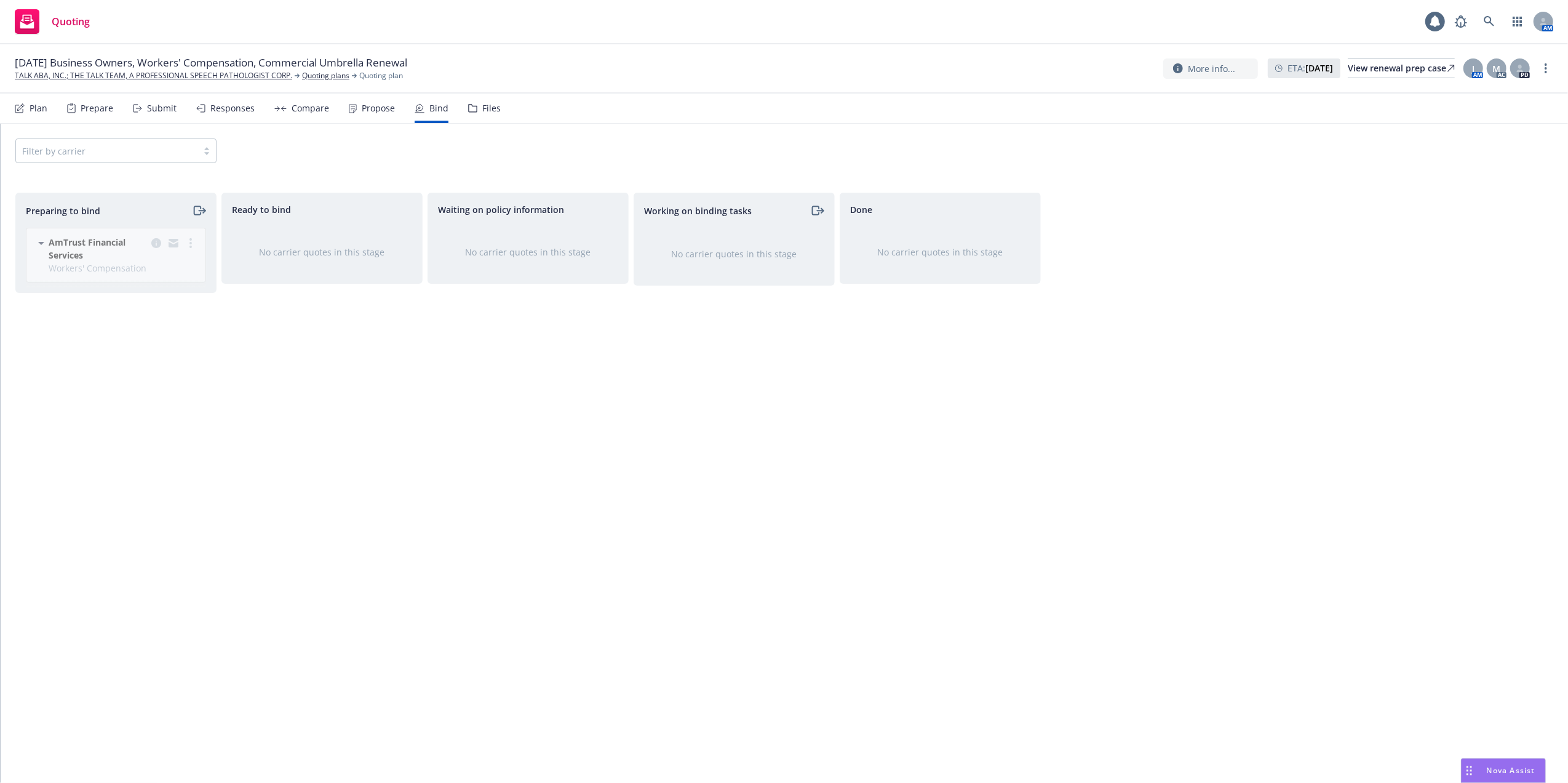
click at [328, 151] on div "Filter by carrier" at bounding box center [784, 151] width 1538 height 25
drag, startPoint x: 189, startPoint y: 400, endPoint x: 180, endPoint y: 400, distance: 9.0
click at [180, 400] on div "Preparing to bind AmTrust Financial Services Workers' Compensation [DATE] - [DA…" at bounding box center [115, 474] width 201 height 564
drag, startPoint x: 1381, startPoint y: 321, endPoint x: 1362, endPoint y: 334, distance: 23.0
click at [1374, 321] on div "Preparing to bind AmTrust Financial Services Workers' Compensation [DATE] - [DA…" at bounding box center [784, 474] width 1538 height 564
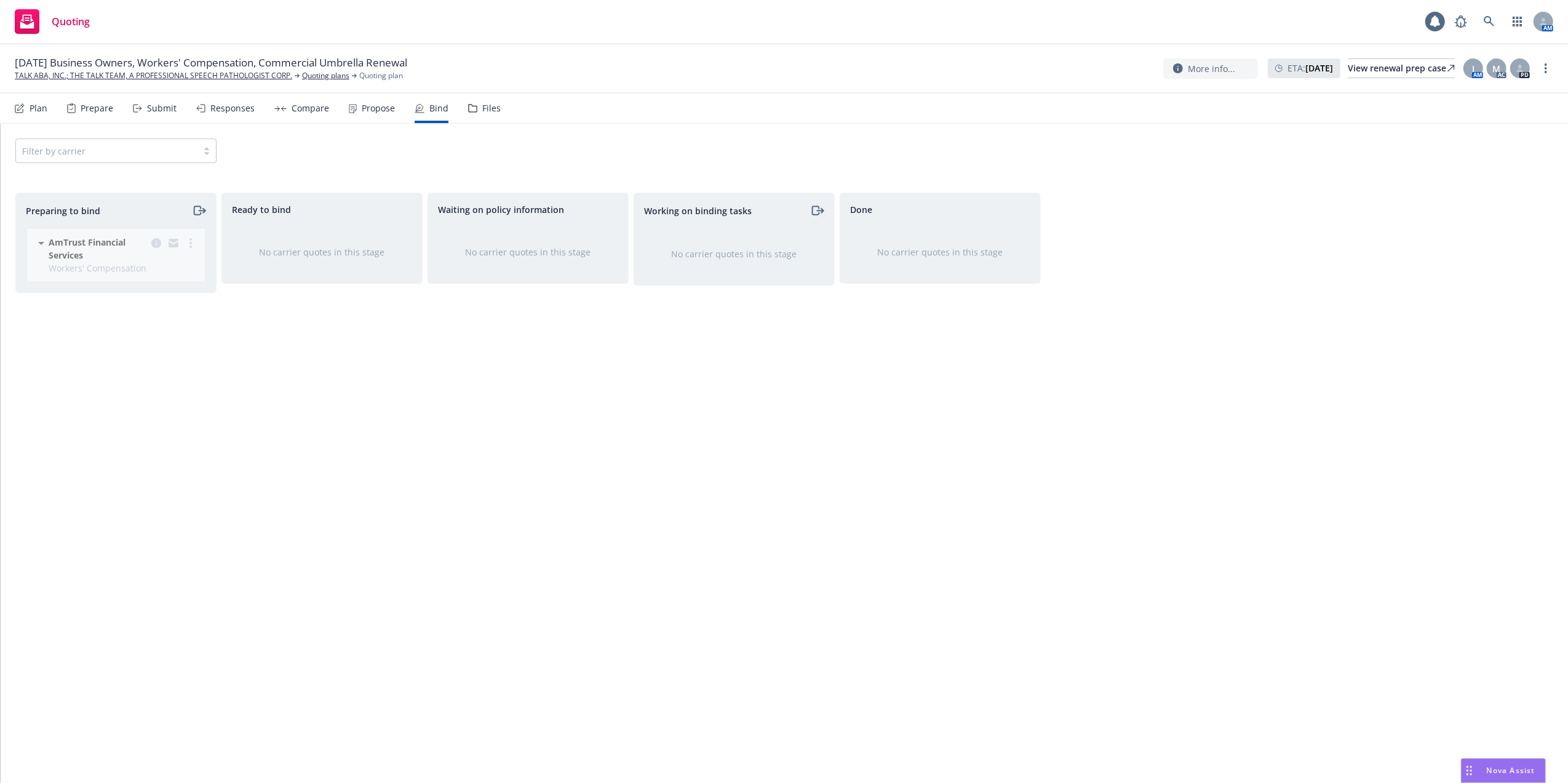
click at [1308, 140] on div "Filter by carrier" at bounding box center [784, 151] width 1538 height 25
click at [262, 148] on div "Filter by carrier" at bounding box center [784, 151] width 1538 height 25
click at [369, 105] on div "Propose" at bounding box center [378, 108] width 34 height 10
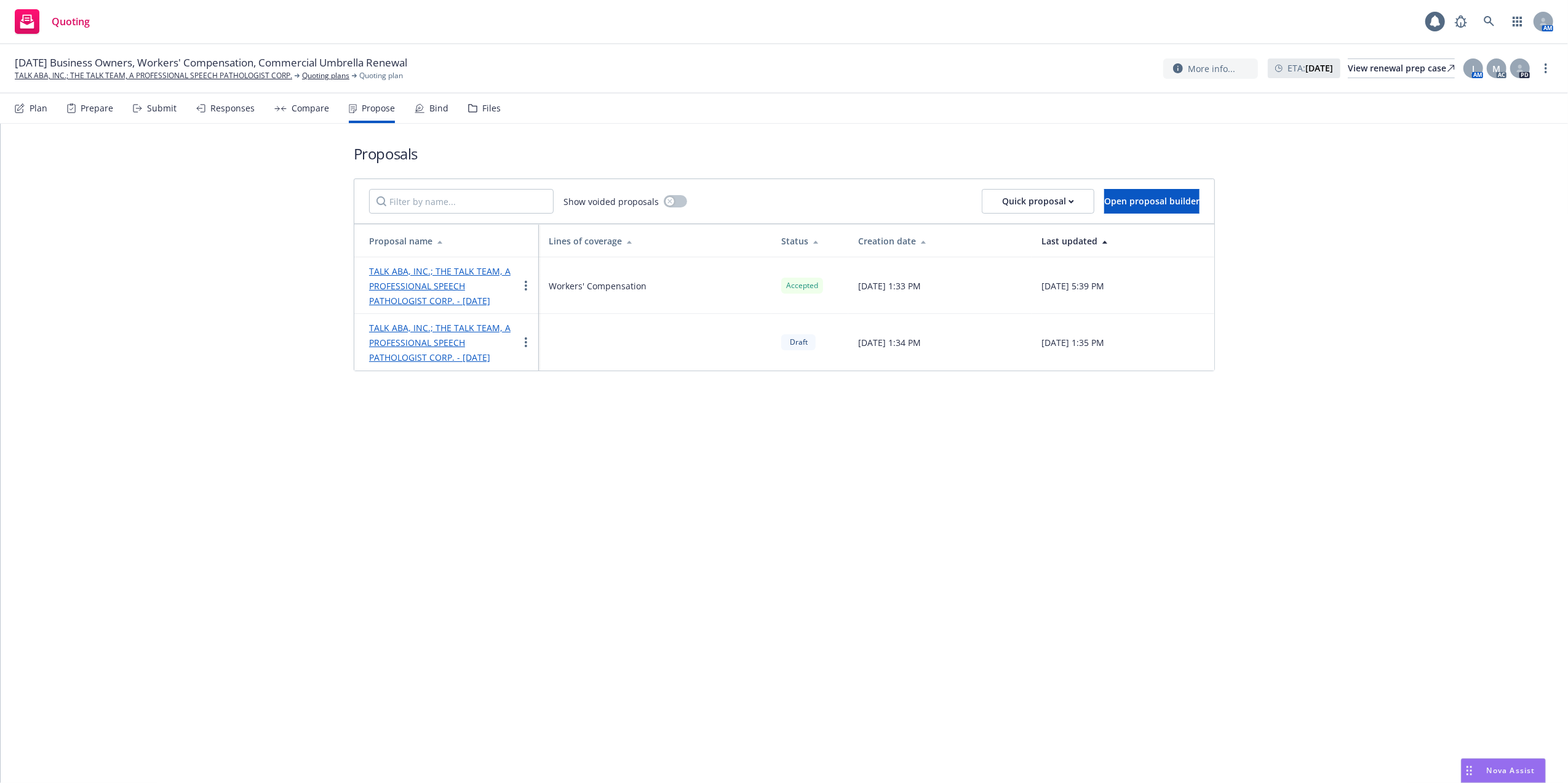
click at [429, 107] on div "Bind" at bounding box center [439, 108] width 19 height 10
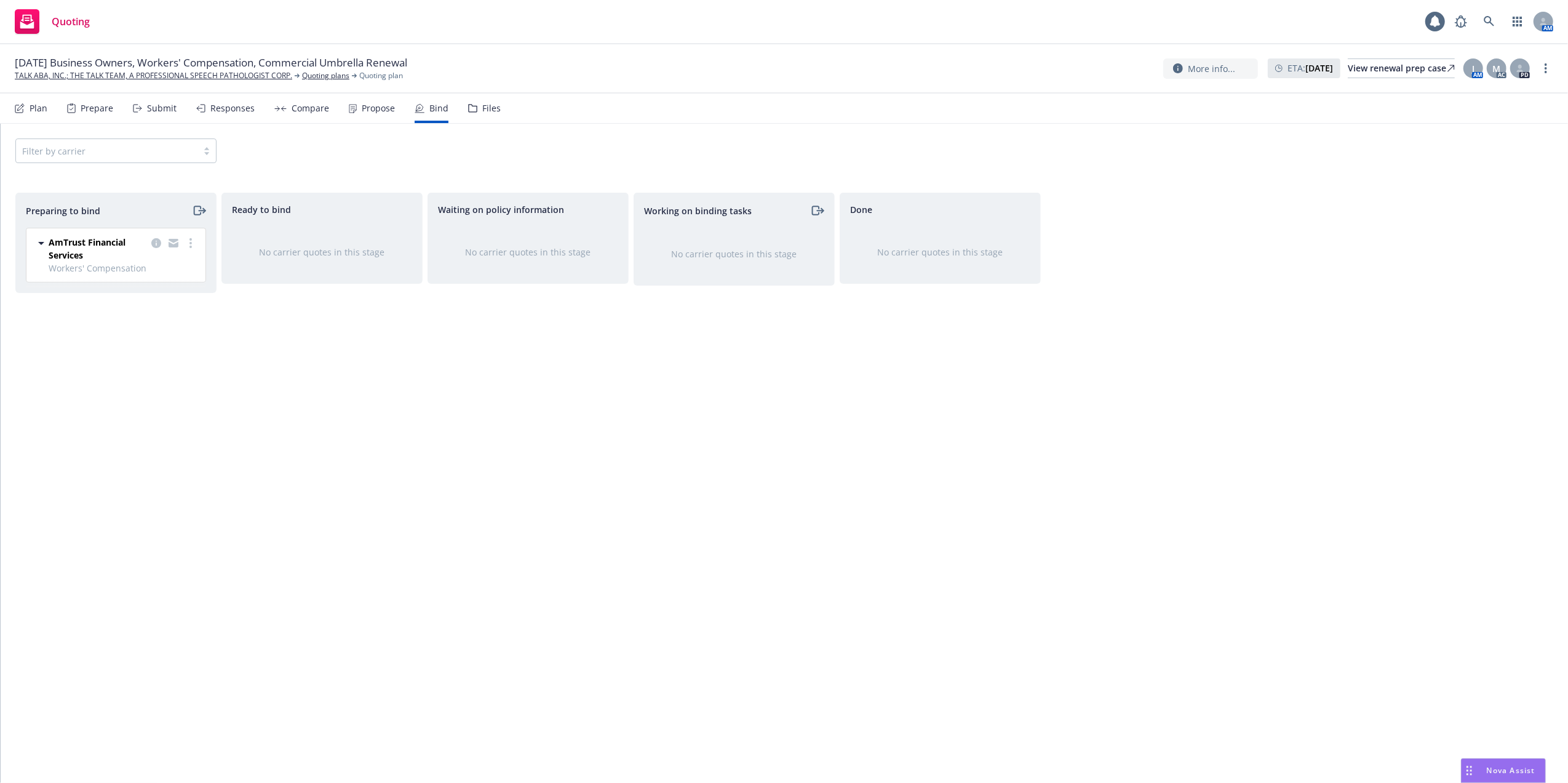
click at [97, 253] on span "AmTrust Financial Services" at bounding box center [97, 248] width 97 height 26
click at [190, 244] on circle "more" at bounding box center [190, 243] width 3 height 3
click at [139, 315] on span "Move to done" at bounding box center [120, 317] width 86 height 12
click at [1015, 243] on icon "more" at bounding box center [1015, 241] width 3 height 10
click at [934, 389] on div "Done AmTrust Financial Services Workers' Compensation [DATE] - [DATE] [DATE] 5:…" at bounding box center [939, 474] width 201 height 564
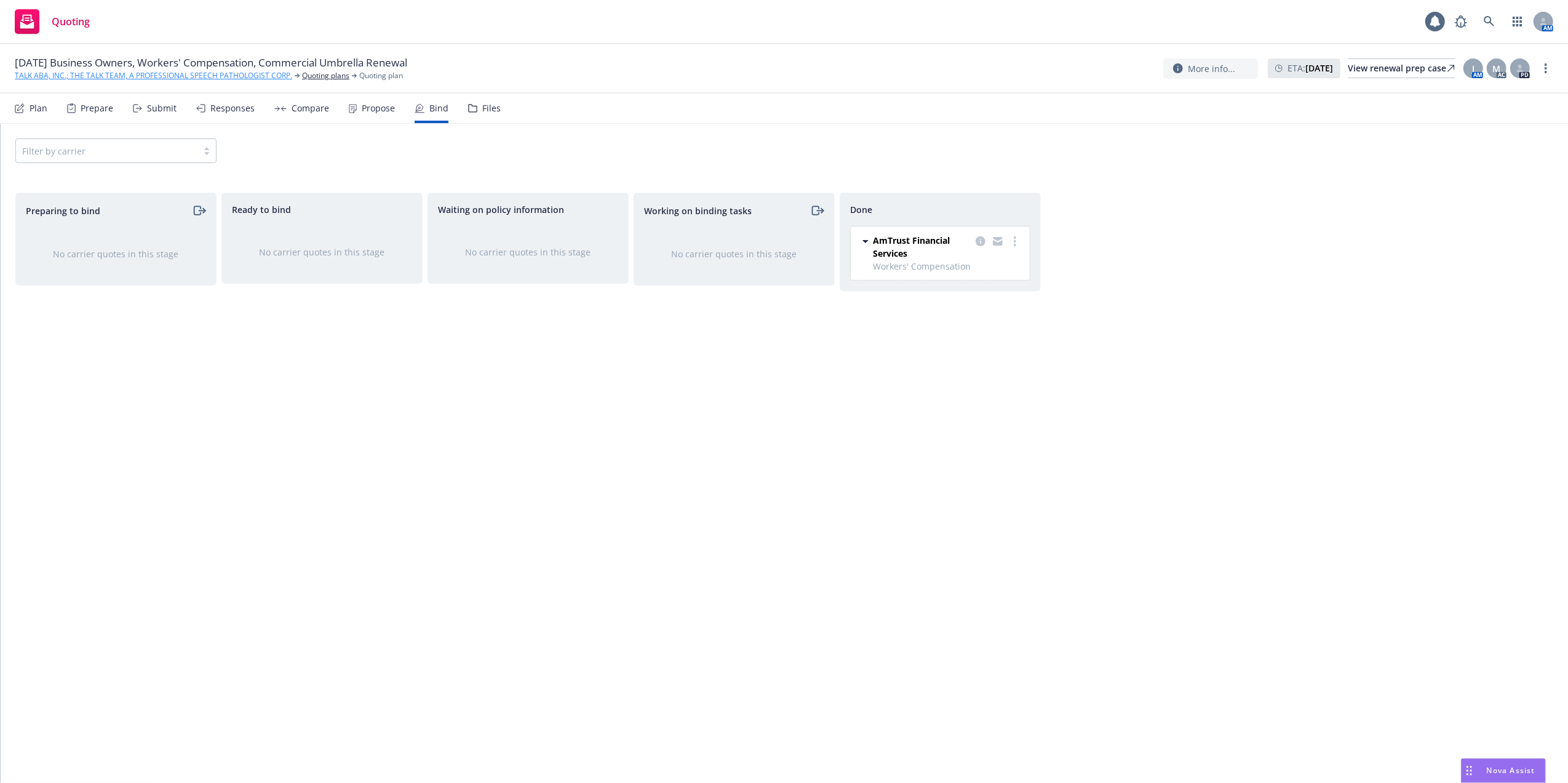
click at [158, 74] on link "TALK ABA, INC.; THE TALK TEAM, A PROFESSIONAL SPEECH PATHOLOGIST CORP." at bounding box center [153, 75] width 277 height 12
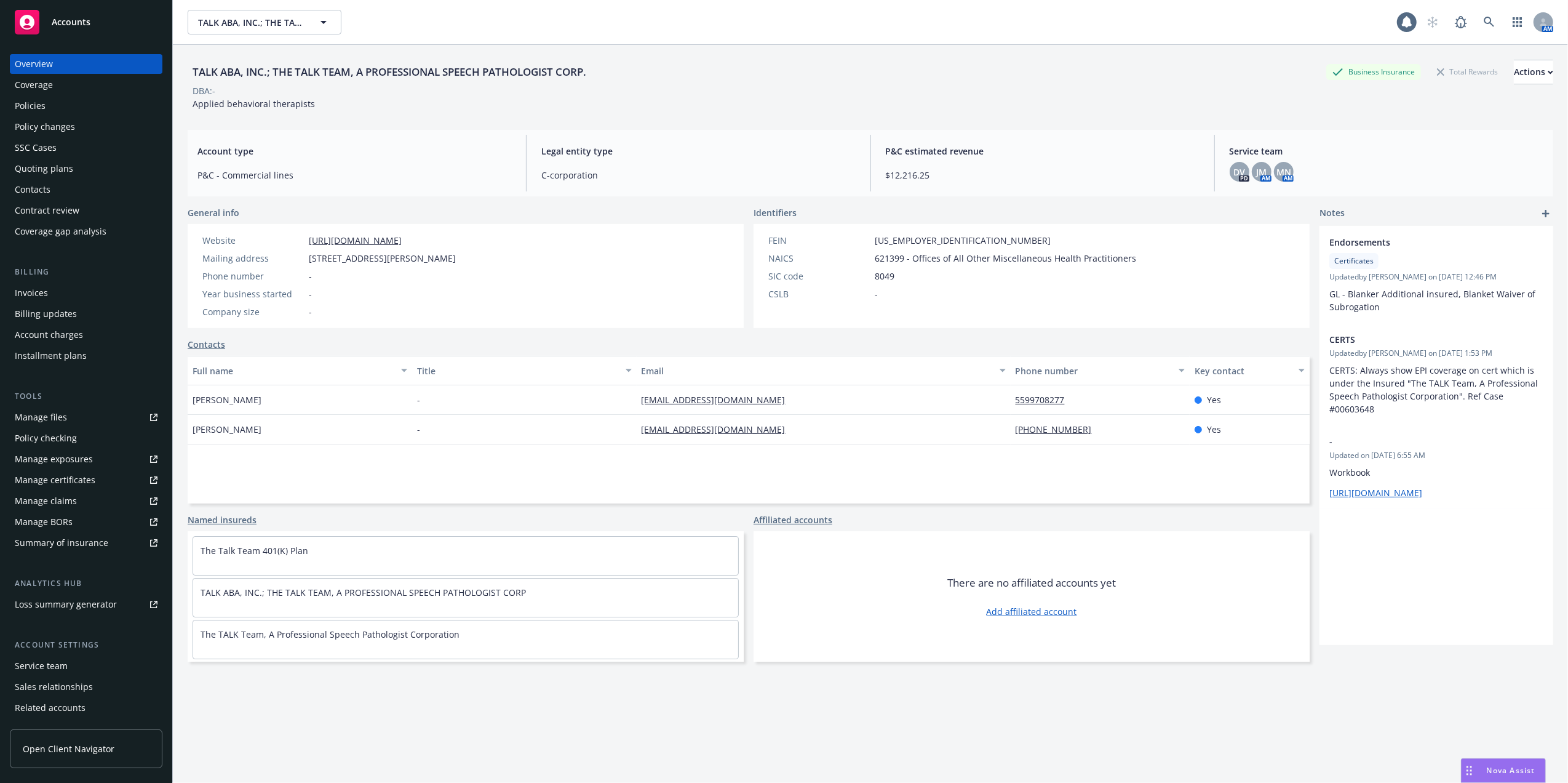
click at [26, 102] on div "Policies" at bounding box center [30, 105] width 31 height 19
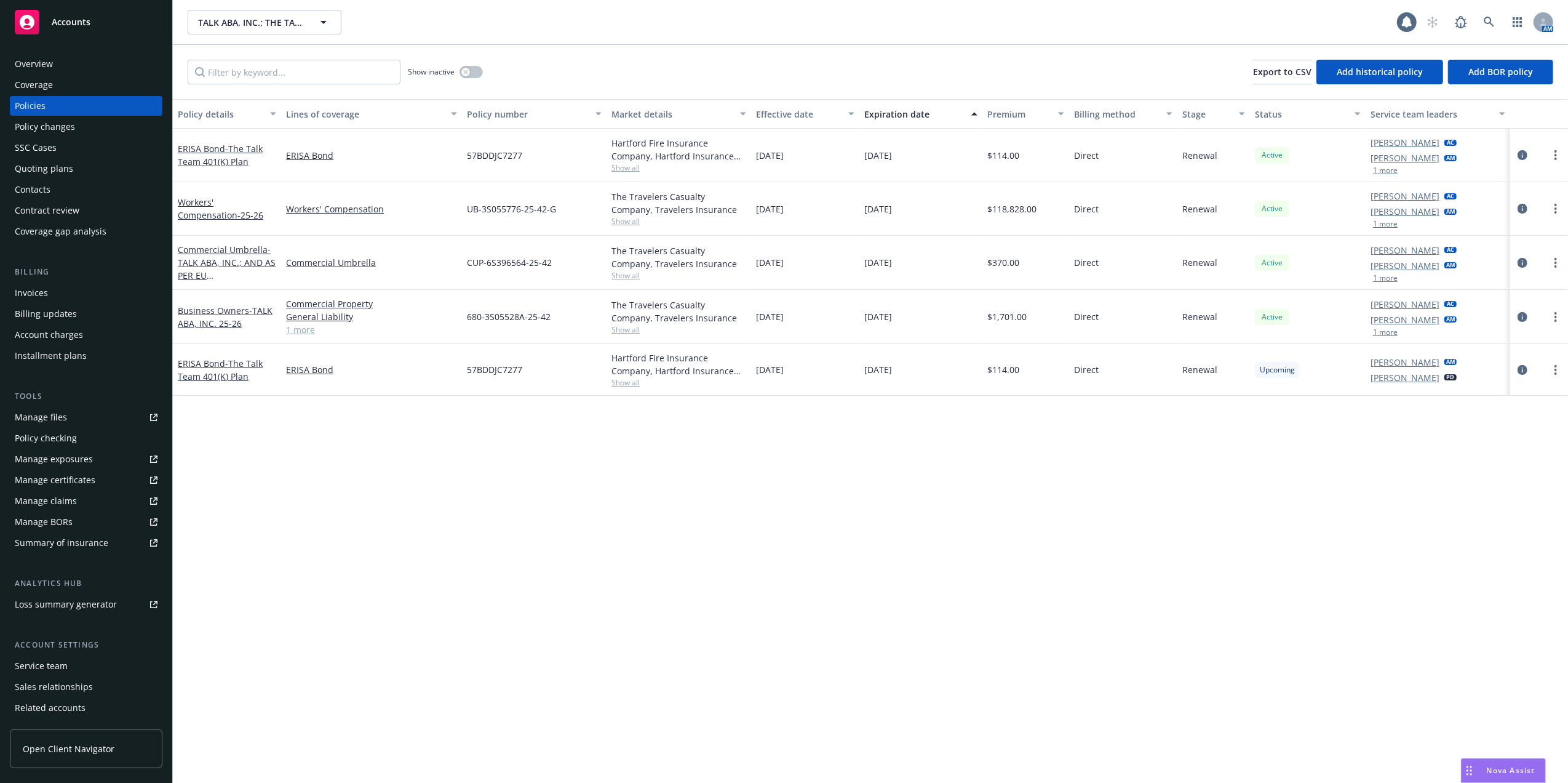
click at [379, 461] on div "Policy details Lines of coverage Policy number Market details Effective date Ex…" at bounding box center [870, 441] width 1395 height 684
